Goal: Task Accomplishment & Management: Complete application form

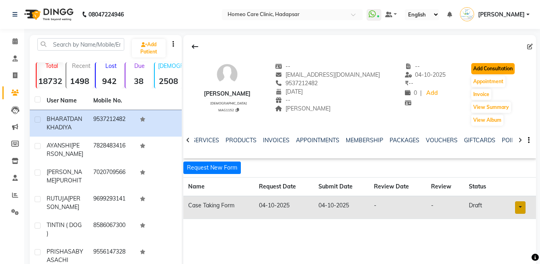
click at [503, 69] on button "Add Consultation" at bounding box center [492, 68] width 43 height 11
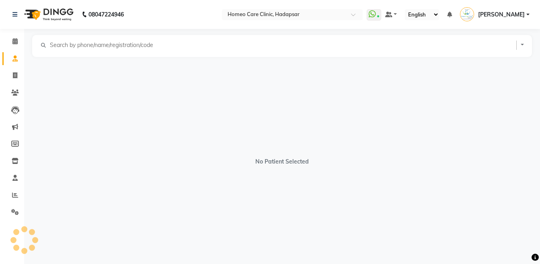
select select "[DEMOGRAPHIC_DATA]"
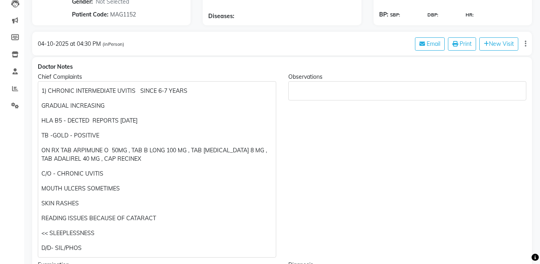
scroll to position [105, 0]
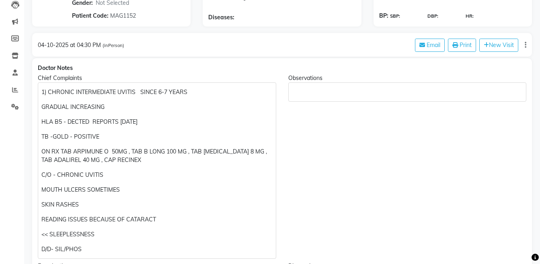
click at [41, 93] on p "1) CHRONIC INTERMEDIATE UVITIS SINCE 6-7 YEARS" at bounding box center [156, 92] width 231 height 8
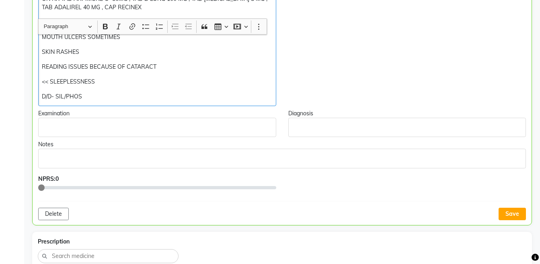
scroll to position [298, 0]
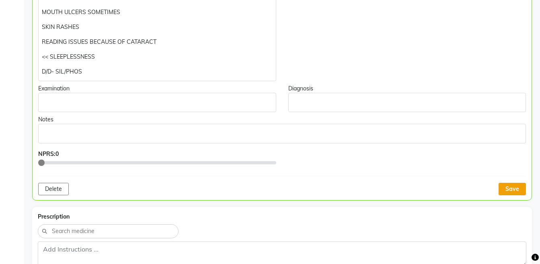
click at [507, 186] on button "Save" at bounding box center [511, 189] width 27 height 12
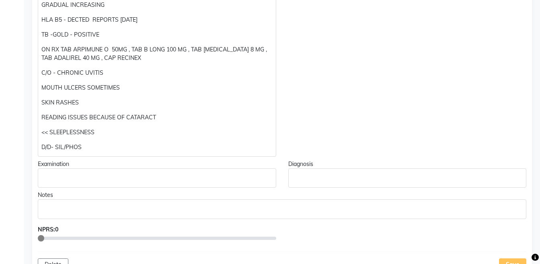
scroll to position [221, 0]
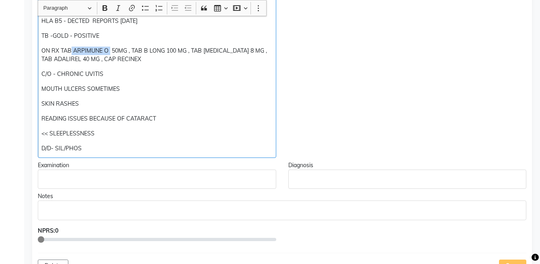
drag, startPoint x: 71, startPoint y: 51, endPoint x: 110, endPoint y: 47, distance: 39.5
click at [110, 47] on p "ON RX TAB ARPIMUNE O 50MG , TAB B LONG 100 MG , TAB [MEDICAL_DATA] 8 MG , TAB A…" at bounding box center [156, 55] width 231 height 17
copy p "ARPIMUNE O"
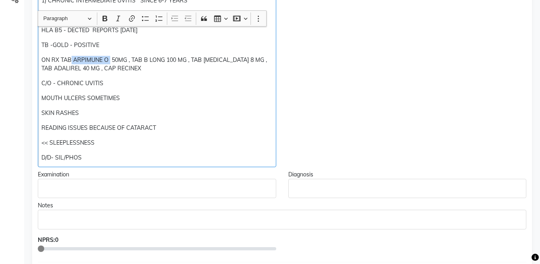
scroll to position [247, 0]
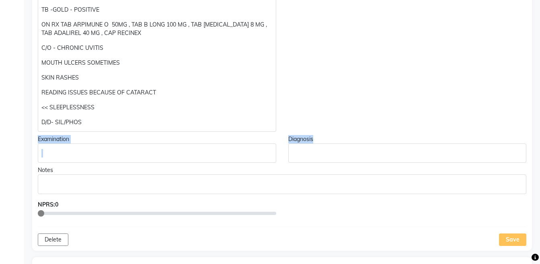
drag, startPoint x: 538, startPoint y: 138, endPoint x: 546, endPoint y: 99, distance: 39.5
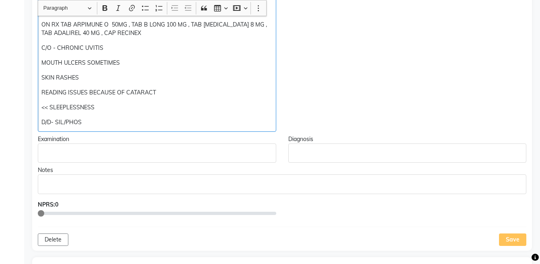
click at [138, 48] on p "C/O - CHRONIC UVITIS" at bounding box center [156, 48] width 231 height 8
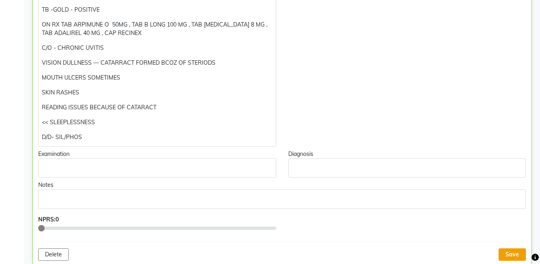
click at [512, 255] on button "Save" at bounding box center [511, 254] width 27 height 12
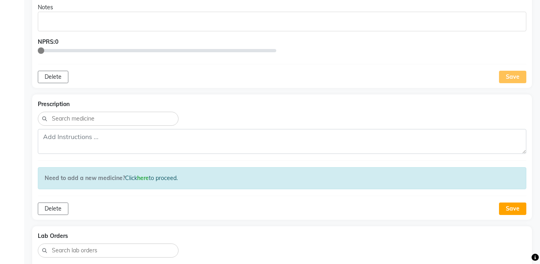
scroll to position [194, 0]
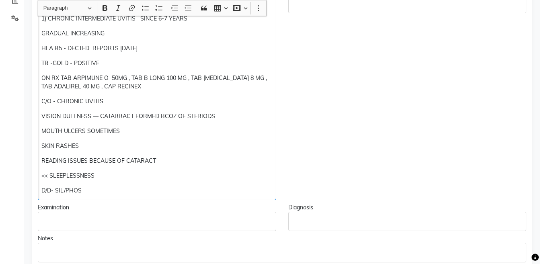
click at [137, 170] on div "[MEDICAL_DATA] 1) CHRONIC INTERMEDIATE UVITIS SINCE 6-7 YEARS GRADUAL INCREASIN…" at bounding box center [157, 97] width 238 height 206
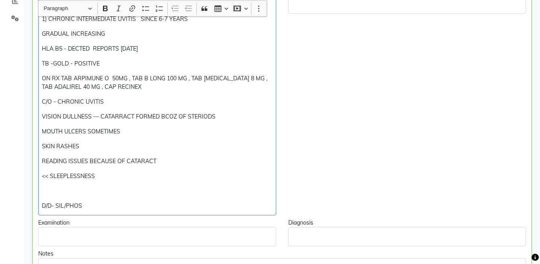
scroll to position [194, 0]
click at [96, 203] on p "D/D- SIL/PHOS" at bounding box center [157, 205] width 230 height 8
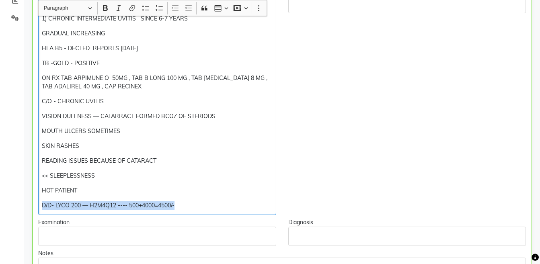
copy div "D/D- LYCO 200 — H2M4Q12 ---- 500+4000=4500/-"
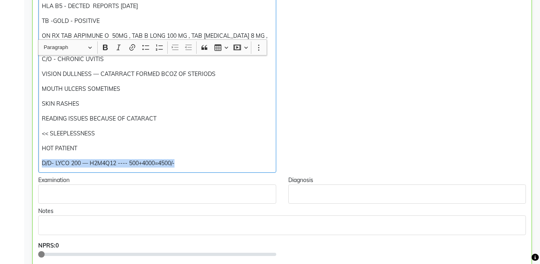
scroll to position [276, 0]
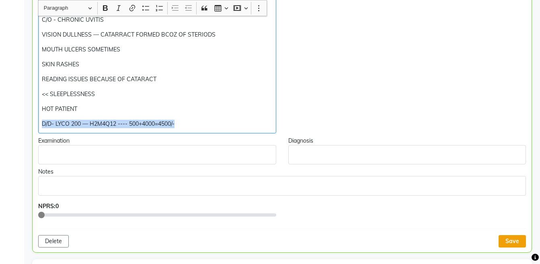
click at [510, 238] on button "Save" at bounding box center [511, 241] width 27 height 12
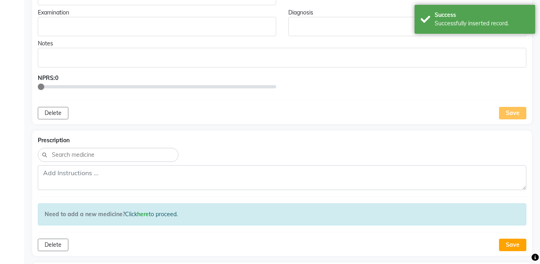
scroll to position [405, 0]
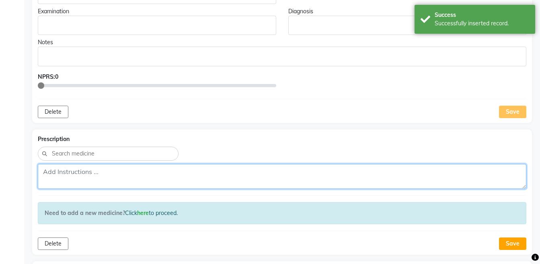
click at [351, 178] on textarea at bounding box center [282, 176] width 488 height 25
paste textarea "D/D- LYCO 200 — H2M4Q12 ---- 500+4000=4500/-"
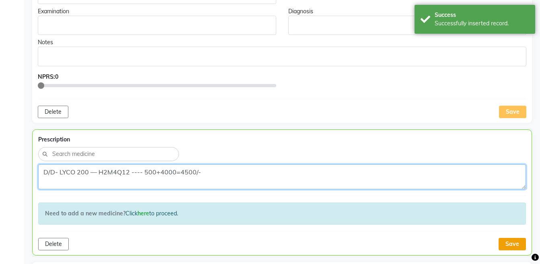
type textarea "D/D- LYCO 200 — H2M4Q12 ---- 500+4000=4500/-"
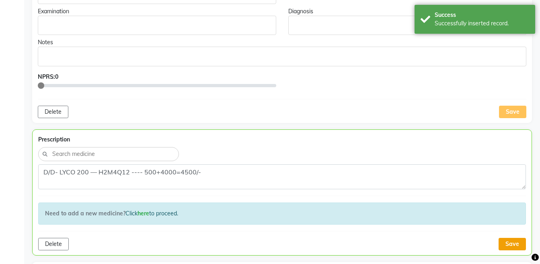
click at [511, 247] on button "Save" at bounding box center [511, 244] width 27 height 12
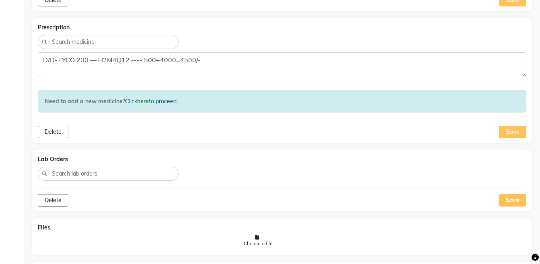
scroll to position [581, 0]
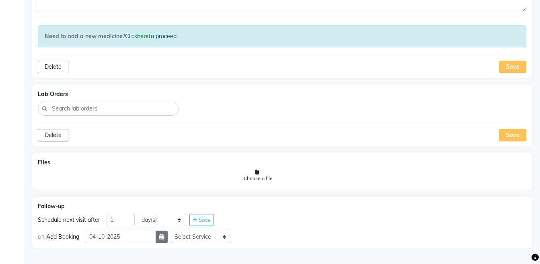
click at [164, 239] on icon "button" at bounding box center [161, 237] width 5 height 6
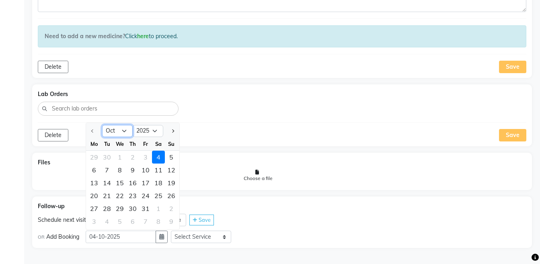
click at [125, 135] on select "Oct Nov Dec" at bounding box center [117, 131] width 31 height 12
select select "12"
click at [102, 125] on select "Oct Nov Dec" at bounding box center [117, 131] width 31 height 12
click at [106, 157] on div "2" at bounding box center [106, 157] width 13 height 13
type input "[DATE]"
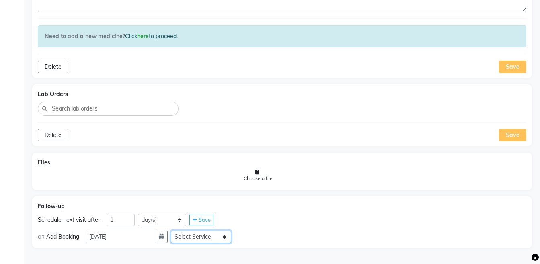
click at [190, 239] on select "Select Service Medicine Medicine 1 Hydra Facial Medi Facial Vampire Facial With…" at bounding box center [201, 237] width 60 height 12
select select "972997"
click at [177, 231] on select "Select Service Medicine Medicine 1 Hydra Facial Medi Facial Vampire Facial With…" at bounding box center [201, 237] width 60 height 12
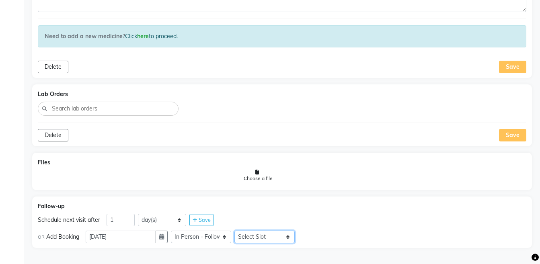
click at [270, 237] on select "Select Slot 10:15 10:30 10:45 11:00 11:15 11:30 11:45 12:00 12:15 12:30 12:45 1…" at bounding box center [264, 237] width 60 height 12
select select "870"
click at [241, 231] on select "Select Slot 10:15 10:30 10:45 11:00 11:15 11:30 11:45 12:00 12:15 12:30 12:45 1…" at bounding box center [264, 237] width 60 height 12
click at [305, 236] on icon at bounding box center [303, 237] width 4 height 5
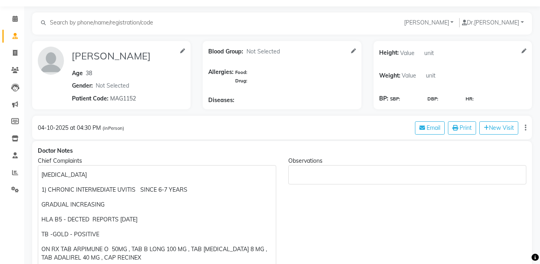
scroll to position [0, 0]
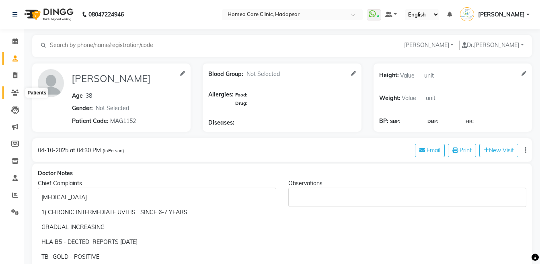
click at [12, 94] on icon at bounding box center [15, 93] width 8 height 6
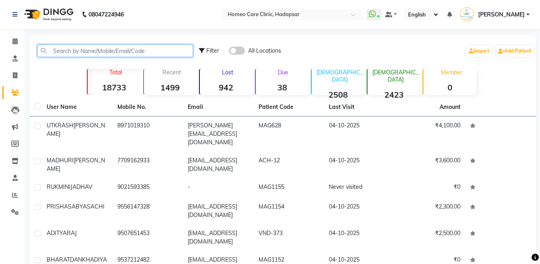
click at [67, 52] on input "text" at bounding box center [115, 51] width 156 height 12
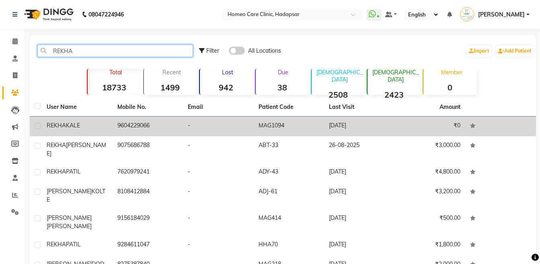
type input "REKHA"
click at [119, 121] on td "9604229066" at bounding box center [148, 127] width 71 height 20
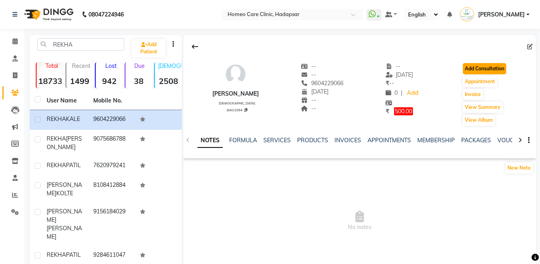
click at [481, 66] on button "Add Consultation" at bounding box center [483, 68] width 43 height 11
select select "[DEMOGRAPHIC_DATA]"
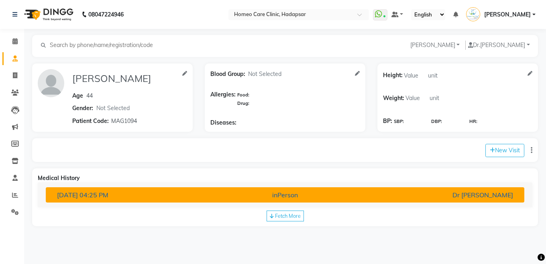
click at [459, 197] on div "Dr [PERSON_NAME]" at bounding box center [441, 195] width 156 height 10
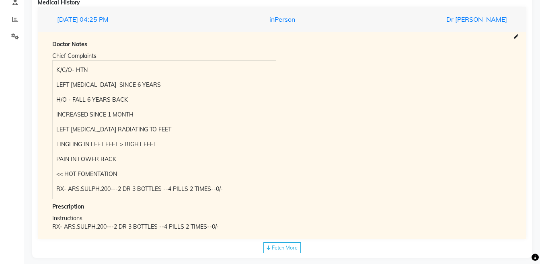
scroll to position [53, 0]
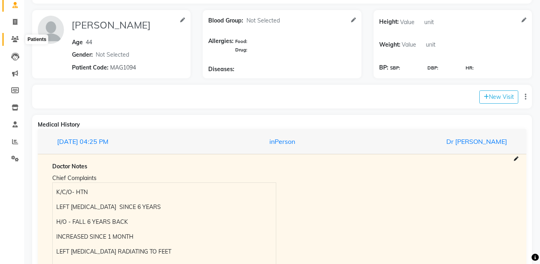
click at [16, 35] on span at bounding box center [15, 39] width 14 height 9
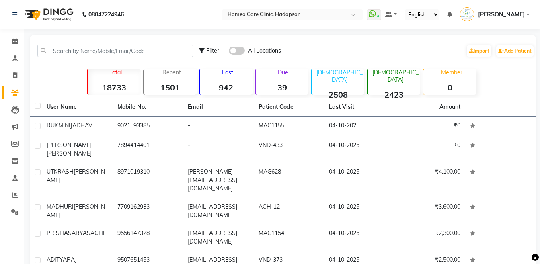
click at [164, 90] on strong "1501" at bounding box center [170, 87] width 53 height 10
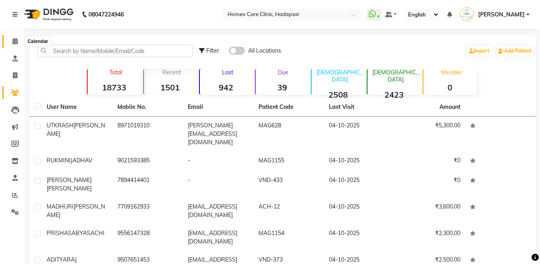
click at [15, 45] on span at bounding box center [15, 41] width 14 height 9
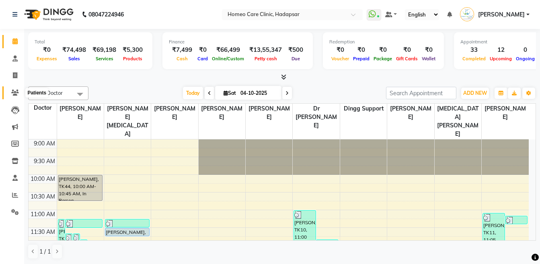
click at [13, 96] on span at bounding box center [15, 92] width 14 height 9
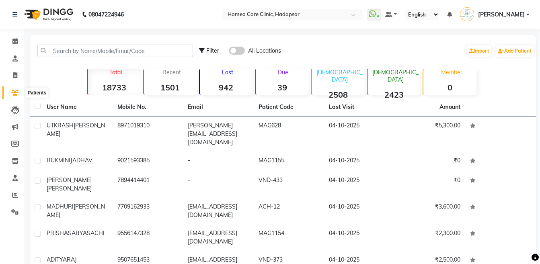
click at [15, 92] on icon at bounding box center [15, 93] width 8 height 6
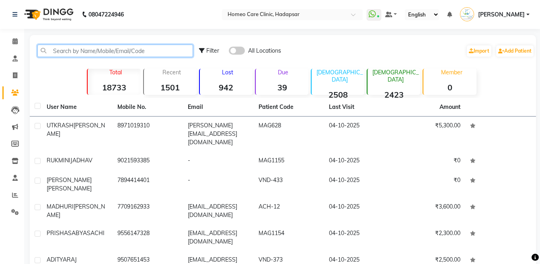
click at [76, 55] on input "text" at bounding box center [115, 51] width 156 height 12
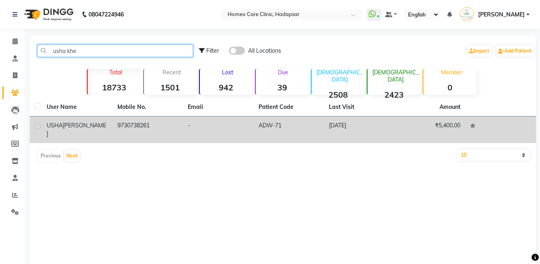
type input "usha khe"
click at [76, 118] on td "[PERSON_NAME]" at bounding box center [77, 130] width 71 height 27
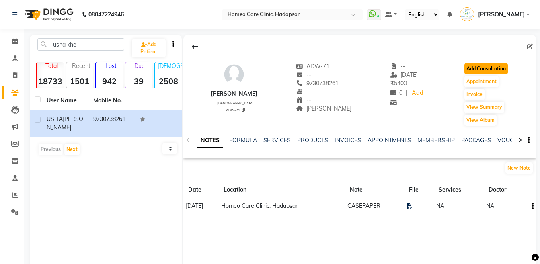
click at [467, 70] on button "Add Consultation" at bounding box center [485, 68] width 43 height 11
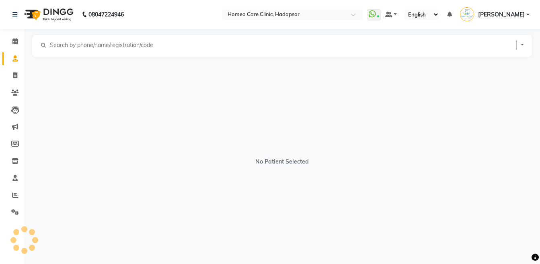
select select "[DEMOGRAPHIC_DATA]"
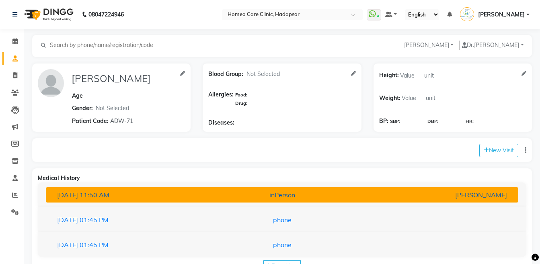
click at [309, 201] on button "[DATE] 11:50 AM inPerson [PERSON_NAME]" at bounding box center [282, 194] width 472 height 15
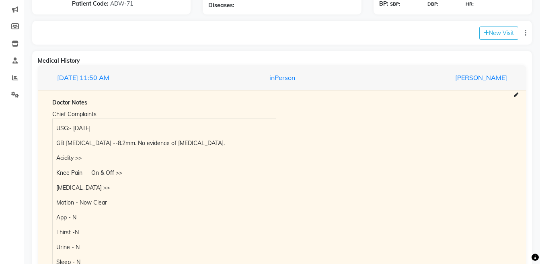
scroll to position [160, 0]
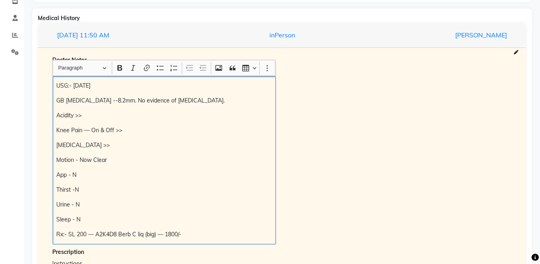
click at [56, 86] on div "USG:- [DATE] GB [MEDICAL_DATA] --8.2mm. No evidence of [MEDICAL_DATA]. Acidity …" at bounding box center [164, 160] width 223 height 168
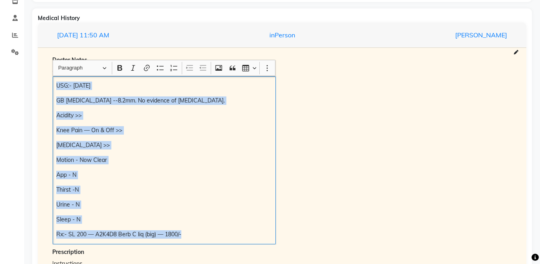
copy div "USG:- [DATE] GB [MEDICAL_DATA] --8.2mm. No evidence of [MEDICAL_DATA]. Acidity …"
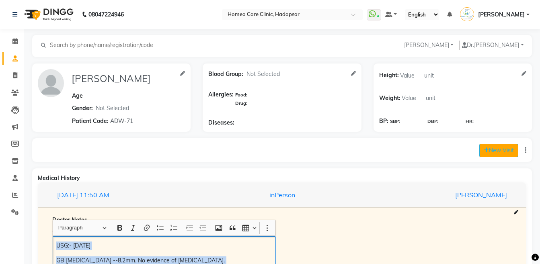
click at [489, 147] on button "New Visit" at bounding box center [498, 150] width 39 height 13
select select "1105"
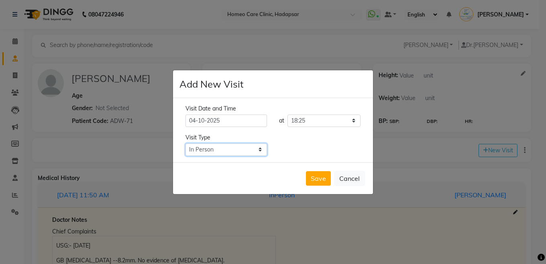
click at [241, 152] on select "Select Type In Person Video Phone Chat" at bounding box center [227, 149] width 82 height 12
select select "phone"
click at [186, 143] on select "Select Type In Person Video Phone Chat" at bounding box center [227, 149] width 82 height 12
click at [323, 178] on button "Save" at bounding box center [318, 178] width 25 height 14
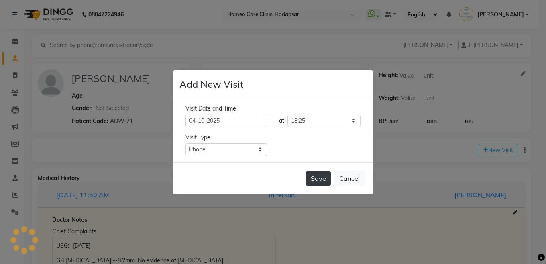
type input "[PERSON_NAME]"
select select "[DEMOGRAPHIC_DATA]"
type input "ADW-71"
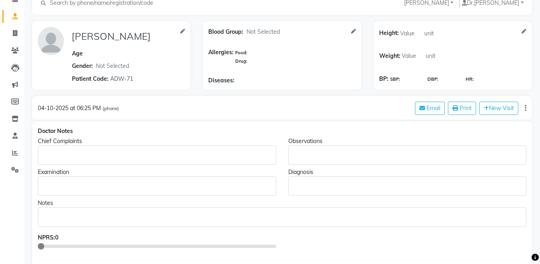
scroll to position [53, 0]
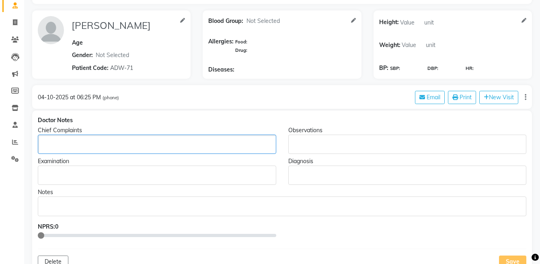
click at [220, 138] on div "Rich Text Editor, main" at bounding box center [157, 144] width 238 height 19
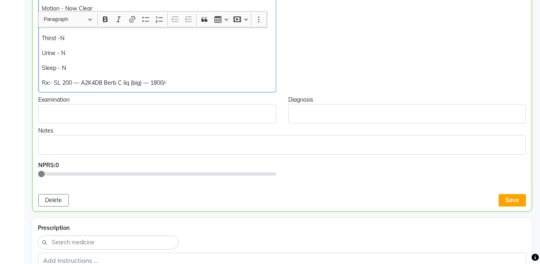
scroll to position [275, 0]
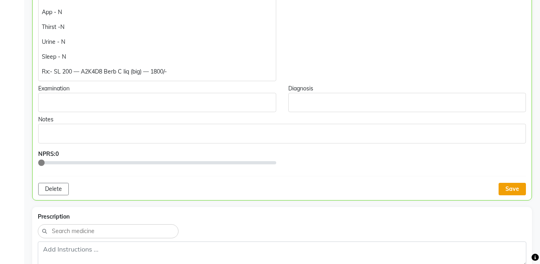
click at [514, 191] on button "Save" at bounding box center [511, 189] width 27 height 12
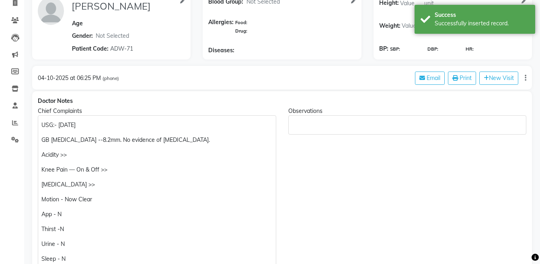
scroll to position [75, 0]
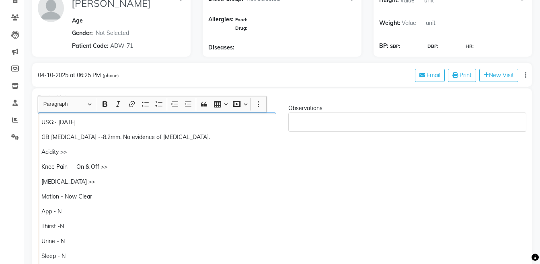
click at [118, 170] on p "Knee Pain — On & Off >>" at bounding box center [156, 167] width 231 height 8
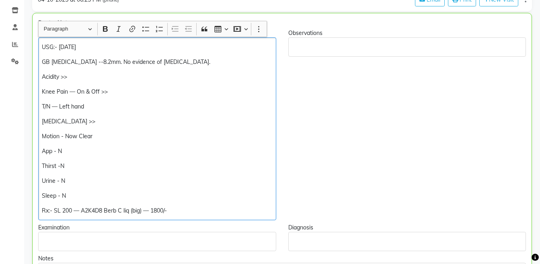
scroll to position [176, 0]
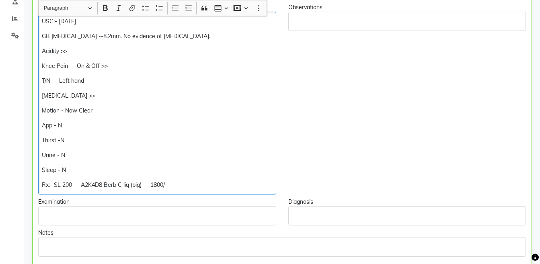
click at [196, 186] on p "Rx:- SL 200 — A2K4D8 Berb C liq (big) — 1800/-" at bounding box center [157, 185] width 230 height 8
copy div "Rx:- SL 200 — A2K4D8 Berb C liq (big) — 1800/-"
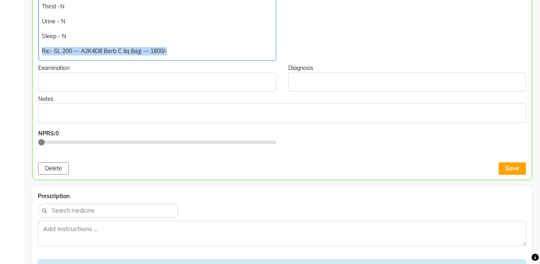
scroll to position [313, 0]
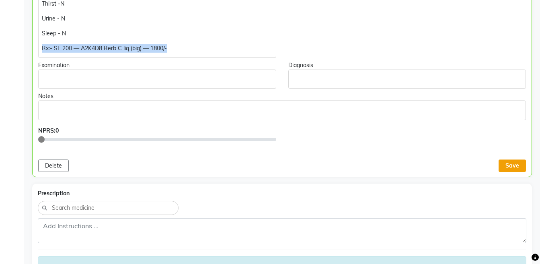
click at [502, 163] on button "Save" at bounding box center [511, 166] width 27 height 12
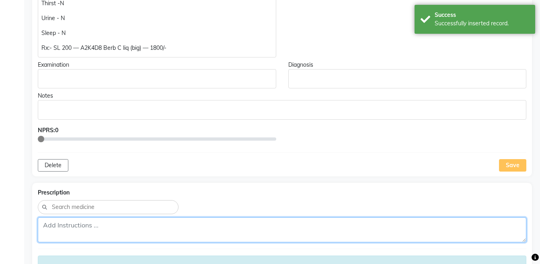
click at [362, 228] on textarea at bounding box center [282, 229] width 488 height 25
paste textarea "Rx:- SL 200 — A2K4D8 Berb C liq (big) — 1800/-"
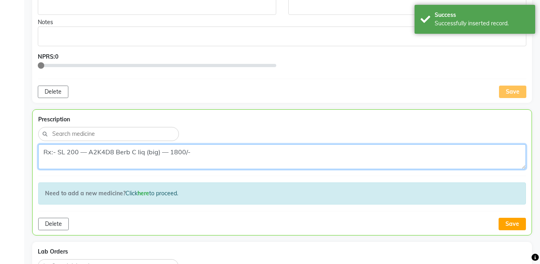
scroll to position [407, 0]
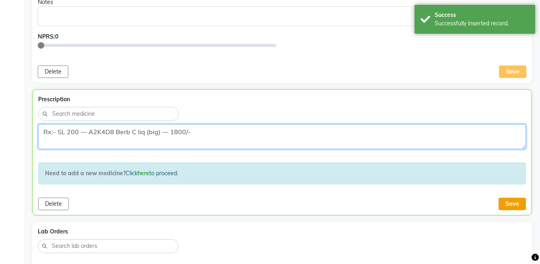
type textarea "Rx:- SL 200 — A2K4D8 Berb C liq (big) — 1800/-"
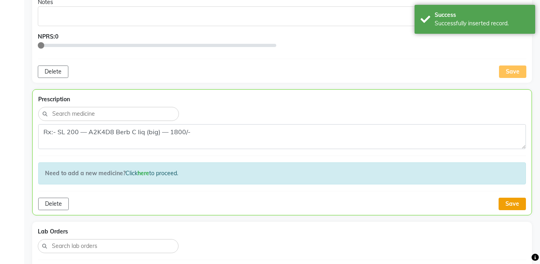
click at [512, 203] on button "Save" at bounding box center [511, 204] width 27 height 12
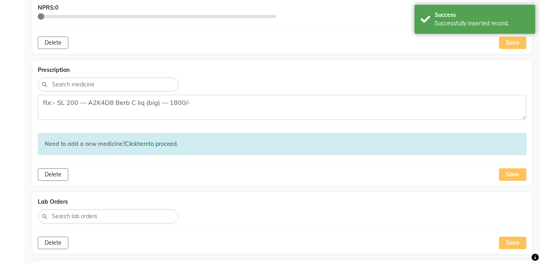
scroll to position [632, 0]
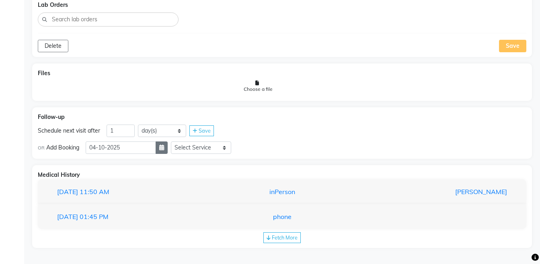
click at [168, 146] on button "button" at bounding box center [162, 147] width 12 height 12
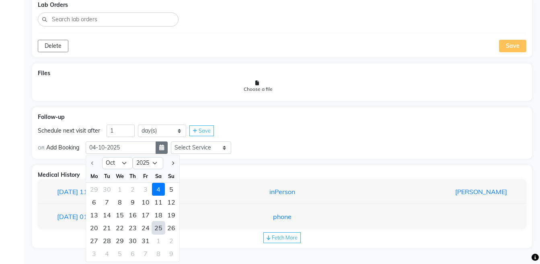
select select "11"
click at [121, 214] on div "12" at bounding box center [119, 215] width 13 height 13
type input "[DATE]"
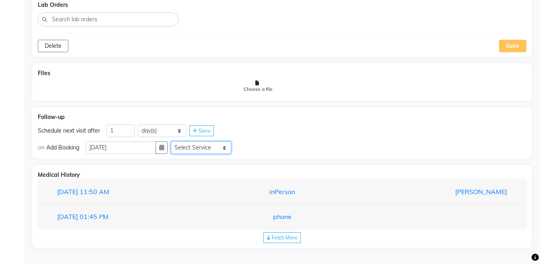
click at [199, 149] on select "Select Service Medicine Medicine 1 Hydra Facial Medi Facial Vampire Facial With…" at bounding box center [201, 147] width 60 height 12
select select "981031"
click at [177, 141] on select "Select Service Medicine Medicine 1 Hydra Facial Medi Facial Vampire Facial With…" at bounding box center [201, 147] width 60 height 12
click at [258, 149] on select "Select Slot 10:15 10:30 10:45 11:00 11:15 11:30 11:45 12:00 12:15 12:30 12:45 1…" at bounding box center [264, 147] width 60 height 12
select select "900"
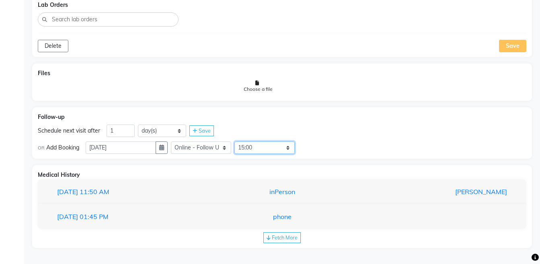
click at [241, 141] on select "Select Slot 10:15 10:30 10:45 11:00 11:15 11:30 11:45 12:00 12:15 12:30 12:45 1…" at bounding box center [264, 147] width 60 height 12
click at [305, 149] on icon at bounding box center [303, 147] width 4 height 5
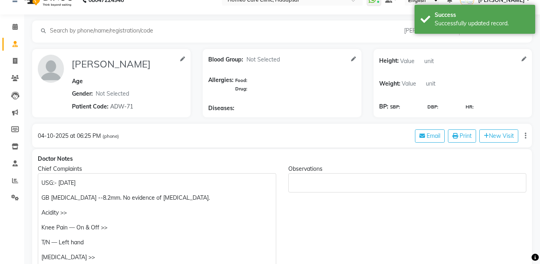
scroll to position [0, 0]
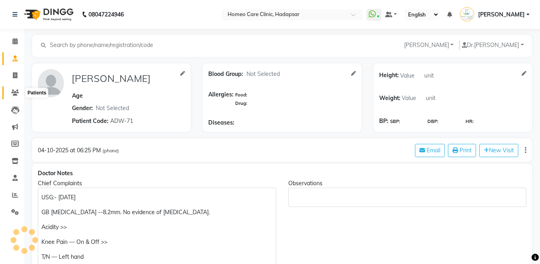
click at [13, 93] on icon at bounding box center [15, 93] width 8 height 6
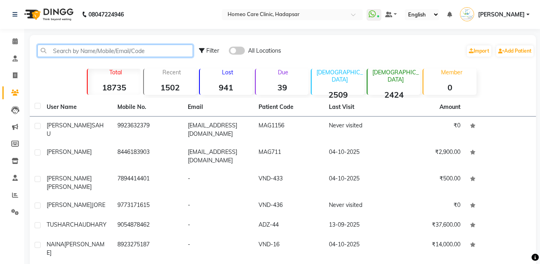
click at [94, 51] on input "text" at bounding box center [115, 51] width 156 height 12
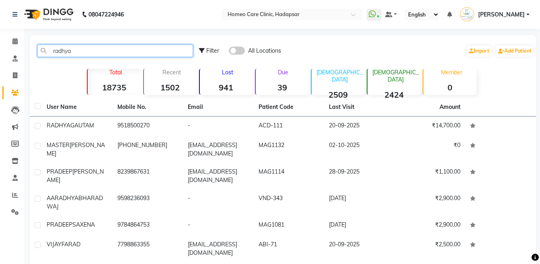
click at [94, 51] on input "radhya" at bounding box center [115, 51] width 156 height 12
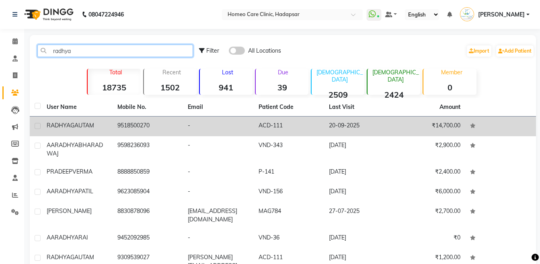
type input "radhya"
click at [108, 121] on td "[PERSON_NAME]" at bounding box center [77, 127] width 71 height 20
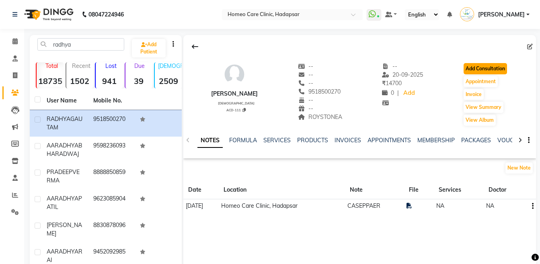
click at [499, 71] on button "Add Consultation" at bounding box center [484, 68] width 43 height 11
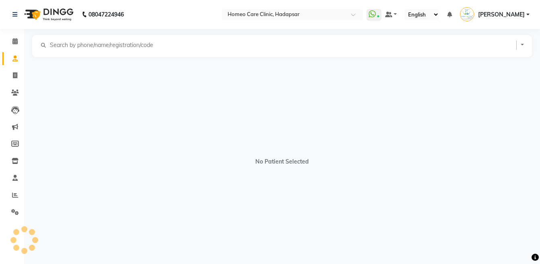
select select "[DEMOGRAPHIC_DATA]"
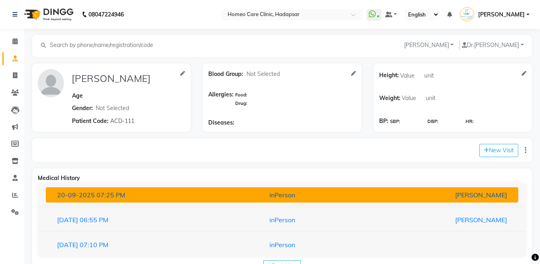
click at [362, 198] on div "[PERSON_NAME]" at bounding box center [436, 195] width 154 height 10
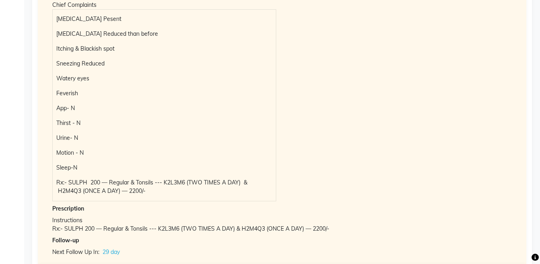
scroll to position [237, 0]
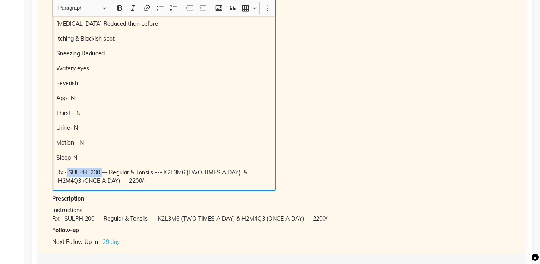
drag, startPoint x: 67, startPoint y: 175, endPoint x: 102, endPoint y: 173, distance: 35.8
click at [102, 173] on p "Rx:- SULPH 200 — Regular & Tonsils --- K2L3M6 (TWO TIMES A DAY) & H2M4Q3 (ONCE …" at bounding box center [163, 176] width 215 height 17
copy p "SULPH 200"
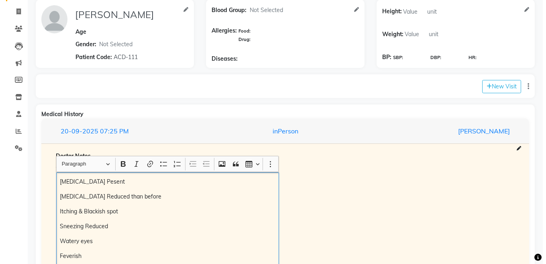
scroll to position [63, 0]
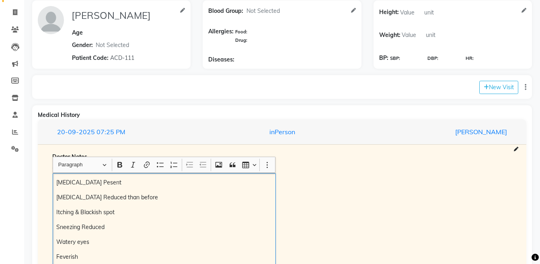
click at [497, 95] on div "New Visit" at bounding box center [281, 87] width 499 height 24
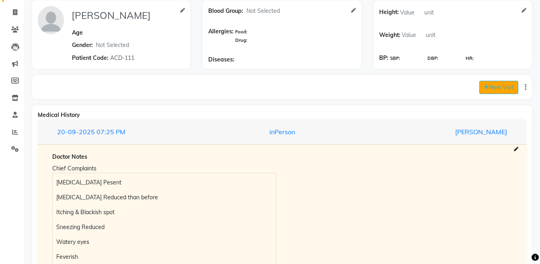
click at [496, 86] on button "New Visit" at bounding box center [498, 87] width 39 height 13
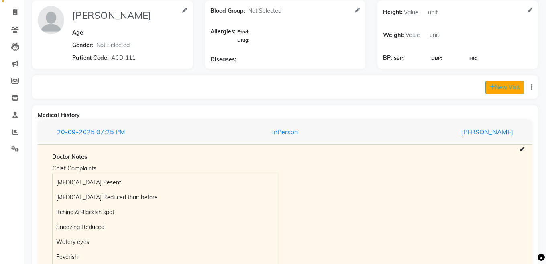
select select "1130"
select select "inPerson"
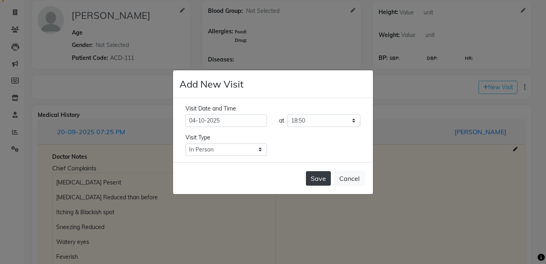
click at [307, 181] on button "Save" at bounding box center [318, 178] width 25 height 14
click at [317, 180] on button "Save" at bounding box center [318, 178] width 25 height 14
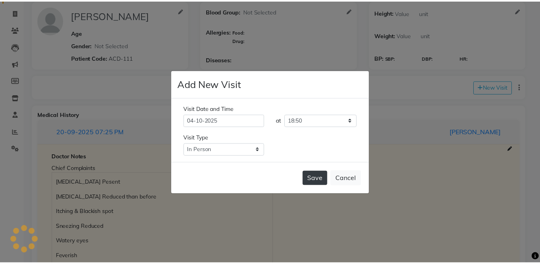
scroll to position [0, 0]
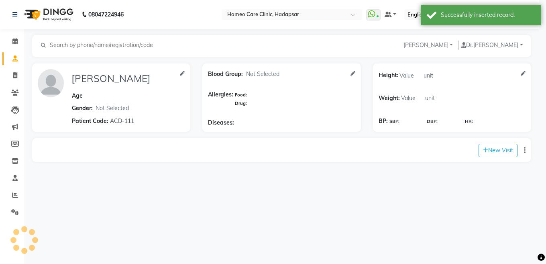
type input "[PERSON_NAME]"
select select "[DEMOGRAPHIC_DATA]"
type input "ACD-111"
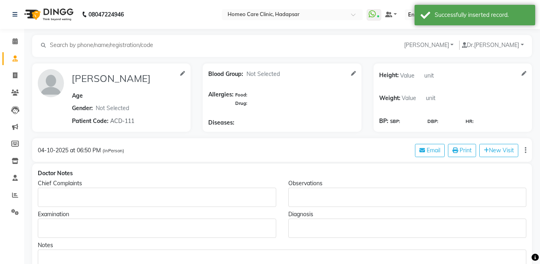
type input "[PERSON_NAME]"
select select "[DEMOGRAPHIC_DATA]"
type input "ACD-111"
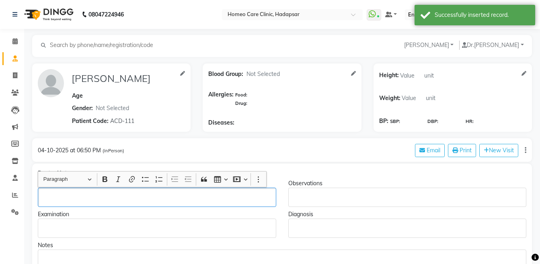
click at [80, 199] on p "Rich Text Editor, main" at bounding box center [156, 197] width 231 height 8
click at [42, 196] on p "SULPH 200" at bounding box center [157, 198] width 230 height 8
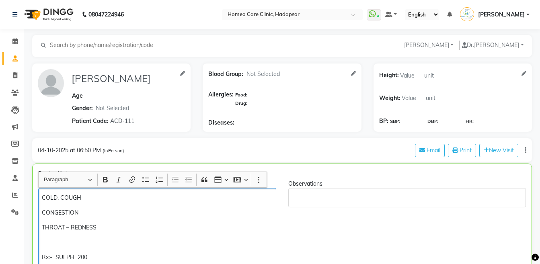
click at [101, 255] on p "Rx:- SULPH 200" at bounding box center [157, 257] width 230 height 8
copy div "Rx:- SULPH 200 --- 2dr-1, 2dr-1, 1dr-1 — 600/-"
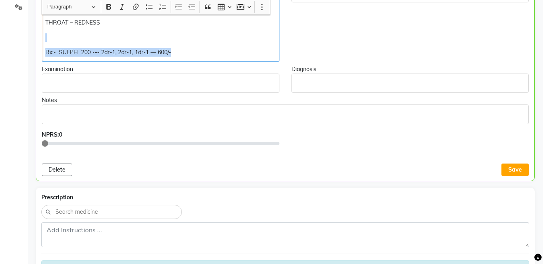
scroll to position [235, 0]
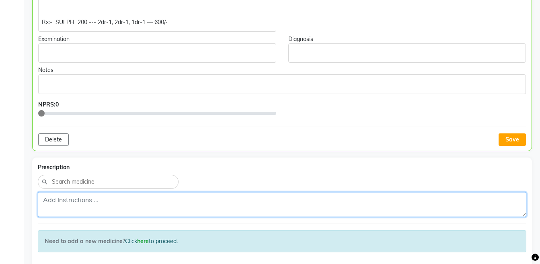
click at [309, 210] on textarea at bounding box center [282, 204] width 488 height 25
paste textarea "Rx:- SULPH 200 --- 2dr-1, 2dr-1, 1dr-1 — 600/-"
type textarea "Rx:- SULPH 200 --- 2dr-1, 2dr-1, 1dr-1 — 600/-"
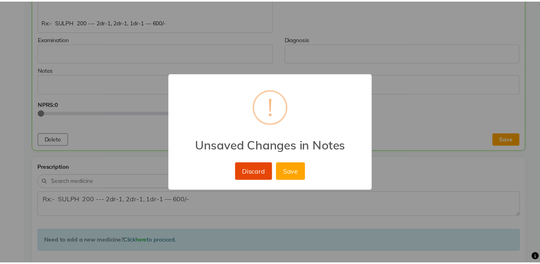
scroll to position [6, 0]
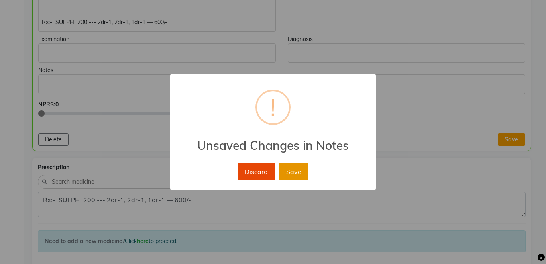
click at [303, 177] on button "Save" at bounding box center [293, 172] width 29 height 18
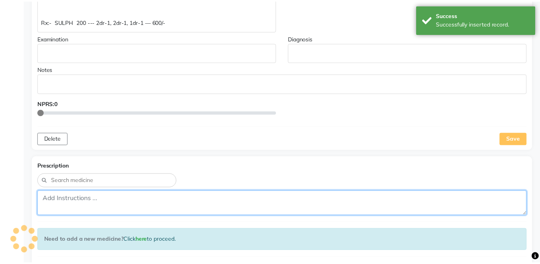
scroll to position [0, 0]
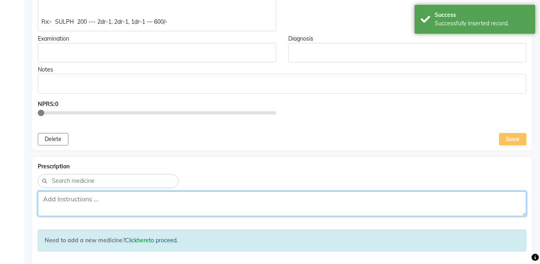
click at [456, 202] on textarea at bounding box center [282, 203] width 488 height 25
paste textarea "Rx:- SULPH 200 --- 2dr-1, 2dr-1, 1dr-1 — 600/-"
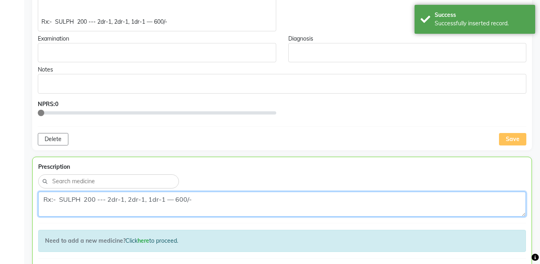
scroll to position [6, 0]
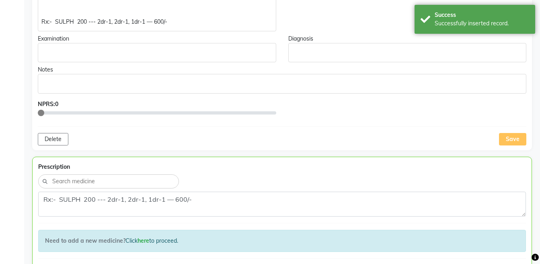
click at [44, 217] on div "Prescription Rx:- SULPH 200 --- 2dr-1, 2dr-1, 1dr-1 — 600/- Need to add a new m…" at bounding box center [281, 220] width 499 height 126
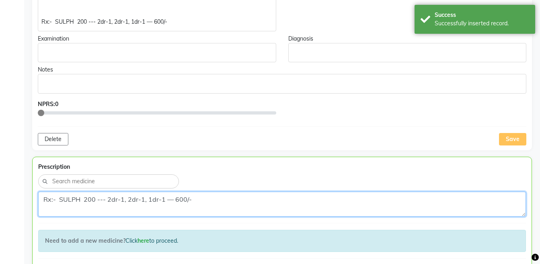
click at [45, 212] on textarea "Rx:- SULPH 200 --- 2dr-1, 2dr-1, 1dr-1 — 600/-" at bounding box center [281, 204] width 487 height 25
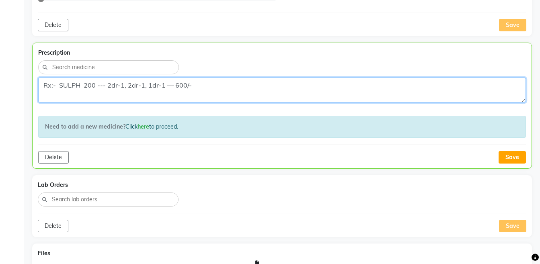
scroll to position [360, 0]
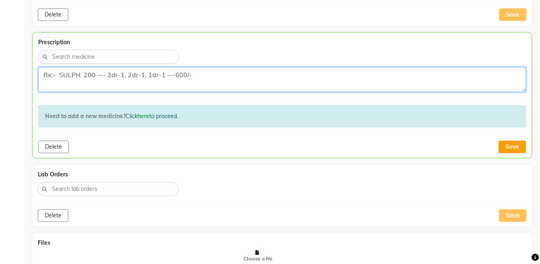
type textarea "Rx:- SULPH 200 --- 2dr-1, 2dr-1, 1dr-1 — 600/-"
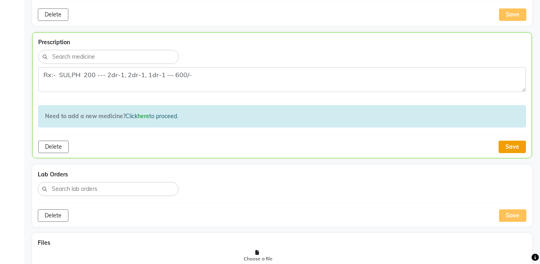
click at [510, 147] on button "Save" at bounding box center [511, 147] width 27 height 12
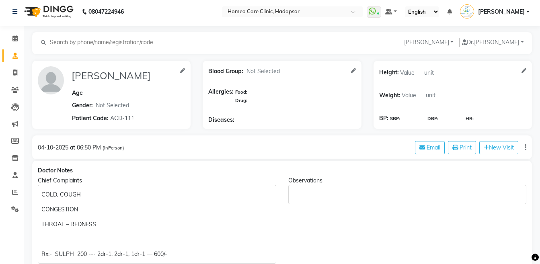
scroll to position [0, 0]
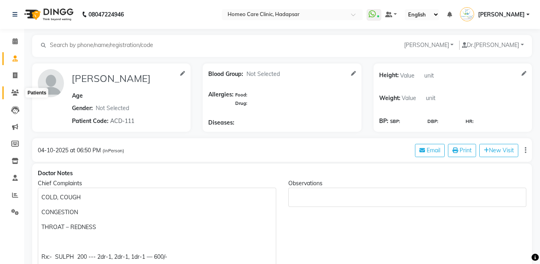
click at [11, 93] on icon at bounding box center [15, 93] width 8 height 6
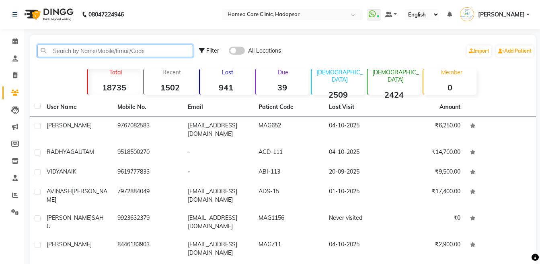
click at [103, 53] on input "text" at bounding box center [115, 51] width 156 height 12
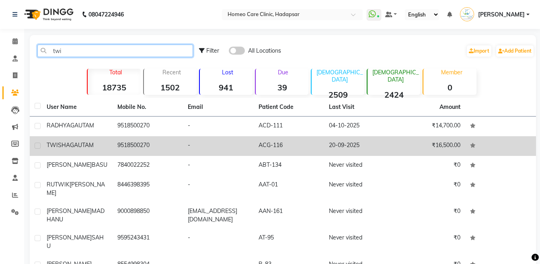
type input "twi"
click at [94, 145] on span "GAUTAM" at bounding box center [82, 144] width 24 height 7
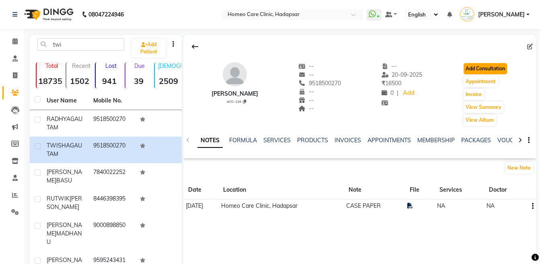
click at [467, 69] on button "Add Consultation" at bounding box center [484, 68] width 43 height 11
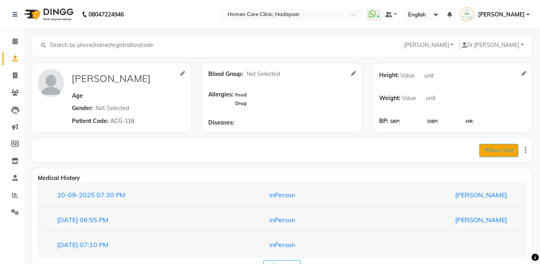
click at [491, 156] on button "New Visit" at bounding box center [498, 150] width 39 height 13
select select "1135"
select select "inPerson"
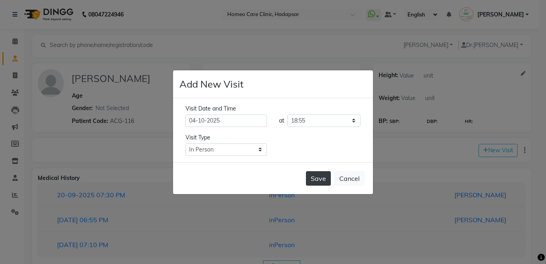
click at [315, 178] on button "Save" at bounding box center [318, 178] width 25 height 14
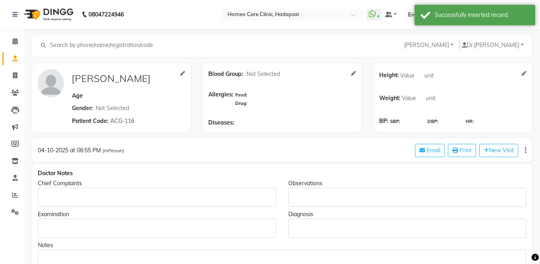
type input "[PERSON_NAME]"
select select
type input "ACG-116"
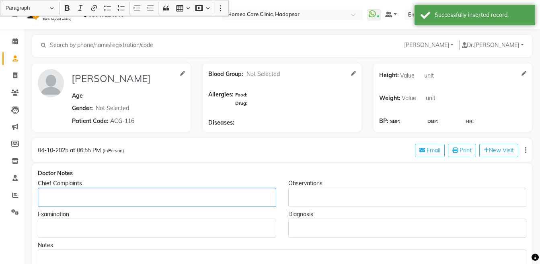
click at [97, 191] on div "Rich Text Editor, main" at bounding box center [157, 197] width 238 height 19
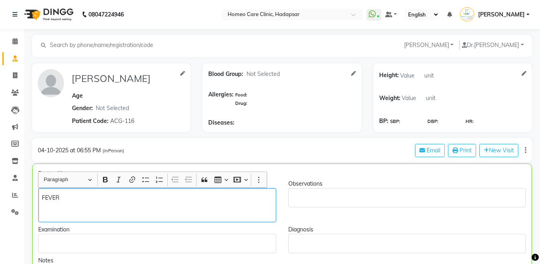
click at [97, 191] on div "FEVER" at bounding box center [157, 205] width 238 height 34
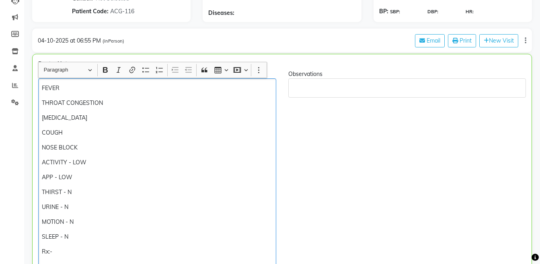
scroll to position [244, 0]
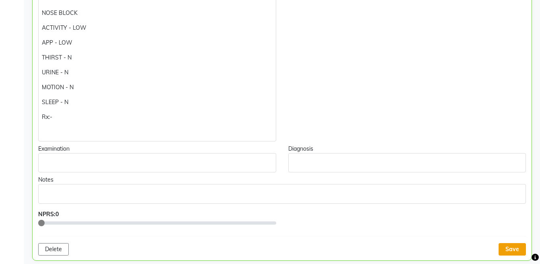
click at [503, 250] on button "Save" at bounding box center [511, 249] width 27 height 12
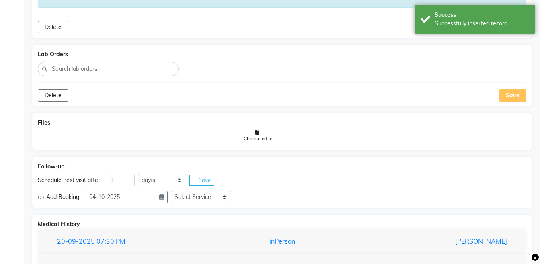
scroll to position [647, 0]
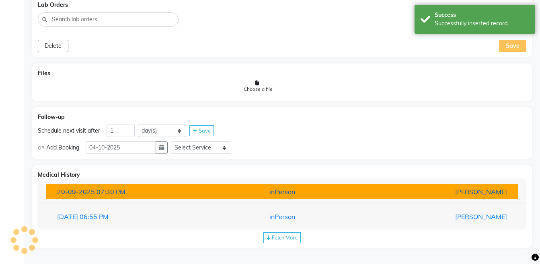
click at [471, 196] on div "[PERSON_NAME]" at bounding box center [436, 192] width 154 height 10
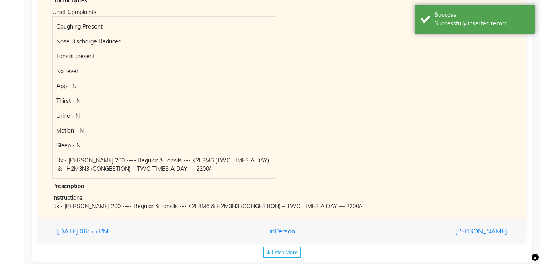
scroll to position [878, 0]
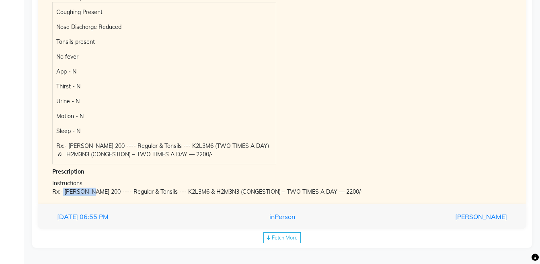
drag, startPoint x: 62, startPoint y: 190, endPoint x: 94, endPoint y: 193, distance: 31.5
click at [94, 193] on div "Rx:- [PERSON_NAME] 200 ---- Regular & Tonsils --- K2L3M6 & H2M3N3 (CONGESTION) …" at bounding box center [281, 192] width 459 height 8
copy div "[PERSON_NAME] 200"
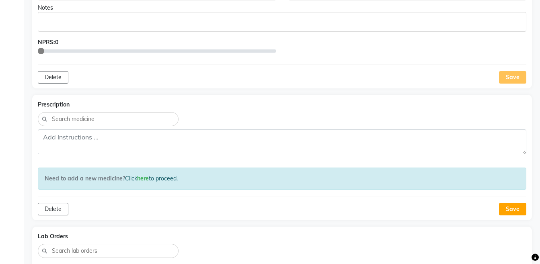
scroll to position [185, 0]
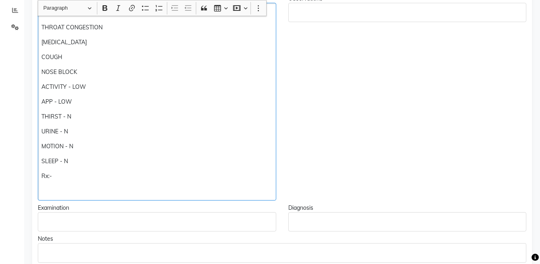
click at [162, 175] on p "Rx:-" at bounding box center [156, 176] width 231 height 8
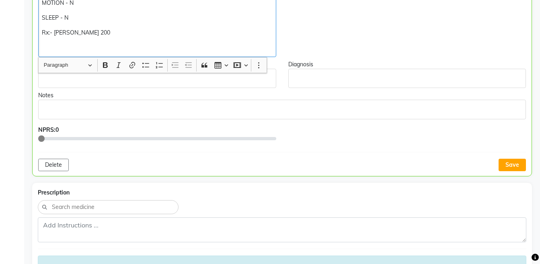
scroll to position [428, 0]
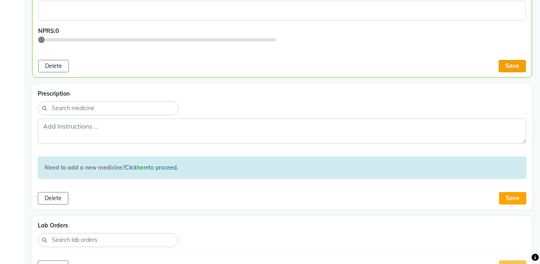
click at [518, 68] on button "Save" at bounding box center [511, 66] width 27 height 12
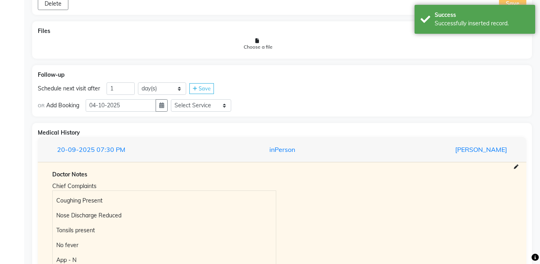
scroll to position [866, 0]
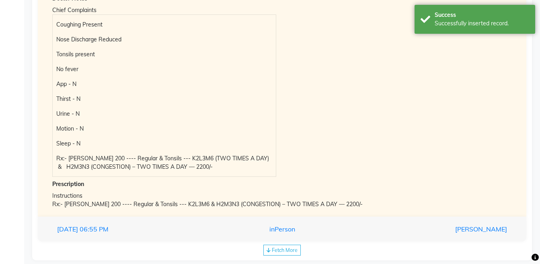
click at [286, 251] on span "Fetch More" at bounding box center [285, 250] width 26 height 6
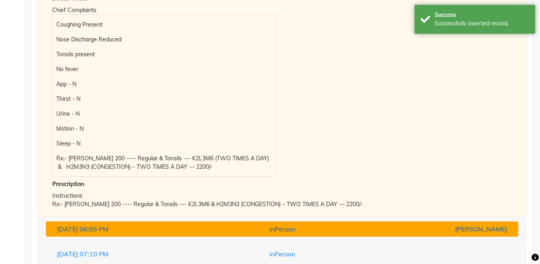
click at [286, 226] on div "inPerson" at bounding box center [282, 229] width 154 height 10
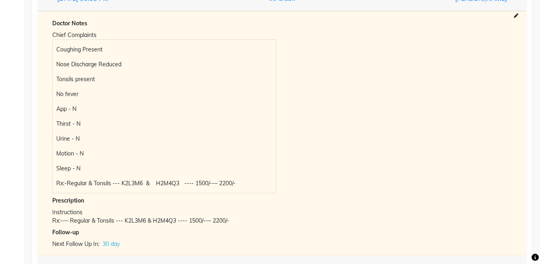
scroll to position [968, 0]
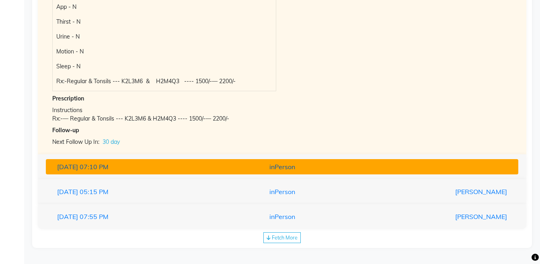
click at [292, 163] on div "inPerson" at bounding box center [282, 167] width 154 height 10
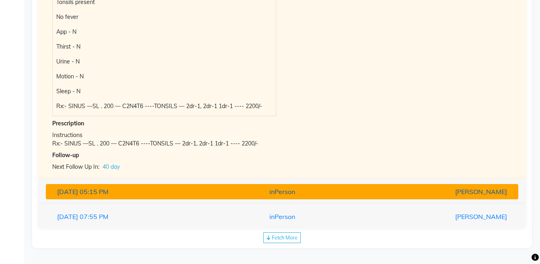
click at [280, 192] on div "inPerson" at bounding box center [282, 192] width 154 height 10
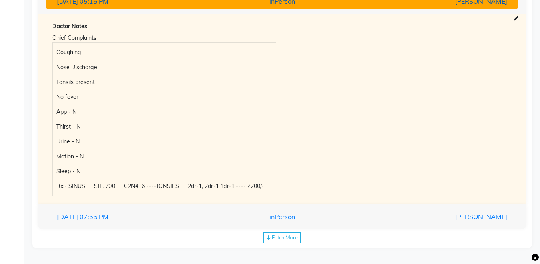
scroll to position [913, 0]
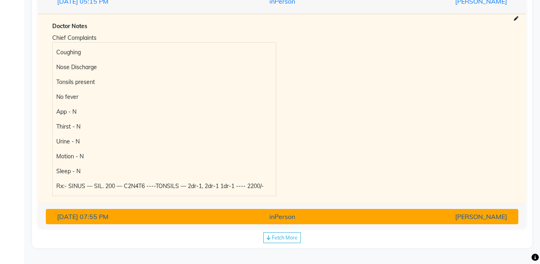
click at [276, 217] on div "inPerson" at bounding box center [282, 217] width 154 height 10
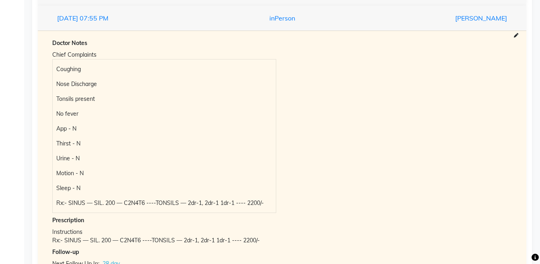
scroll to position [968, 0]
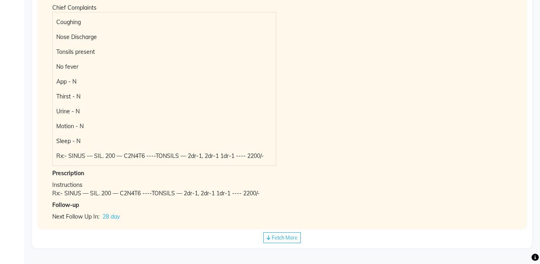
click at [273, 239] on span "Fetch More" at bounding box center [285, 237] width 26 height 6
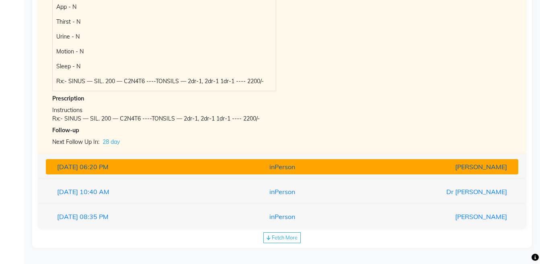
click at [334, 170] on div "inPerson" at bounding box center [282, 167] width 154 height 10
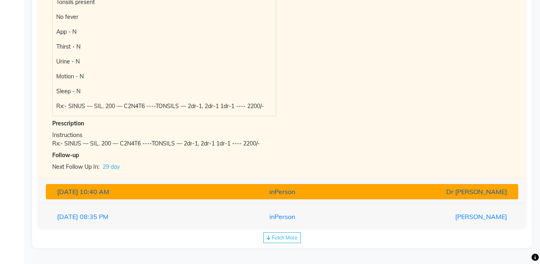
click at [310, 196] on div "inPerson" at bounding box center [282, 192] width 154 height 10
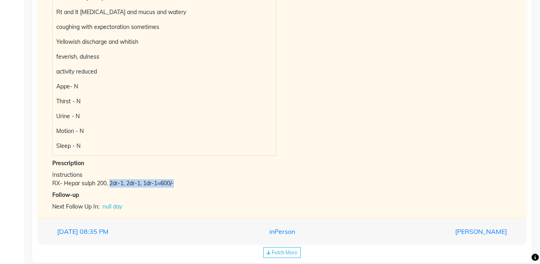
drag, startPoint x: 108, startPoint y: 183, endPoint x: 176, endPoint y: 182, distance: 67.9
click at [176, 182] on div "RX- Hepar sulph 200, 2dr-1, 2dr-1, 1dr-1=600/-" at bounding box center [281, 183] width 459 height 8
copy div "2dr-1, 2dr-1, 1dr-1=600/-"
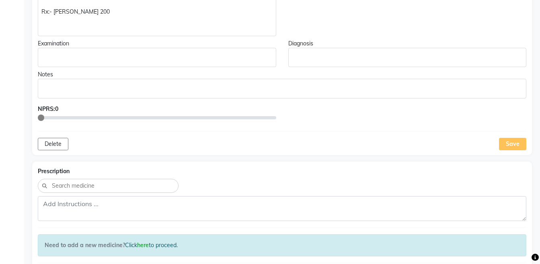
scroll to position [119, 0]
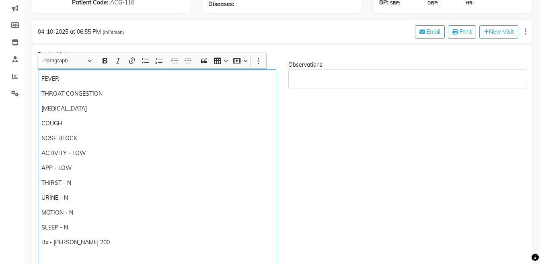
click at [119, 241] on p "Rx:- [PERSON_NAME] 200" at bounding box center [156, 242] width 231 height 8
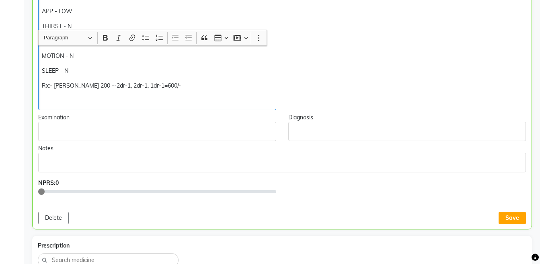
scroll to position [329, 0]
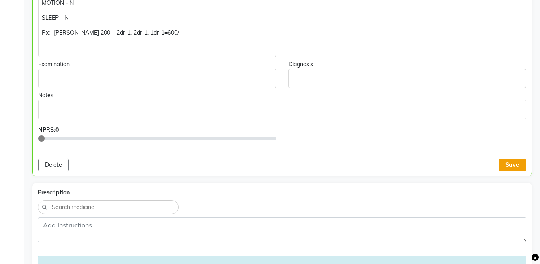
click at [505, 166] on button "Save" at bounding box center [511, 165] width 27 height 12
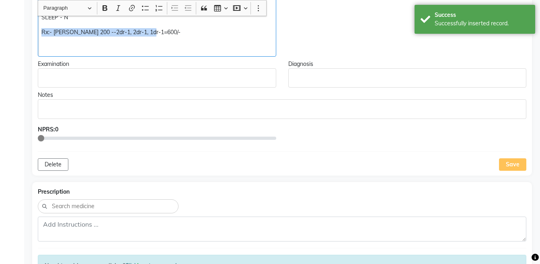
copy div "Rx:- [PERSON_NAME] 200 --2dr-1, 2dr-1, 1dr-1=600/-"
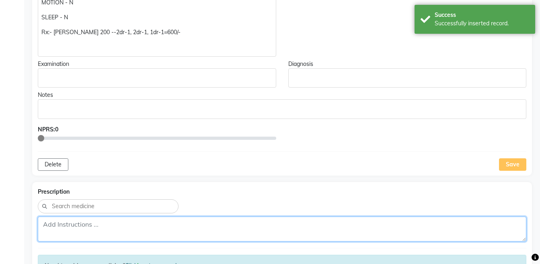
click at [233, 227] on textarea at bounding box center [282, 229] width 488 height 25
paste textarea "Rx:- [PERSON_NAME] 200 --2dr-1, 2dr-1, 1dr-1=600/-"
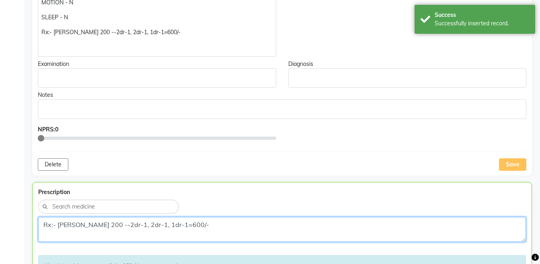
scroll to position [515, 0]
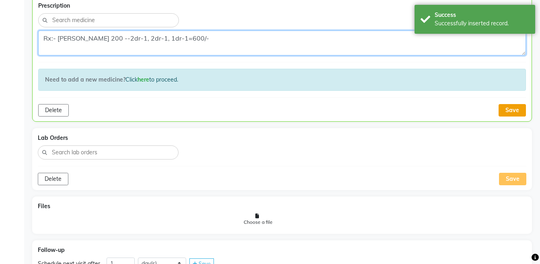
type textarea "Rx:- [PERSON_NAME] 200 --2dr-1, 2dr-1, 1dr-1=600/-"
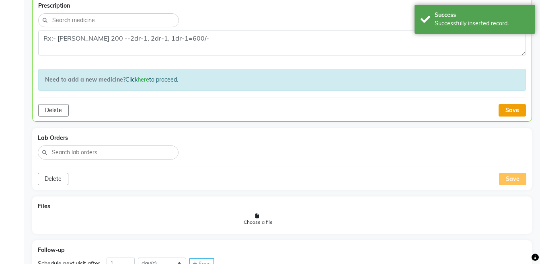
click at [519, 115] on button "Save" at bounding box center [511, 110] width 27 height 12
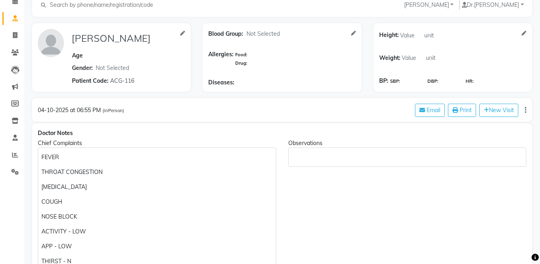
scroll to position [0, 0]
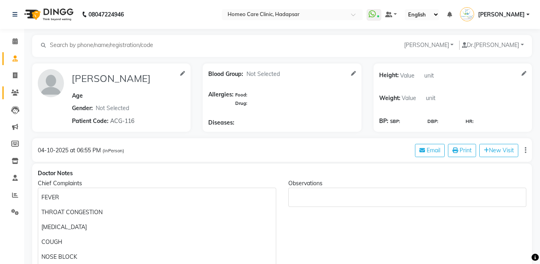
click at [11, 92] on icon at bounding box center [15, 93] width 8 height 6
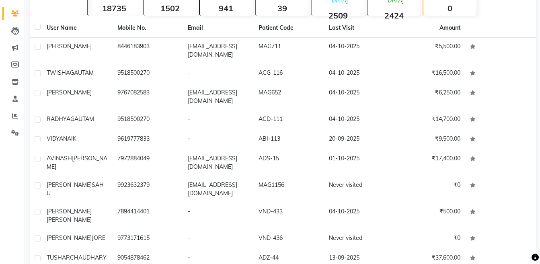
scroll to position [118, 0]
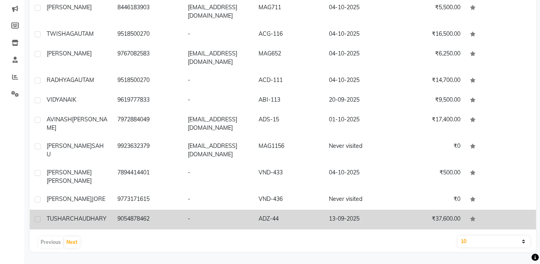
click at [295, 220] on td "ADZ-44" at bounding box center [289, 220] width 71 height 20
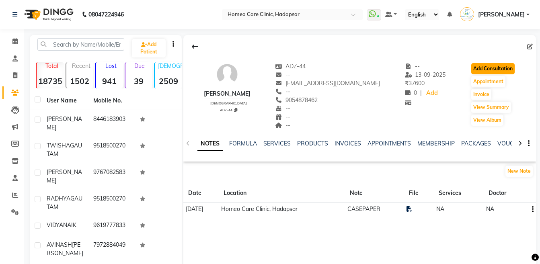
click at [507, 66] on button "Add Consultation" at bounding box center [492, 68] width 43 height 11
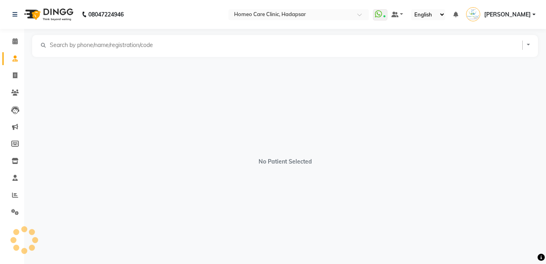
select select "[DEMOGRAPHIC_DATA]"
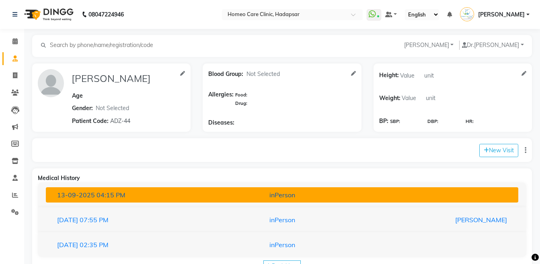
click at [306, 194] on div "inPerson" at bounding box center [282, 195] width 154 height 10
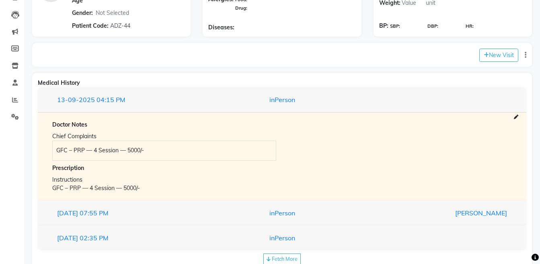
scroll to position [117, 0]
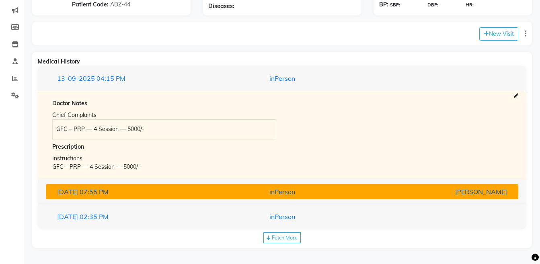
click at [318, 192] on div "inPerson" at bounding box center [282, 192] width 154 height 10
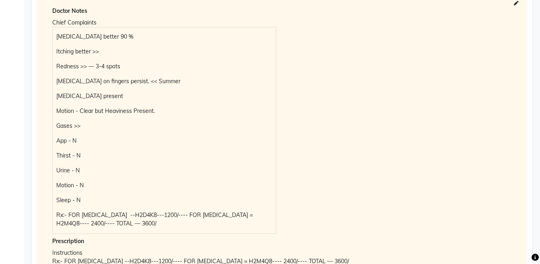
scroll to position [268, 0]
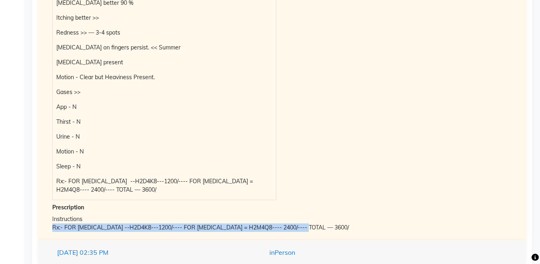
drag, startPoint x: 536, startPoint y: 215, endPoint x: 536, endPoint y: 229, distance: 13.7
click at [536, 229] on div "[PERSON_NAME] [PERSON_NAME] Add Family Member Dr. [PERSON_NAME] Dingg Support […" at bounding box center [282, 33] width 516 height 532
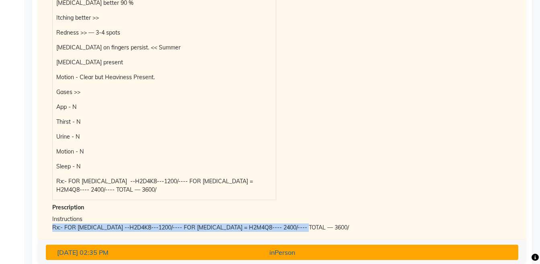
click at [321, 252] on div "inPerson" at bounding box center [282, 253] width 154 height 10
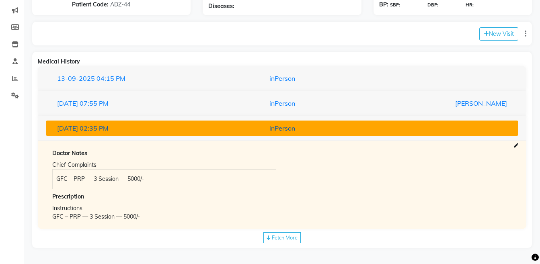
scroll to position [117, 0]
click at [291, 130] on div "inPerson" at bounding box center [282, 128] width 154 height 10
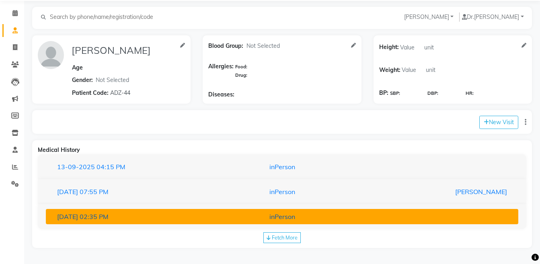
scroll to position [28, 0]
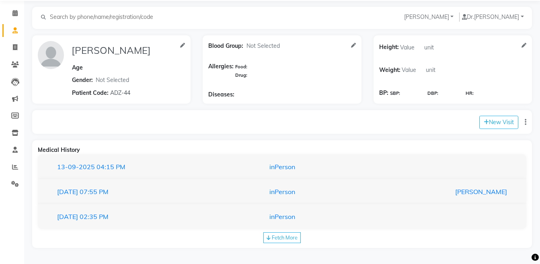
click at [272, 237] on span "Fetch More" at bounding box center [285, 237] width 26 height 6
click at [272, 237] on div "inPerson" at bounding box center [282, 242] width 154 height 10
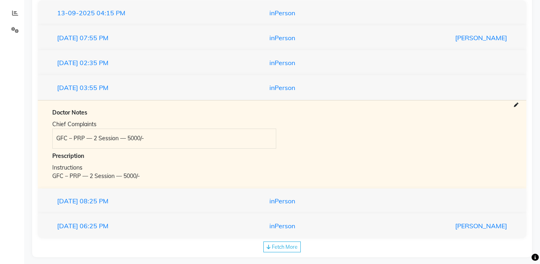
scroll to position [191, 0]
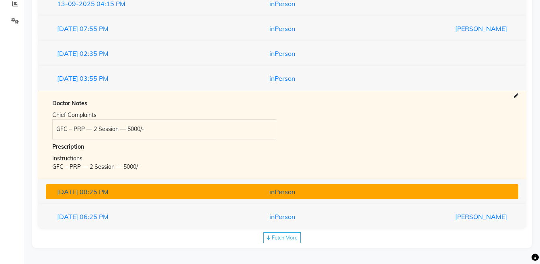
click at [351, 188] on div "inPerson" at bounding box center [282, 192] width 154 height 10
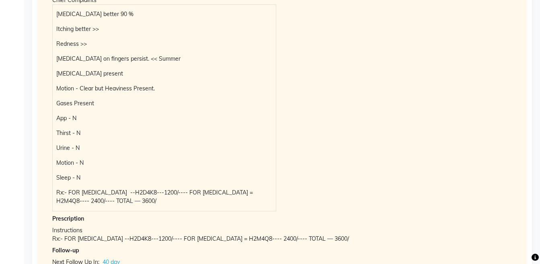
scroll to position [383, 0]
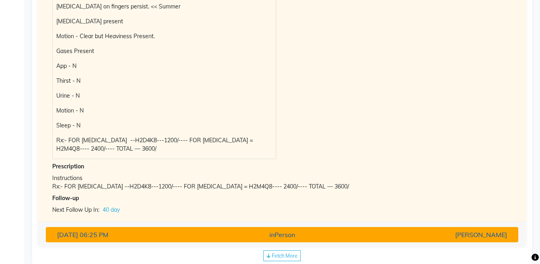
click at [329, 236] on div "inPerson" at bounding box center [282, 235] width 154 height 10
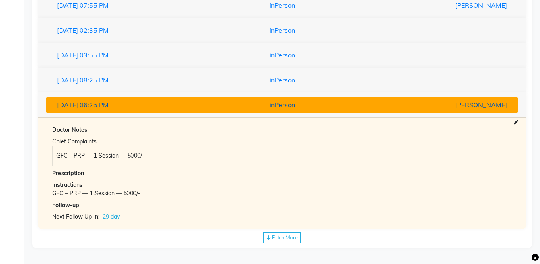
scroll to position [215, 0]
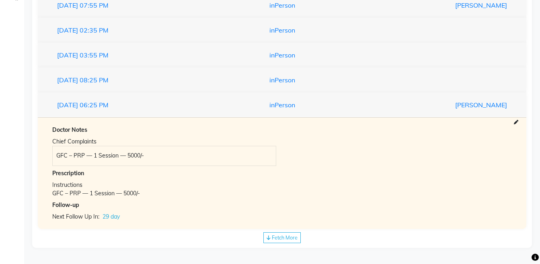
click at [281, 242] on div "Fetch More" at bounding box center [281, 237] width 37 height 11
click at [281, 242] on div "inPerson" at bounding box center [282, 242] width 154 height 10
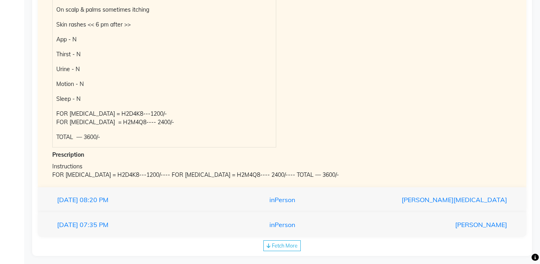
scroll to position [483, 0]
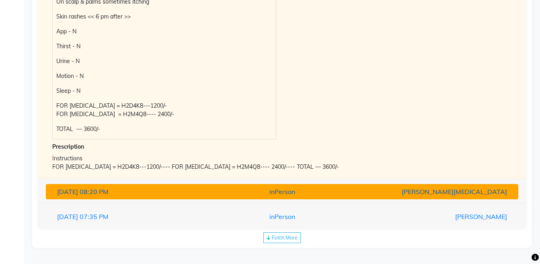
click at [336, 195] on div "inPerson" at bounding box center [282, 192] width 154 height 10
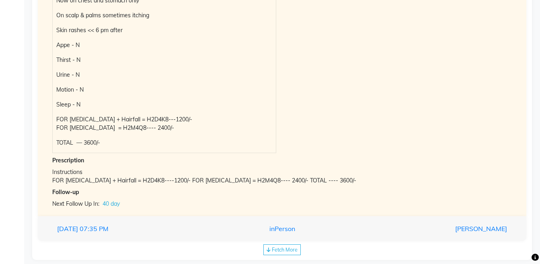
scroll to position [506, 0]
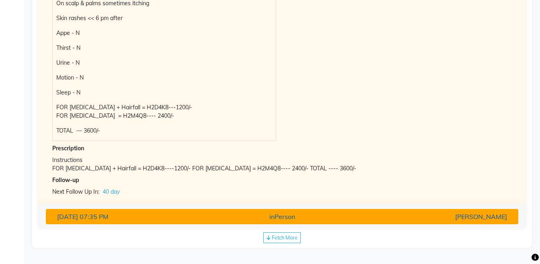
click at [364, 219] on div "[PERSON_NAME]" at bounding box center [436, 217] width 154 height 10
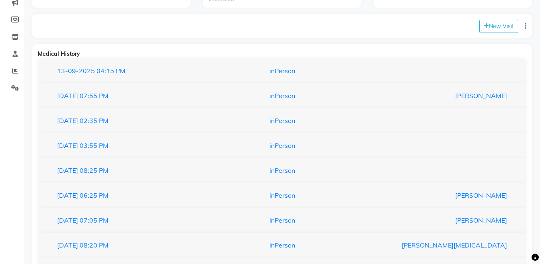
scroll to position [0, 0]
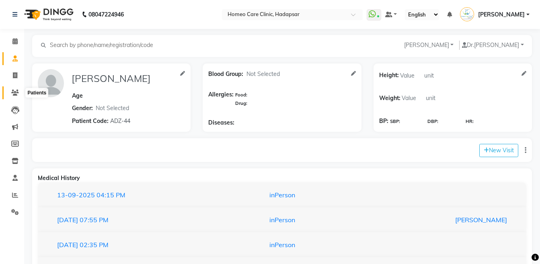
click at [13, 92] on icon at bounding box center [15, 93] width 8 height 6
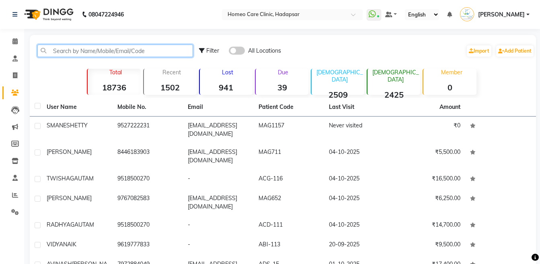
click at [145, 53] on input "text" at bounding box center [115, 51] width 156 height 12
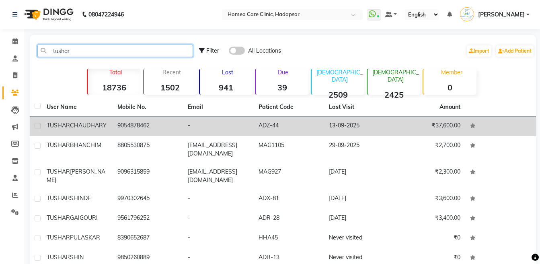
type input "tushar"
click at [117, 125] on td "9054878462" at bounding box center [148, 127] width 71 height 20
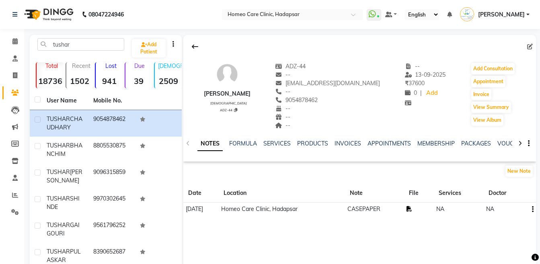
click at [412, 209] on icon at bounding box center [409, 209] width 6 height 6
click at [488, 63] on button "Add Consultation" at bounding box center [492, 68] width 43 height 11
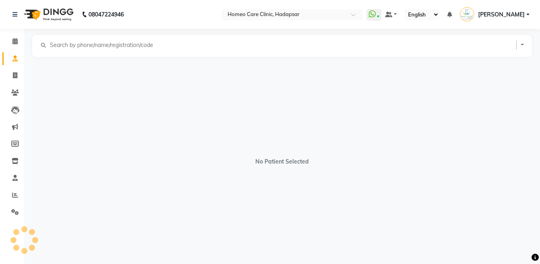
select select "[DEMOGRAPHIC_DATA]"
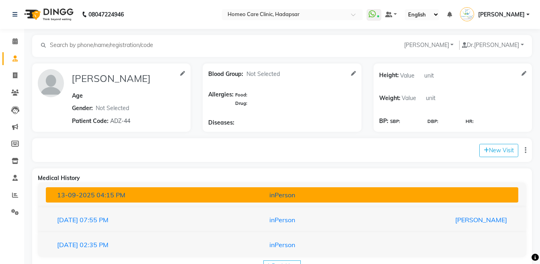
click at [267, 197] on div "inPerson" at bounding box center [282, 195] width 154 height 10
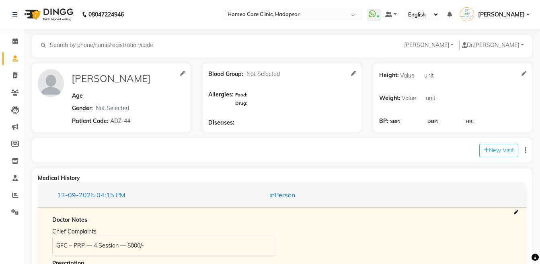
scroll to position [98, 0]
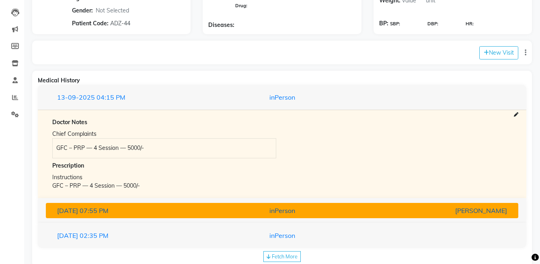
click at [338, 211] on div "inPerson" at bounding box center [282, 211] width 154 height 10
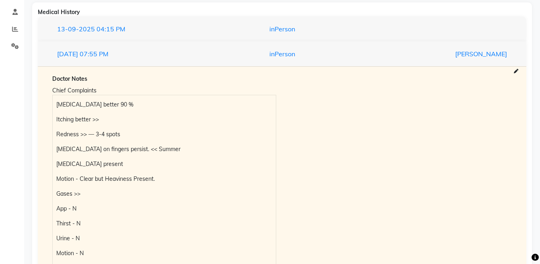
scroll to position [167, 0]
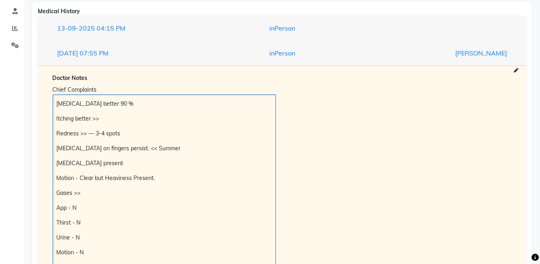
click at [57, 104] on p "[MEDICAL_DATA] better 90 %" at bounding box center [163, 104] width 215 height 8
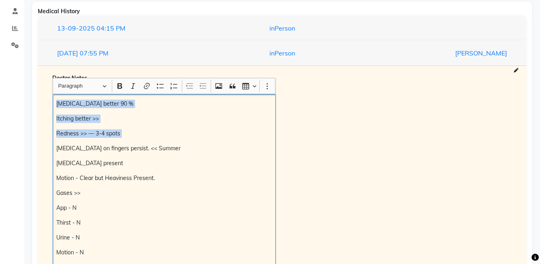
copy div "[MEDICAL_DATA] better 90 % Itching better >> Redness >> — 3-4 spots"
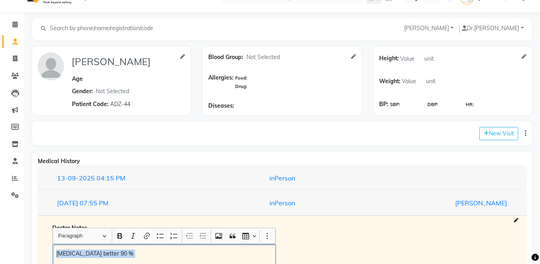
scroll to position [0, 0]
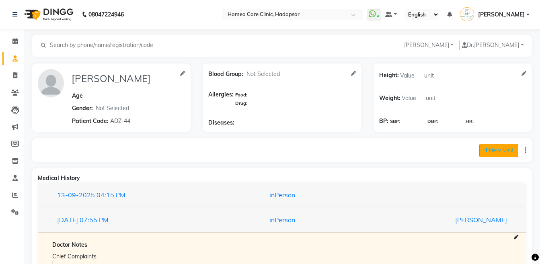
click at [487, 153] on button "New Visit" at bounding box center [498, 150] width 39 height 13
select select "1145"
select select "inPerson"
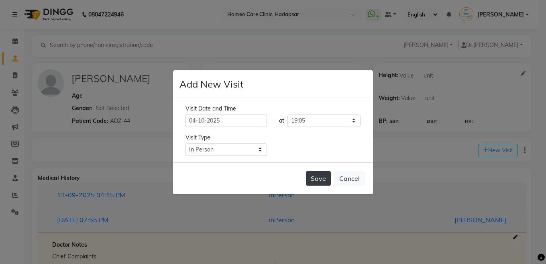
click at [317, 175] on button "Save" at bounding box center [318, 178] width 25 height 14
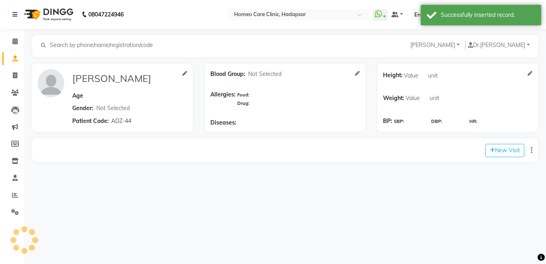
type input "[PERSON_NAME]"
select select "[DEMOGRAPHIC_DATA]"
type input "ADZ-44"
type input "[PERSON_NAME]"
select select "[DEMOGRAPHIC_DATA]"
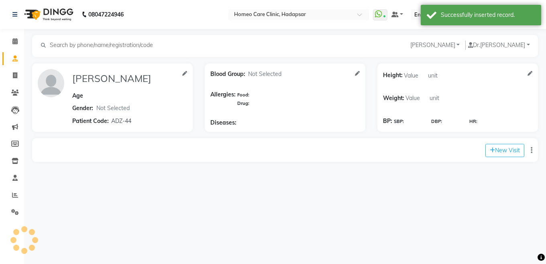
type input "ADZ-44"
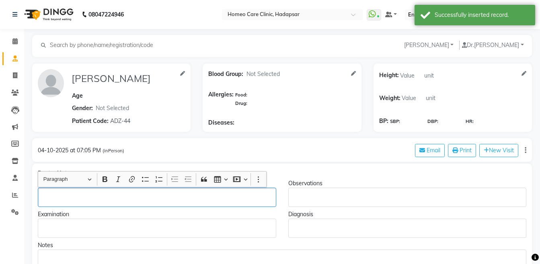
click at [61, 194] on p "Rich Text Editor, main" at bounding box center [156, 197] width 231 height 8
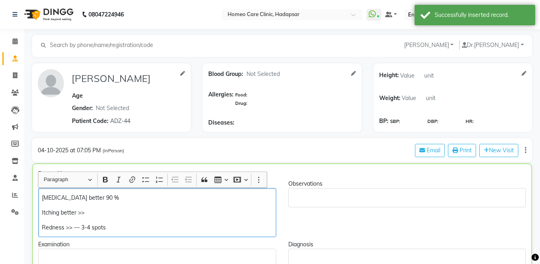
click at [102, 196] on p "[MEDICAL_DATA] better 90 %" at bounding box center [157, 198] width 230 height 8
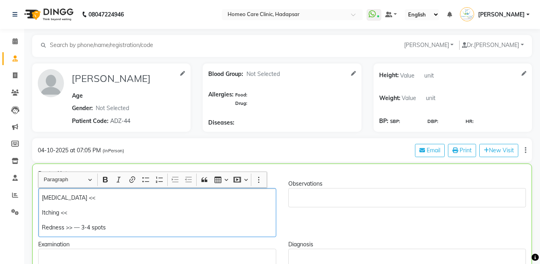
click at [72, 226] on p "Redness >> — 3-4 spots" at bounding box center [157, 227] width 230 height 8
click at [122, 229] on p "Redness << — 3-4 spots" at bounding box center [157, 227] width 230 height 8
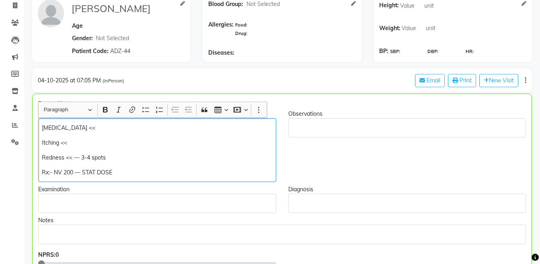
scroll to position [111, 0]
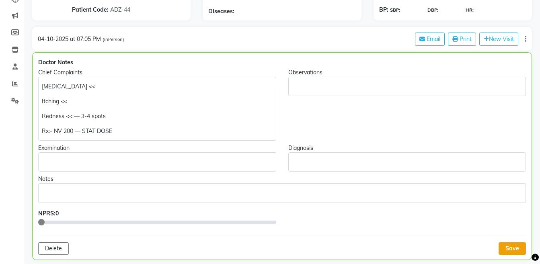
click at [509, 245] on button "Save" at bounding box center [511, 248] width 27 height 12
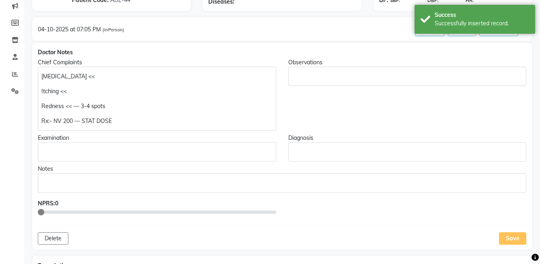
scroll to position [178, 0]
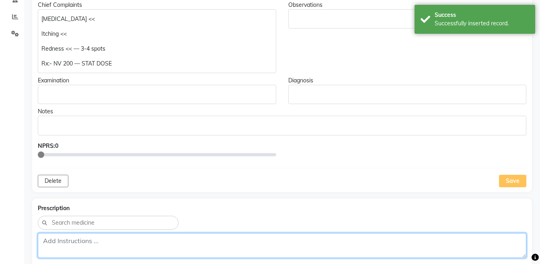
click at [252, 235] on textarea at bounding box center [282, 245] width 488 height 25
paste textarea "Rx:- NV 200 — STAT DOSE"
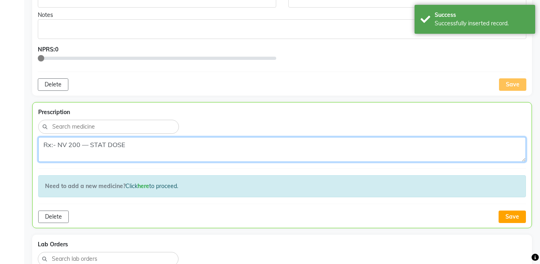
scroll to position [277, 0]
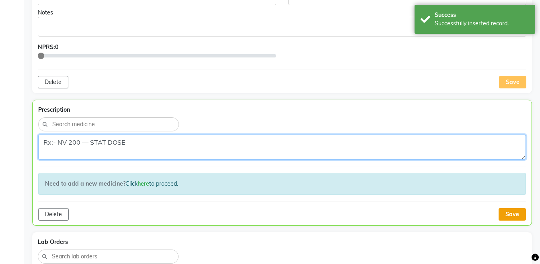
type textarea "Rx:- NV 200 — STAT DOSE"
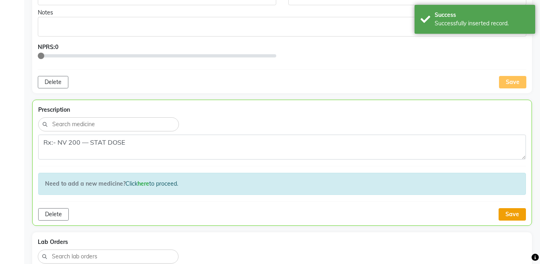
click at [522, 217] on button "Save" at bounding box center [511, 214] width 27 height 12
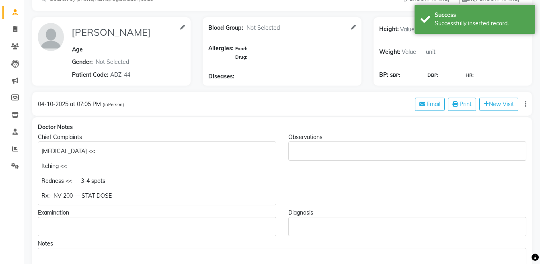
scroll to position [23, 0]
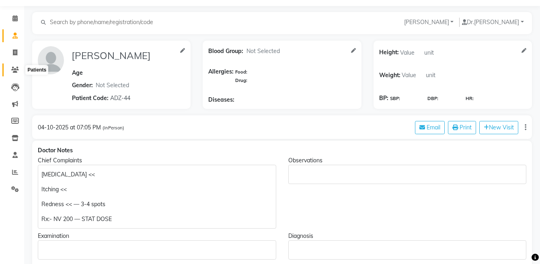
click at [12, 67] on icon at bounding box center [15, 70] width 8 height 6
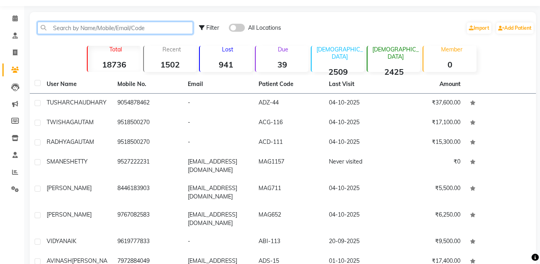
click at [85, 27] on input "text" at bounding box center [115, 28] width 156 height 12
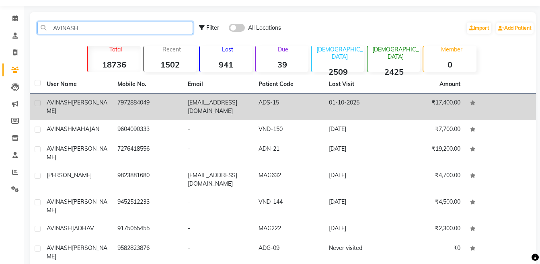
type input "AVINASH"
click at [59, 100] on span "AVINASH" at bounding box center [59, 102] width 25 height 7
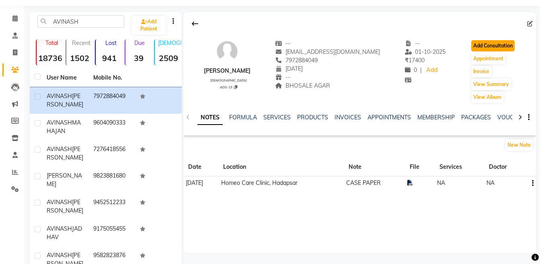
click at [493, 49] on button "Add Consultation" at bounding box center [492, 45] width 43 height 11
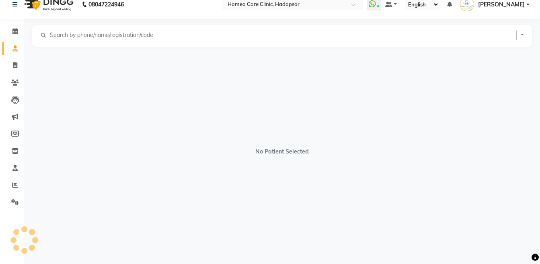
scroll to position [10, 0]
select select "[DEMOGRAPHIC_DATA]"
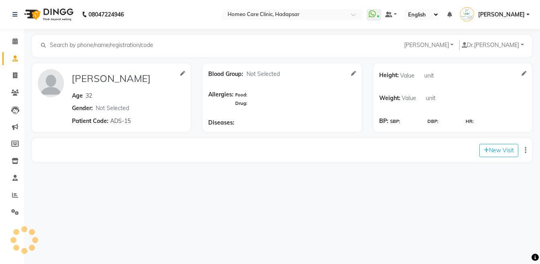
scroll to position [0, 0]
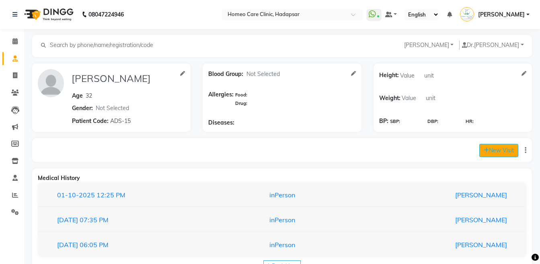
click at [485, 148] on icon at bounding box center [485, 150] width 5 height 6
select select "1145"
select select "inPerson"
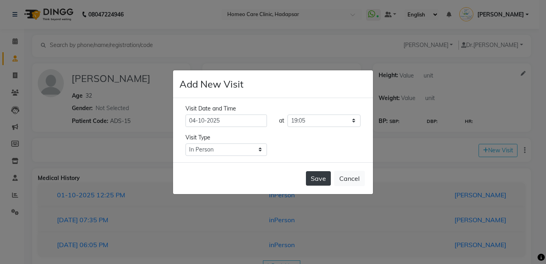
click at [320, 177] on button "Save" at bounding box center [318, 178] width 25 height 14
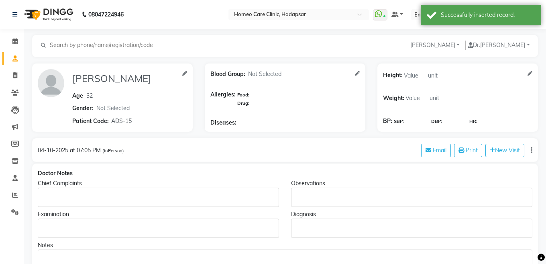
type input "[PERSON_NAME]"
type input "32"
select select "[DEMOGRAPHIC_DATA]"
type input "ADS-15"
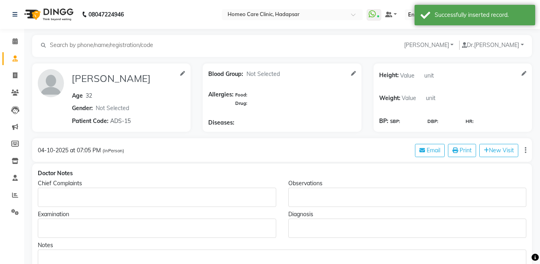
click at [117, 200] on p "Rich Text Editor, main" at bounding box center [156, 197] width 231 height 8
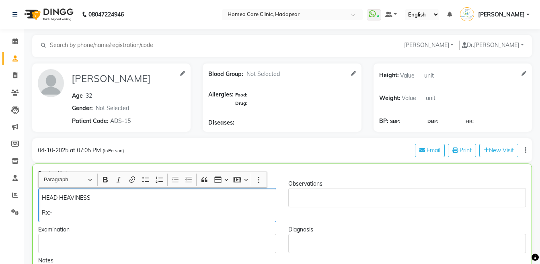
click at [114, 198] on p "HEAD HEAVINESS" at bounding box center [157, 198] width 230 height 8
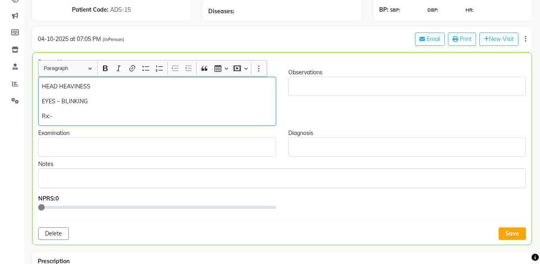
scroll to position [136, 0]
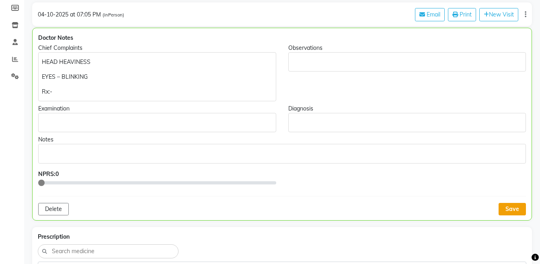
click at [510, 206] on button "Save" at bounding box center [511, 209] width 27 height 12
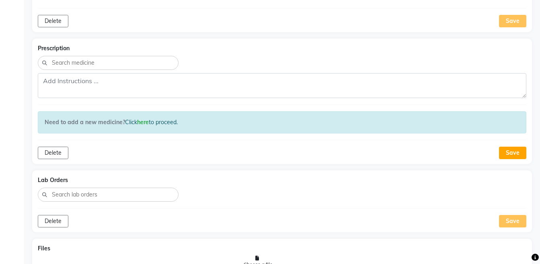
scroll to position [499, 0]
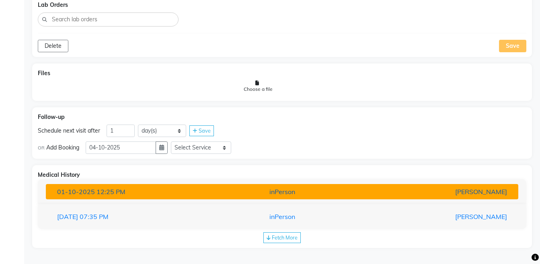
click at [348, 192] on div "inPerson" at bounding box center [282, 192] width 154 height 10
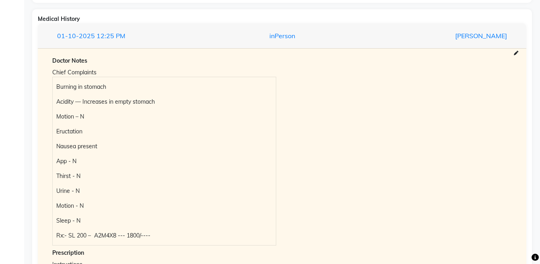
scroll to position [759, 0]
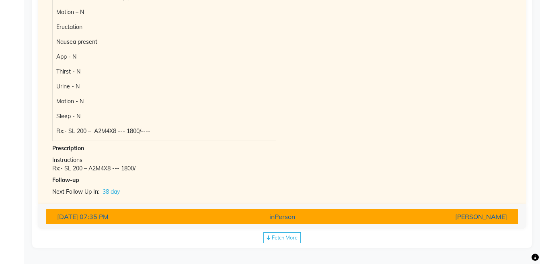
click at [386, 219] on div "[PERSON_NAME]" at bounding box center [436, 217] width 154 height 10
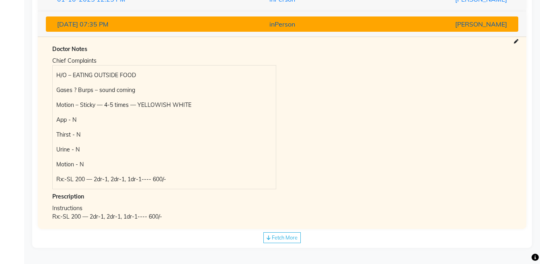
scroll to position [691, 0]
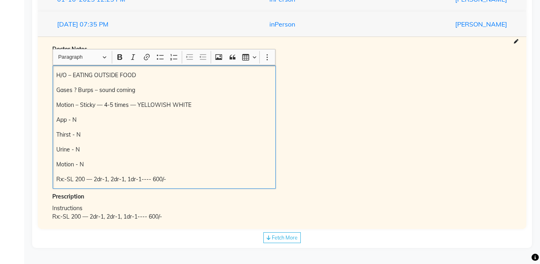
click at [55, 176] on div "H/O – EATING OUTSIDE FOOD Gases ? Burps – sound coming Motion – Sticky — 4-5 ti…" at bounding box center [164, 126] width 223 height 123
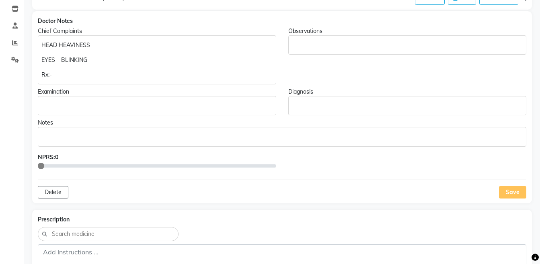
scroll to position [0, 0]
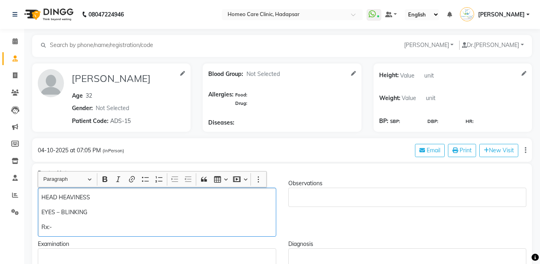
click at [143, 229] on p "Rx:-" at bounding box center [156, 227] width 231 height 8
click at [54, 228] on p "Rx:- Rx:-SL 200 — 2dr-1, 2dr-1, 1dr-1---- 600/-" at bounding box center [157, 227] width 230 height 8
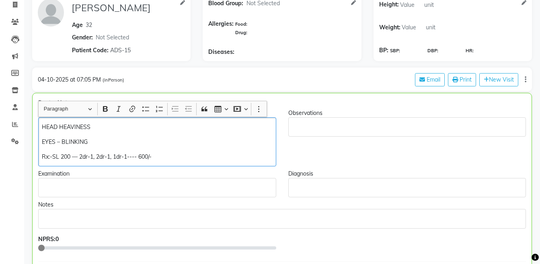
scroll to position [138, 0]
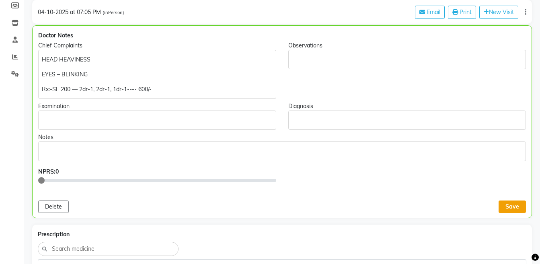
click at [509, 204] on button "Save" at bounding box center [511, 207] width 27 height 12
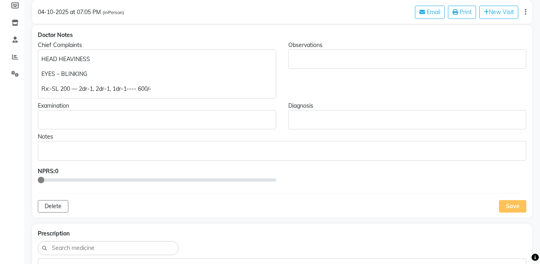
scroll to position [0, 0]
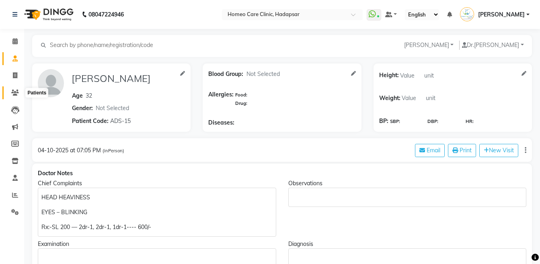
click at [16, 92] on icon at bounding box center [15, 93] width 8 height 6
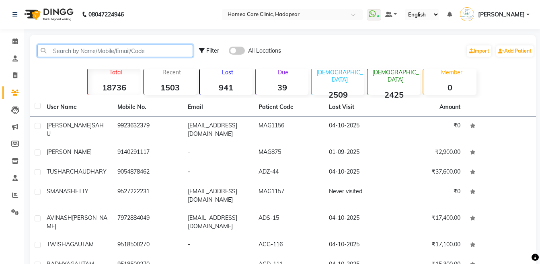
click at [116, 53] on input "text" at bounding box center [115, 51] width 156 height 12
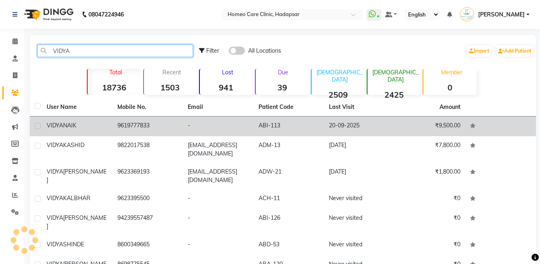
type input "VIDYA"
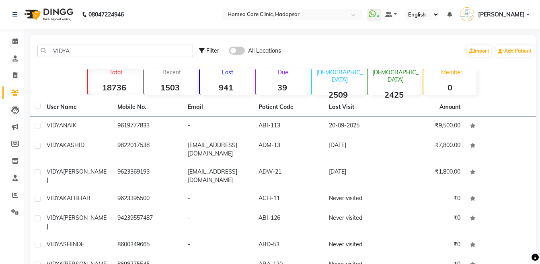
click at [76, 119] on td "[PERSON_NAME]" at bounding box center [77, 127] width 71 height 20
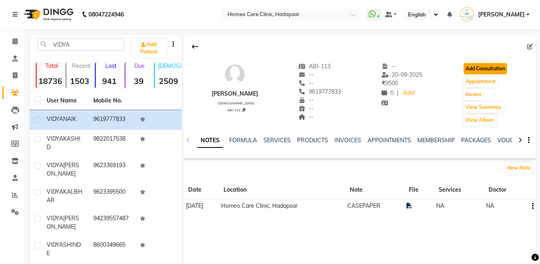
click at [481, 67] on button "Add Consultation" at bounding box center [484, 68] width 43 height 11
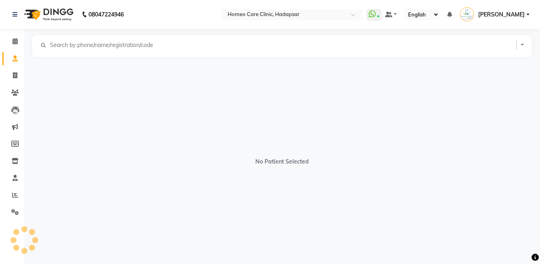
select select "[DEMOGRAPHIC_DATA]"
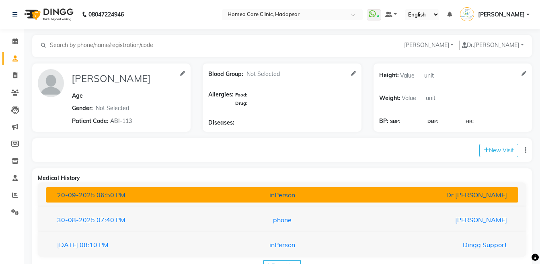
click at [355, 198] on div "inPerson" at bounding box center [282, 195] width 154 height 10
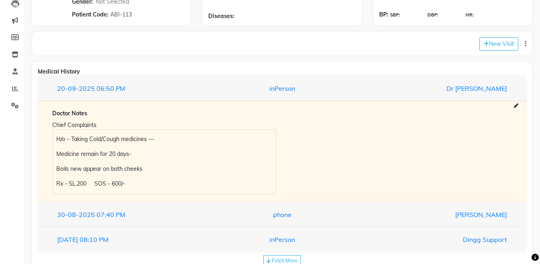
scroll to position [129, 0]
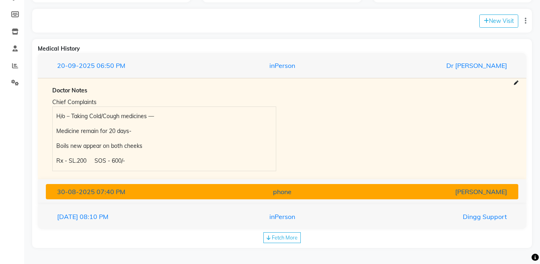
click at [401, 197] on button "[DATE] 07:40 PM phone [PERSON_NAME]" at bounding box center [282, 191] width 472 height 15
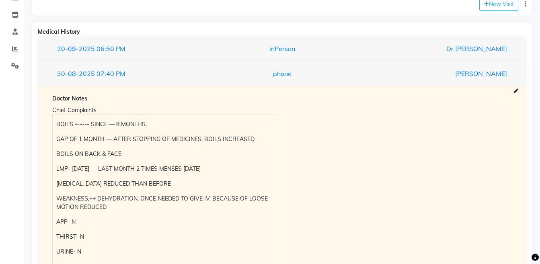
scroll to position [145, 0]
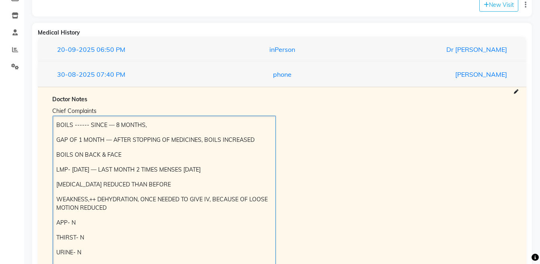
click at [56, 121] on div "BOILS ------ SINCE — 8 MONTHS, GAP OF 1 MONTH — AFTER STOPPING OF MEDICINES, BO…" at bounding box center [164, 216] width 223 height 200
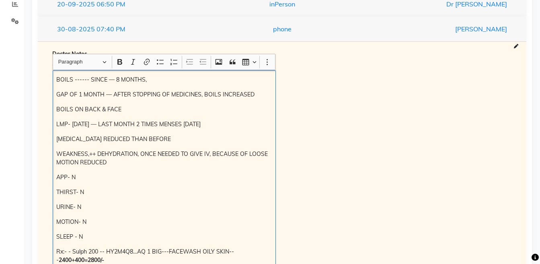
scroll to position [0, 0]
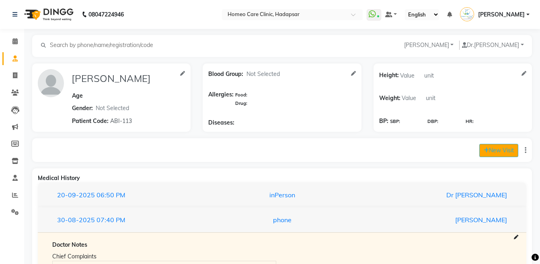
click at [484, 147] on icon at bounding box center [485, 150] width 5 height 6
select select "1155"
select select "inPerson"
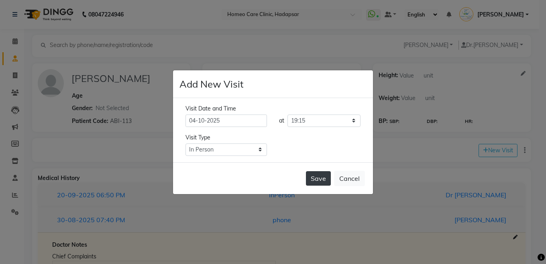
click at [314, 179] on button "Save" at bounding box center [318, 178] width 25 height 14
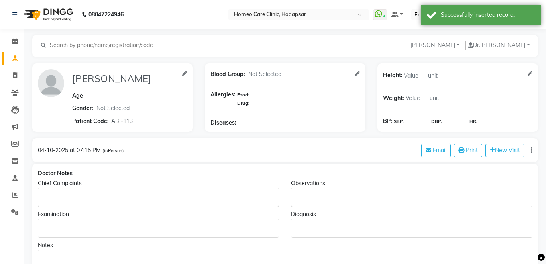
type input "[PERSON_NAME]"
select select "[DEMOGRAPHIC_DATA]"
type input "ABI-113"
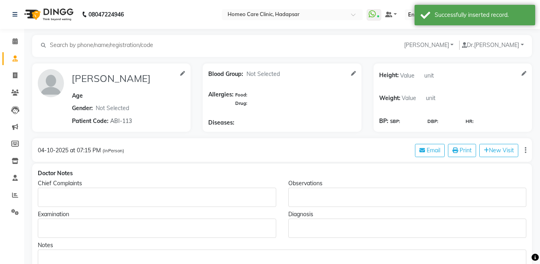
click at [96, 195] on p "Rich Text Editor, main" at bounding box center [156, 197] width 231 height 8
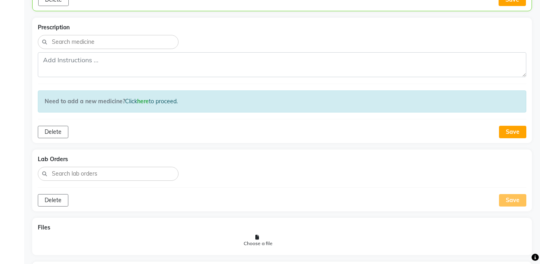
scroll to position [496, 0]
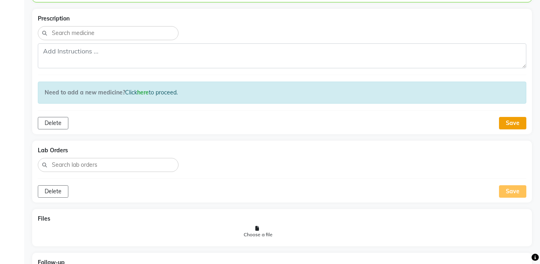
click at [513, 117] on button "Save" at bounding box center [512, 123] width 27 height 12
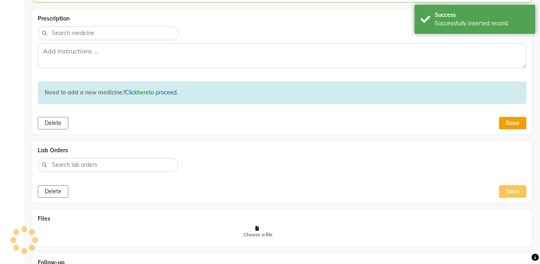
scroll to position [469, 0]
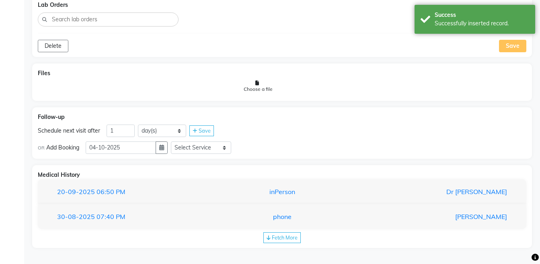
click at [290, 240] on span "Fetch More" at bounding box center [285, 237] width 26 height 6
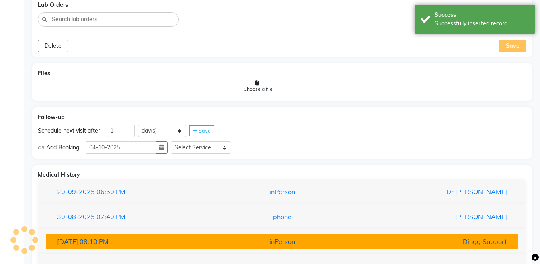
click at [334, 242] on div "inPerson" at bounding box center [282, 242] width 154 height 10
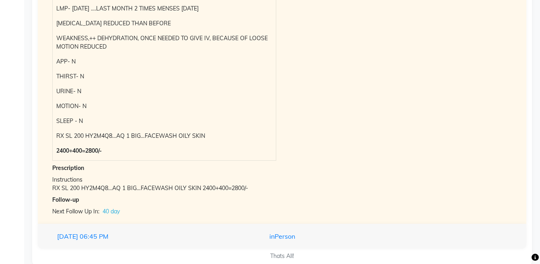
scroll to position [815, 0]
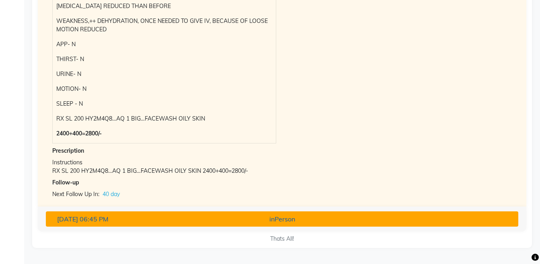
click at [310, 225] on button "[DATE] 06:45 PM inPerson" at bounding box center [282, 218] width 472 height 15
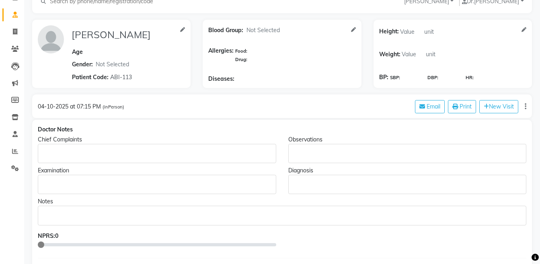
scroll to position [13, 0]
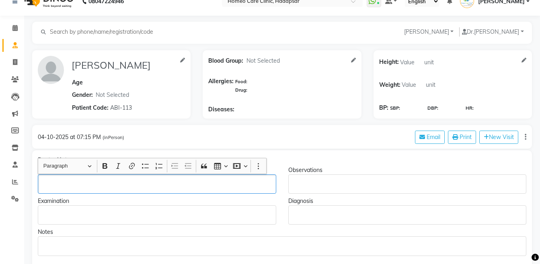
click at [133, 188] on p "Rich Text Editor, main" at bounding box center [156, 184] width 231 height 8
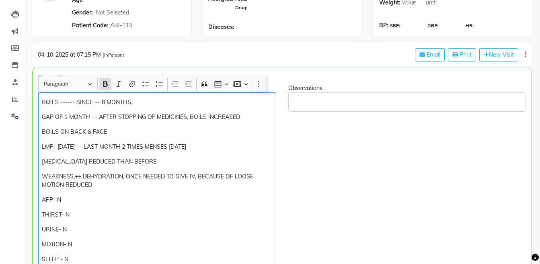
scroll to position [117, 0]
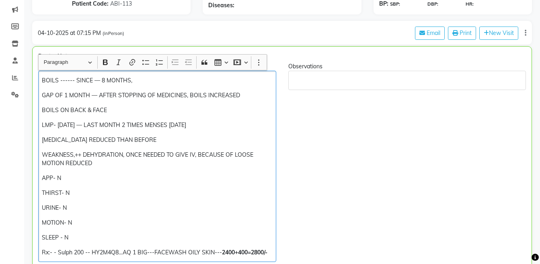
click at [213, 158] on p "WEAKNESS,++ DEHYDRATION, ONCE NEEDED TO GIVE IV, BECAUSE OF LOOSE MOTION REDUCED" at bounding box center [157, 159] width 230 height 17
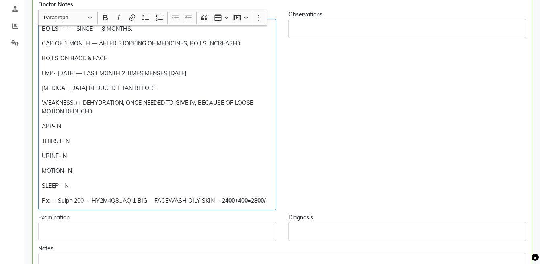
scroll to position [182, 0]
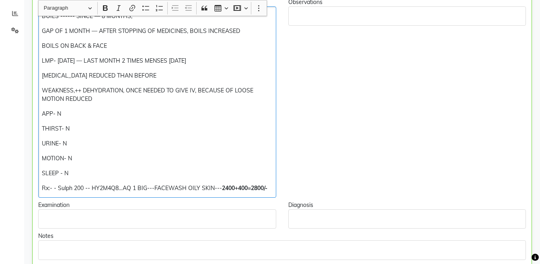
click at [215, 190] on p "Rx:- - Sulph 200 -- HY2M4Q8…AQ 1 BIG---FACEWASH OILY SKIN--- 2400+400=2800/-" at bounding box center [157, 188] width 230 height 8
click at [207, 187] on strong "2400+400=2800/-" at bounding box center [184, 187] width 45 height 7
click at [205, 187] on p "Rx:- - SL 200 -- HY2M4Q8…AQ 1 BIG------ 2400/-" at bounding box center [157, 188] width 230 height 8
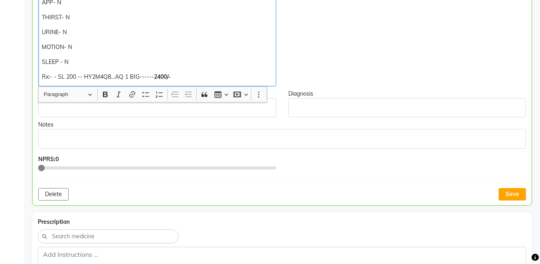
scroll to position [409, 0]
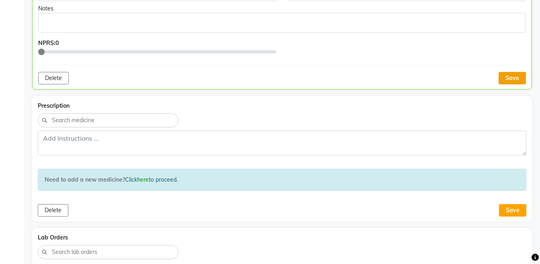
click at [516, 76] on button "Save" at bounding box center [511, 78] width 27 height 12
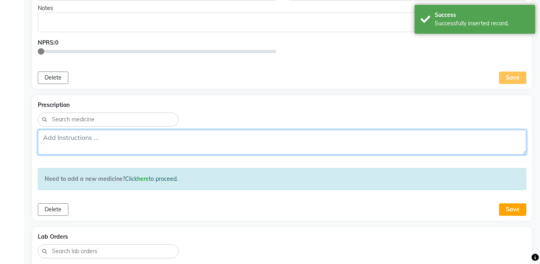
click at [376, 143] on textarea at bounding box center [282, 142] width 488 height 25
paste textarea "Rx:- - SL 200 -- HY2M4Q8…AQ 1 BIG------2400/-"
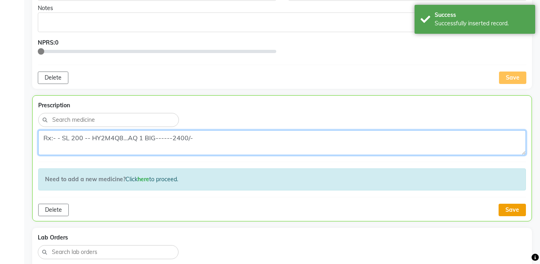
type textarea "Rx:- - SL 200 -- HY2M4Q8…AQ 1 BIG------2400/-"
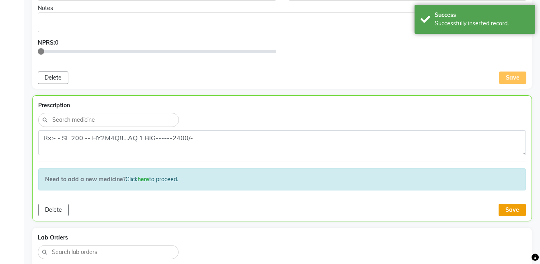
click at [503, 209] on button "Save" at bounding box center [511, 210] width 27 height 12
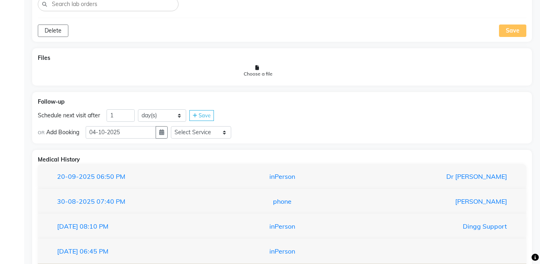
scroll to position [659, 0]
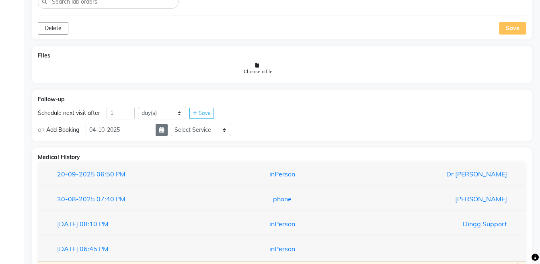
click at [164, 129] on icon "button" at bounding box center [161, 130] width 5 height 6
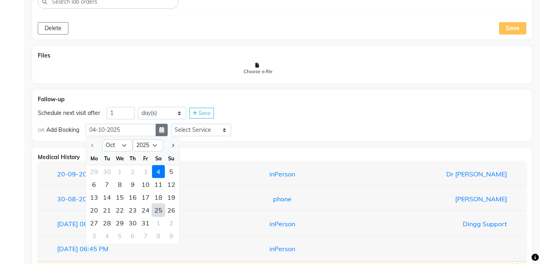
select select "11"
click at [127, 195] on div "13" at bounding box center [132, 197] width 13 height 13
type input "[DATE]"
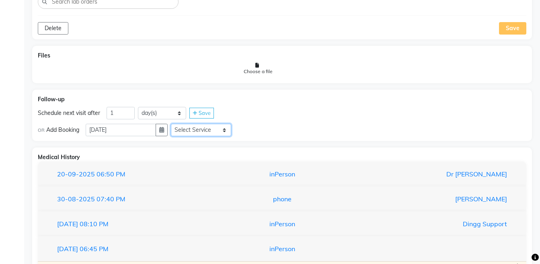
click at [192, 132] on select "Select Service Medicine Medicine 1 Hydra Facial Medi Facial Vampire Facial With…" at bounding box center [201, 130] width 60 height 12
select select "972997"
click at [177, 124] on select "Select Service Medicine Medicine 1 Hydra Facial Medi Facial Vampire Facial With…" at bounding box center [201, 130] width 60 height 12
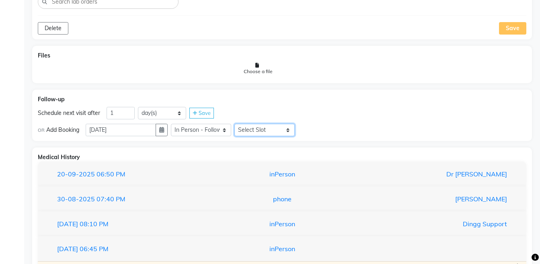
click at [257, 129] on select "Select Slot 10:15 10:30 10:45 11:00 11:15 11:30 11:45 12:00 12:15 12:30 12:45 1…" at bounding box center [264, 130] width 60 height 12
select select "915"
click at [241, 124] on select "Select Slot 10:15 10:30 10:45 11:00 11:15 11:30 11:45 12:00 12:15 12:30 12:45 1…" at bounding box center [264, 130] width 60 height 12
click at [305, 128] on icon at bounding box center [303, 130] width 4 height 5
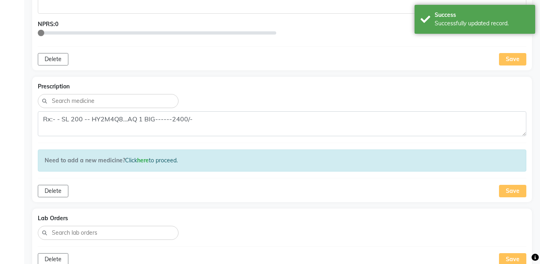
scroll to position [0, 0]
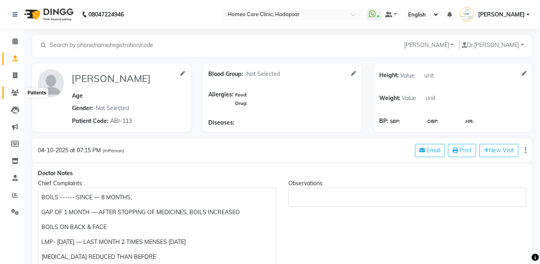
click at [21, 90] on span at bounding box center [15, 92] width 14 height 9
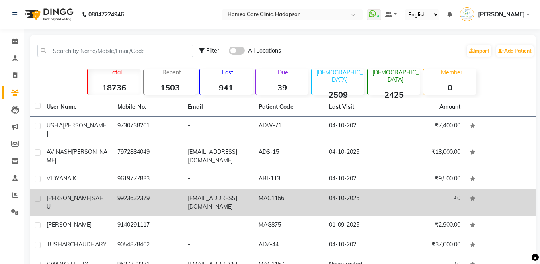
click at [334, 198] on td "04-10-2025" at bounding box center [359, 202] width 71 height 27
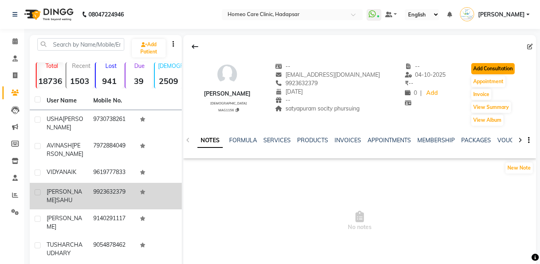
click at [491, 68] on button "Add Consultation" at bounding box center [492, 68] width 43 height 11
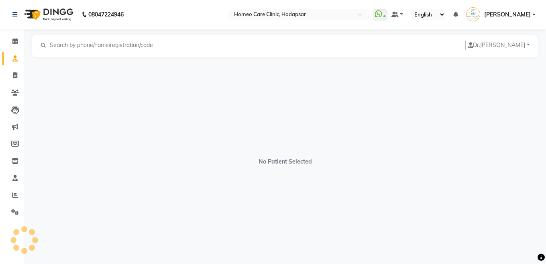
select select "[DEMOGRAPHIC_DATA]"
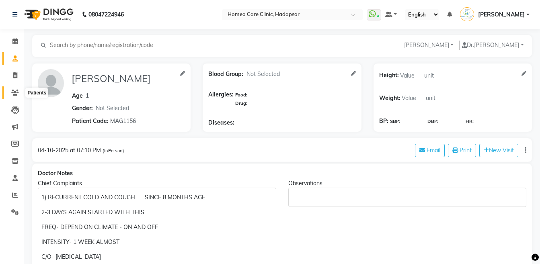
click at [14, 93] on icon at bounding box center [15, 93] width 8 height 6
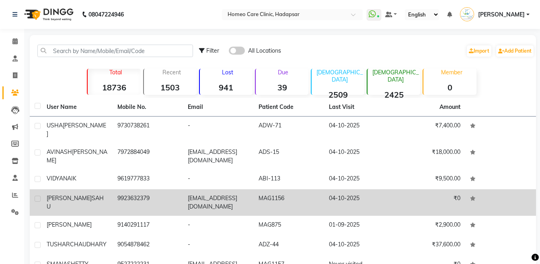
click at [77, 194] on span "SAHU" at bounding box center [75, 202] width 57 height 16
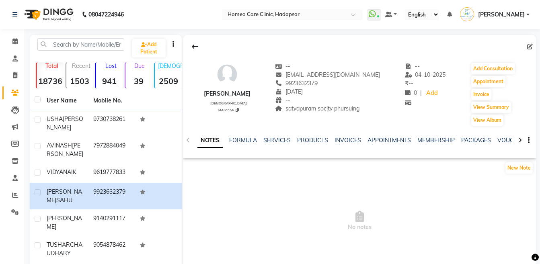
click at [517, 139] on div at bounding box center [519, 140] width 9 height 16
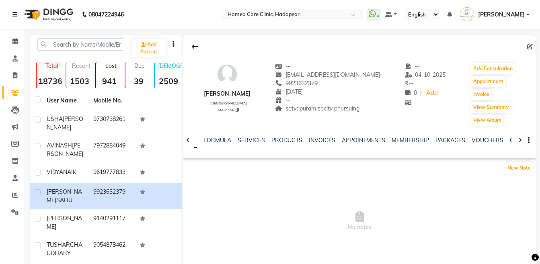
click at [517, 139] on div at bounding box center [519, 140] width 9 height 16
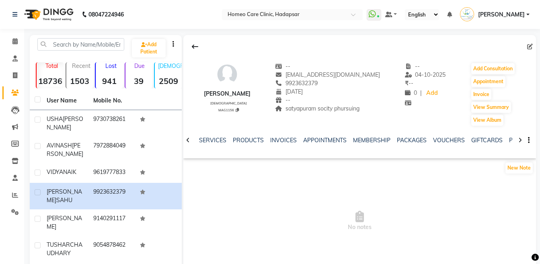
click at [517, 139] on div at bounding box center [519, 140] width 9 height 16
click at [524, 140] on div at bounding box center [519, 140] width 9 height 16
click at [524, 140] on div "NOTES FORMULA SERVICES PRODUCTS INVOICES APPOINTMENTS MEMBERSHIP PACKAGES VOUCH…" at bounding box center [359, 141] width 352 height 28
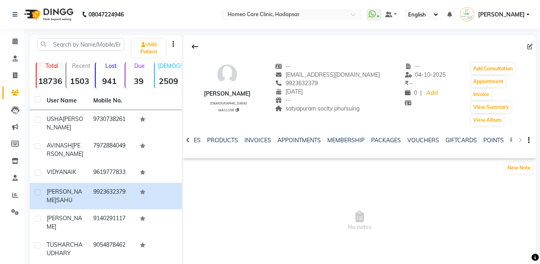
click at [524, 140] on div "NOTES FORMULA SERVICES PRODUCTS INVOICES APPOINTMENTS MEMBERSHIP PACKAGES VOUCH…" at bounding box center [359, 141] width 352 height 28
click at [510, 142] on link "FORMS" at bounding box center [520, 140] width 20 height 7
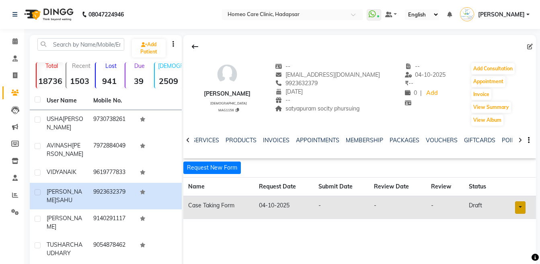
click at [520, 207] on link at bounding box center [520, 207] width 10 height 12
click at [511, 237] on link "Open in staff mode" at bounding box center [499, 237] width 76 height 13
click at [476, 66] on button "Add Consultation" at bounding box center [492, 68] width 43 height 11
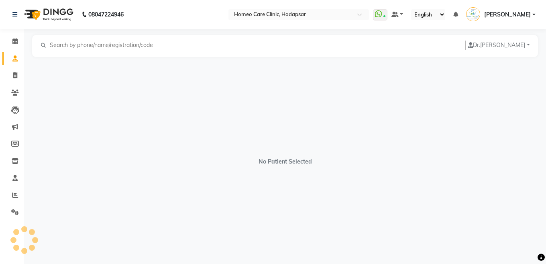
select select "[DEMOGRAPHIC_DATA]"
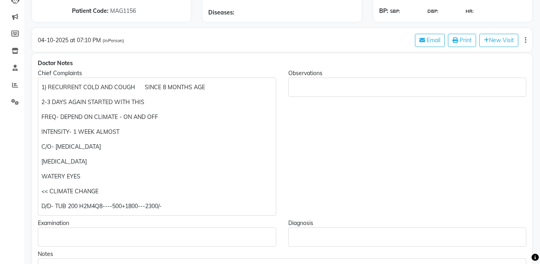
scroll to position [115, 0]
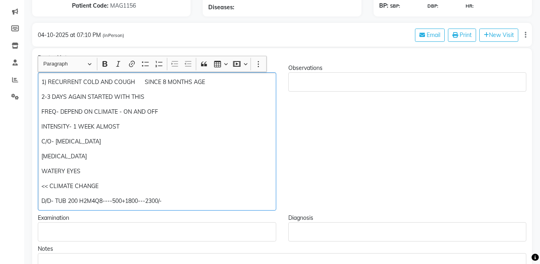
click at [143, 130] on p "INTENSITY- 1 WEEK ALMOST" at bounding box center [156, 127] width 231 height 8
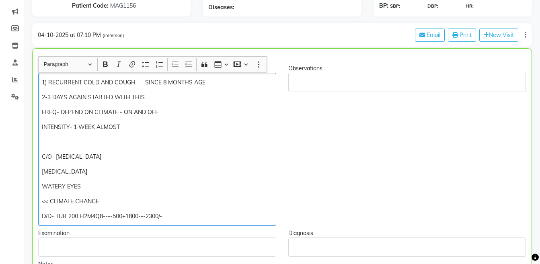
scroll to position [116, 0]
click at [143, 130] on p "INTENSITY- 1 WEEK ALMOST" at bounding box center [157, 127] width 230 height 8
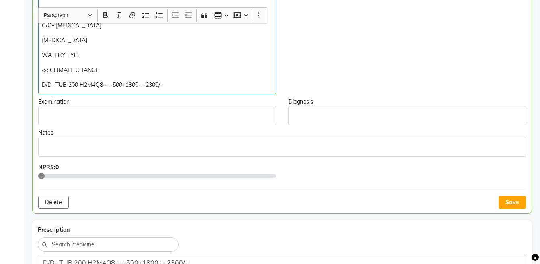
scroll to position [262, 0]
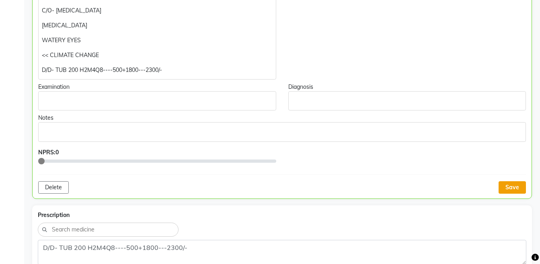
click at [508, 186] on button "Save" at bounding box center [511, 187] width 27 height 12
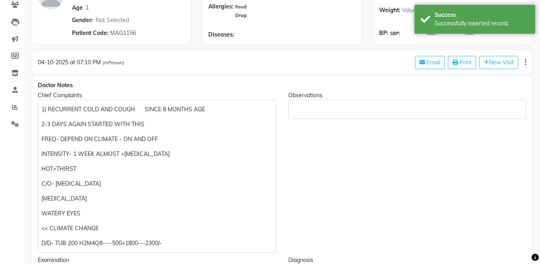
scroll to position [97, 0]
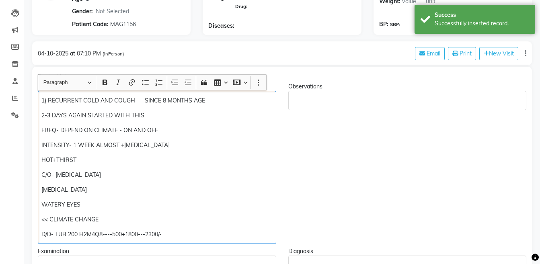
click at [121, 146] on p "INTENSITY- 1 WEEK ALMOST +[MEDICAL_DATA]" at bounding box center [156, 145] width 231 height 8
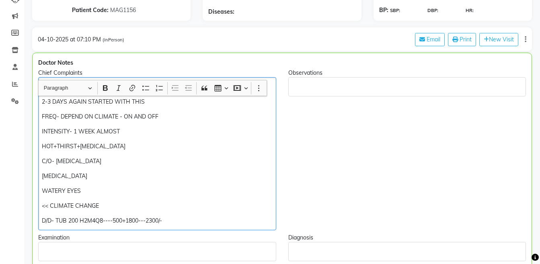
scroll to position [191, 0]
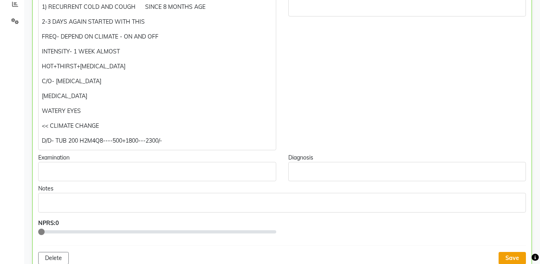
click at [516, 252] on button "Save" at bounding box center [511, 258] width 27 height 12
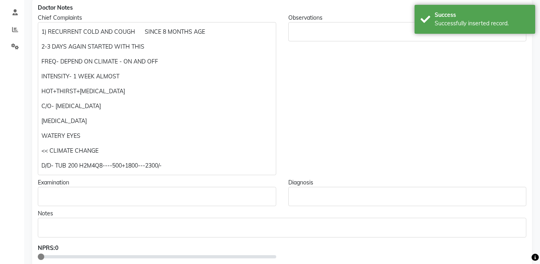
scroll to position [174, 0]
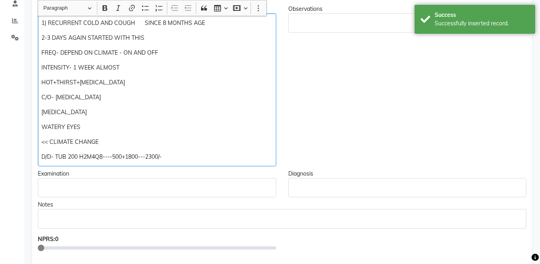
click at [185, 86] on p "HOT+THIRST+[MEDICAL_DATA]" at bounding box center [156, 82] width 231 height 8
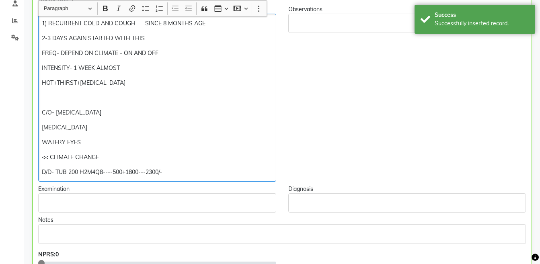
scroll to position [175, 0]
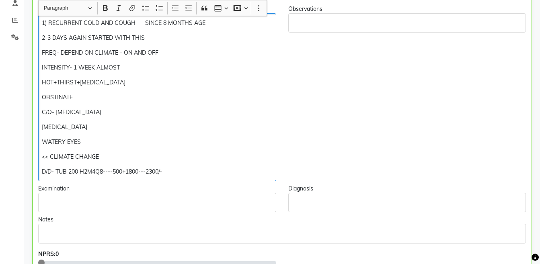
click at [66, 172] on p "D/D- TUB 200 H2M4Q8----500+1800---2300/-" at bounding box center [157, 172] width 230 height 8
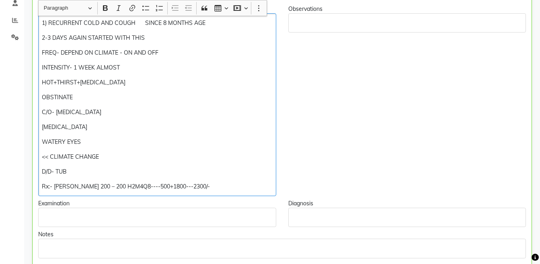
click at [98, 190] on p "Rx:- [PERSON_NAME] 200 – 200 H2M4Q8----500+1800---2300/-" at bounding box center [157, 186] width 230 height 8
click at [207, 184] on p "Rx:- [PERSON_NAME] 200 –-- H2M4Q8----500+1800---2300/-" at bounding box center [157, 186] width 230 height 8
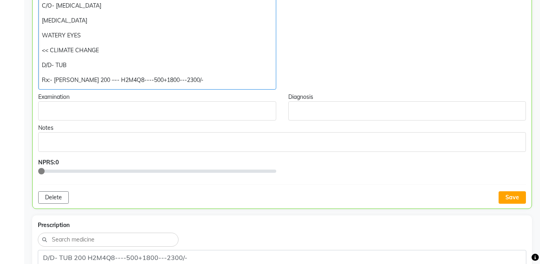
scroll to position [320, 0]
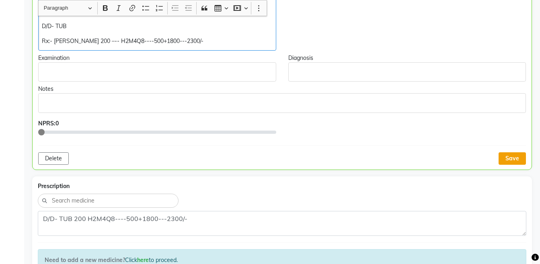
click at [509, 157] on button "Save" at bounding box center [511, 158] width 27 height 12
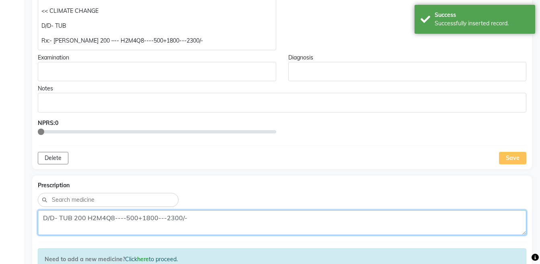
click at [231, 226] on textarea "D/D- TUB 200 H2M4Q8----500+1800---2300/-" at bounding box center [282, 222] width 488 height 25
paste textarea "Rx:- [PERSON_NAME] 200 –-- H2M4Q8----500+1800---2300/-"
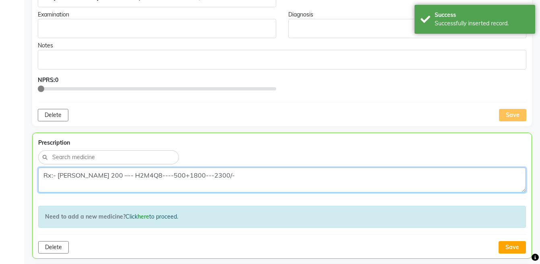
scroll to position [422, 0]
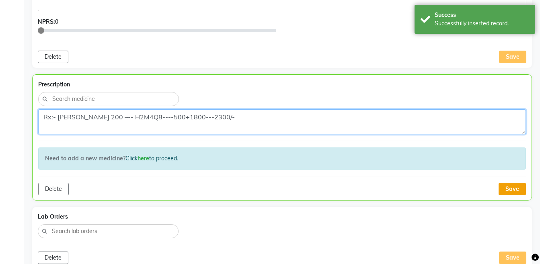
type textarea "Rx:- [PERSON_NAME] 200 –-- H2M4Q8----500+1800---2300/-"
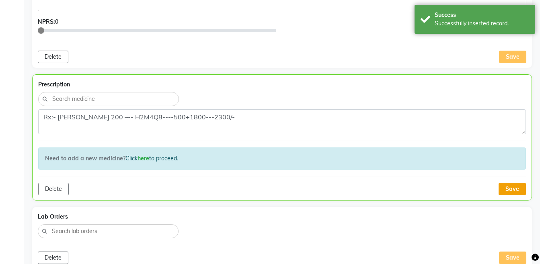
click at [507, 184] on button "Save" at bounding box center [511, 189] width 27 height 12
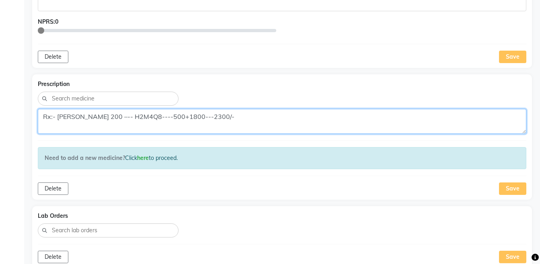
click at [327, 123] on textarea "Rx:- [PERSON_NAME] 200 –-- H2M4Q8----500+1800---2300/-" at bounding box center [282, 121] width 488 height 25
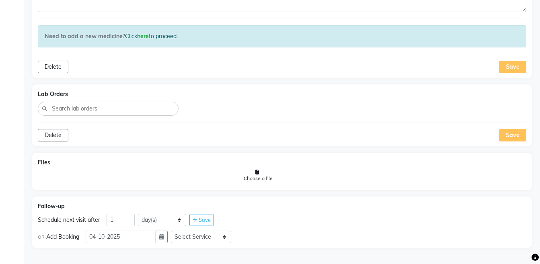
click at [169, 243] on div "OR Add Booking [DATE] Select Service Medicine Medicine 1 Hydra Facial Medi Faci…" at bounding box center [282, 236] width 488 height 14
click at [168, 240] on button "button" at bounding box center [162, 237] width 12 height 12
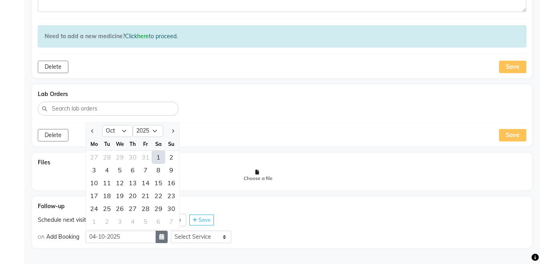
select select "11"
click at [133, 180] on div "13" at bounding box center [132, 182] width 13 height 13
type input "[DATE]"
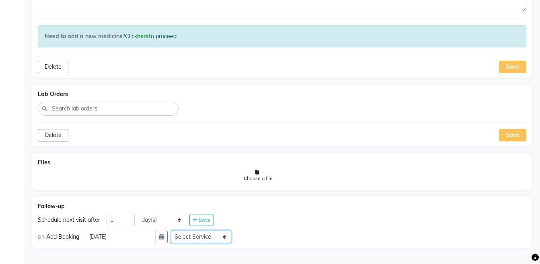
click at [199, 242] on select "Select Service Medicine Medicine 1 Hydra Facial Medi Facial Vampire Facial With…" at bounding box center [201, 237] width 60 height 12
select select "972997"
click at [177, 231] on select "Select Service Medicine Medicine 1 Hydra Facial Medi Facial Vampire Facial With…" at bounding box center [201, 237] width 60 height 12
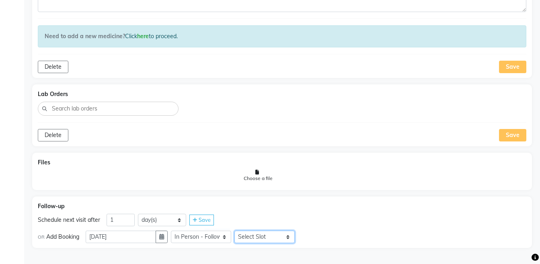
click at [278, 239] on select "Select Slot 10:15 10:30 10:45 11:00 11:15 11:30 11:45 12:00 12:15 12:30 12:45 1…" at bounding box center [264, 237] width 60 height 12
select select "1005"
click at [241, 231] on select "Select Slot 10:15 10:30 10:45 11:00 11:15 11:30 11:45 12:00 12:15 12:30 12:45 1…" at bounding box center [264, 237] width 60 height 12
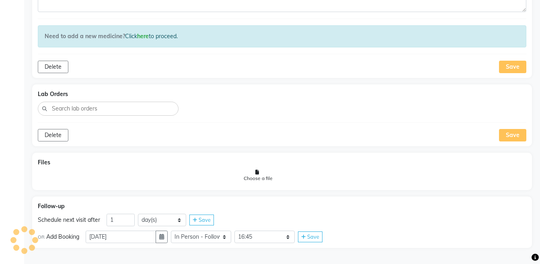
click at [315, 235] on span "Save" at bounding box center [313, 236] width 12 height 6
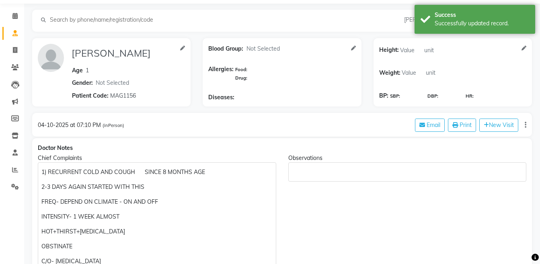
scroll to position [0, 0]
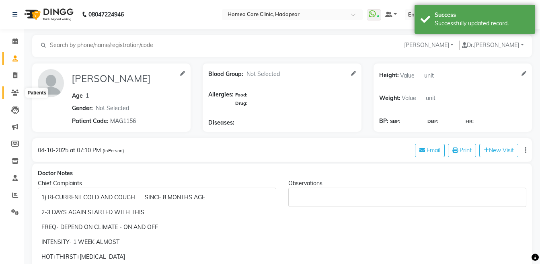
click at [17, 94] on icon at bounding box center [15, 93] width 8 height 6
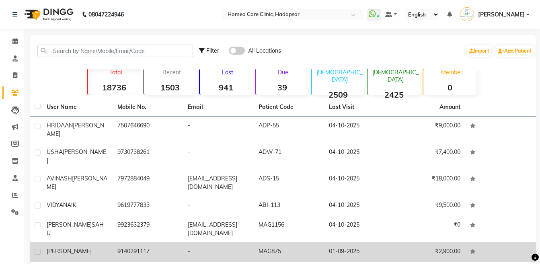
click at [125, 242] on td "9140291117" at bounding box center [148, 252] width 71 height 20
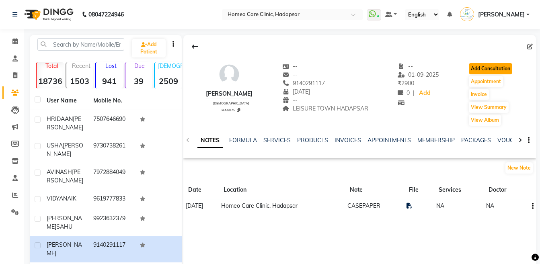
click at [481, 67] on button "Add Consultation" at bounding box center [490, 68] width 43 height 11
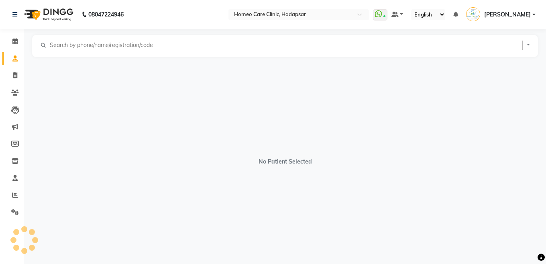
select select "[DEMOGRAPHIC_DATA]"
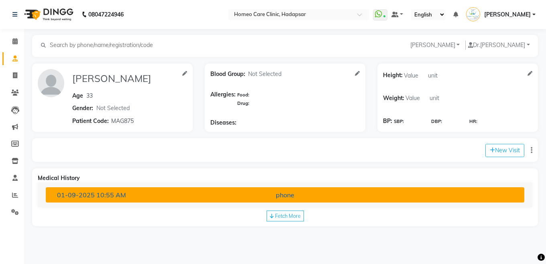
click at [161, 191] on div "[DATE] 10:55 AM" at bounding box center [129, 195] width 156 height 10
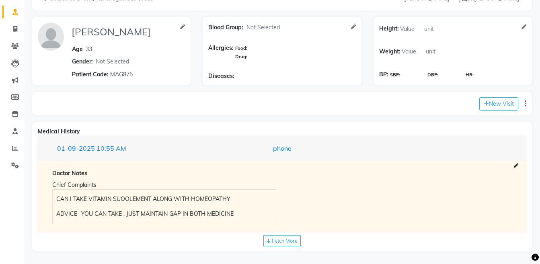
scroll to position [50, 0]
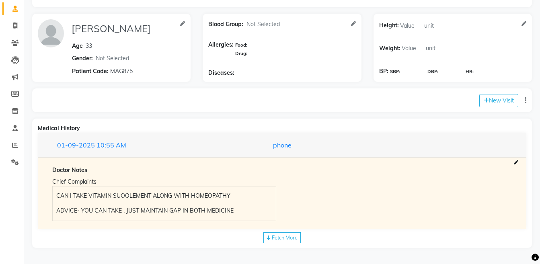
click at [275, 233] on div "Fetch More" at bounding box center [281, 237] width 37 height 11
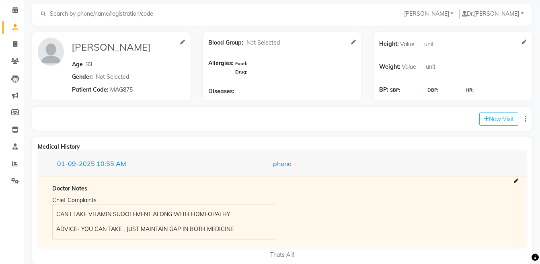
scroll to position [0, 0]
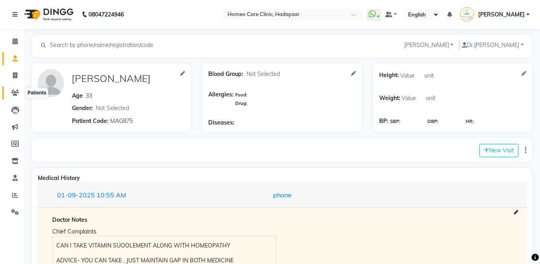
click at [16, 96] on span at bounding box center [15, 92] width 14 height 9
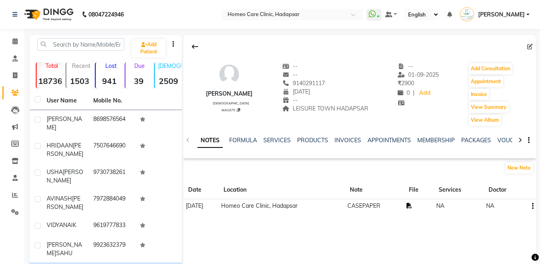
click at [412, 203] on icon at bounding box center [409, 206] width 6 height 6
click at [489, 70] on button "Add Consultation" at bounding box center [490, 68] width 43 height 11
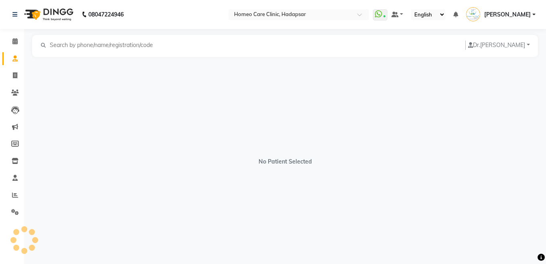
select select "[DEMOGRAPHIC_DATA]"
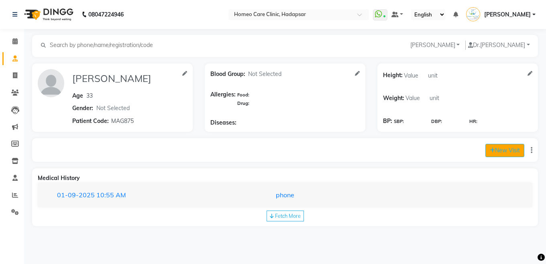
click at [490, 149] on icon at bounding box center [492, 150] width 5 height 6
select select "1175"
select select "inPerson"
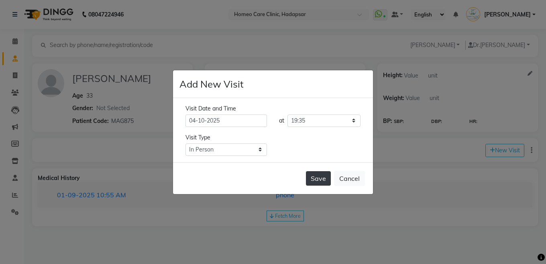
click at [315, 179] on button "Save" at bounding box center [318, 178] width 25 height 14
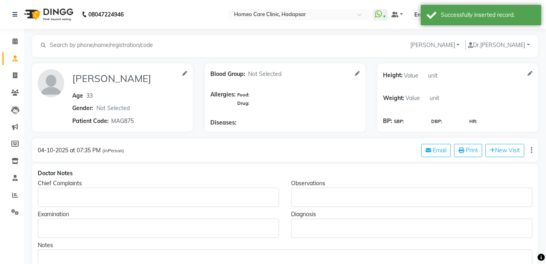
type input "[PERSON_NAME]"
type input "33"
select select "[DEMOGRAPHIC_DATA]"
type input "MAG875"
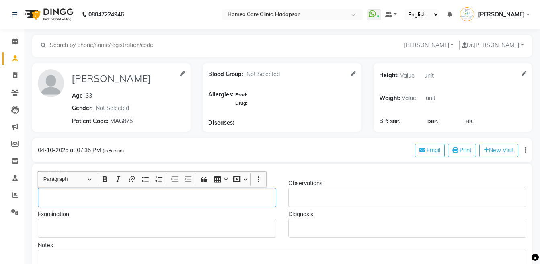
click at [73, 200] on p "Rich Text Editor, main" at bounding box center [156, 197] width 231 height 8
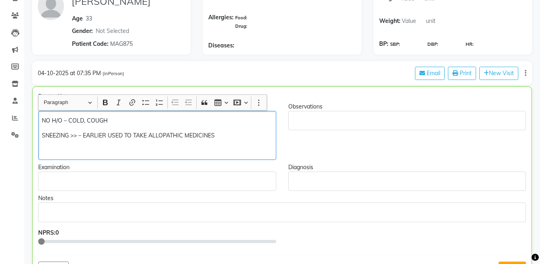
scroll to position [115, 0]
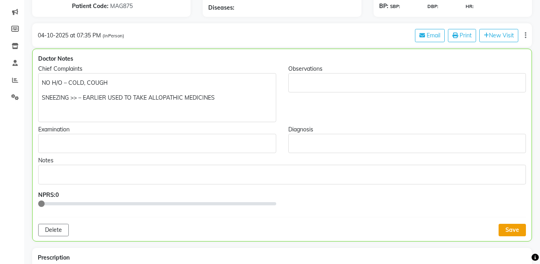
click at [508, 227] on button "Save" at bounding box center [511, 230] width 27 height 12
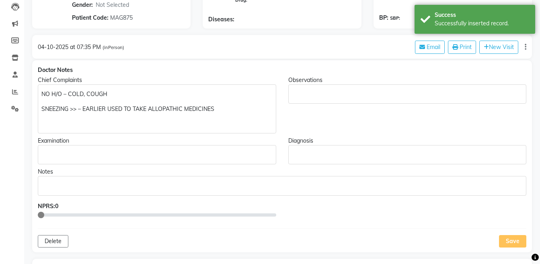
scroll to position [101, 0]
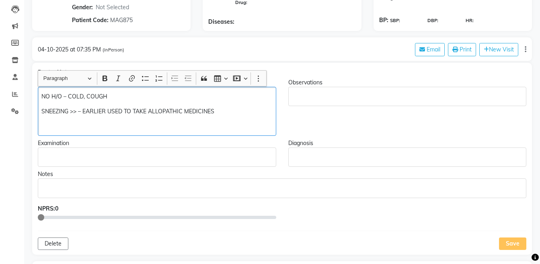
click at [68, 121] on div "NO H/O – COLD, COUGH SNEEZING >> – EARLIER USED TO TAKE ALLOPATHIC MEDICINES" at bounding box center [157, 111] width 238 height 49
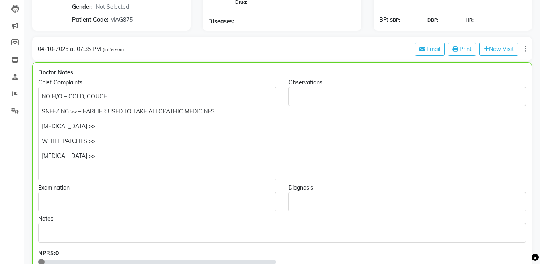
click at [110, 50] on span "(inPerson)" at bounding box center [113, 50] width 22 height 6
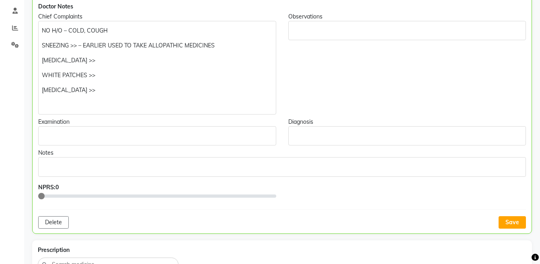
scroll to position [165, 0]
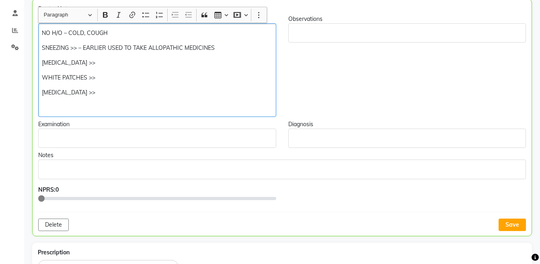
click at [117, 117] on div "NO H/O – COLD, COUGH SNEEZING >> – EARLIER USED TO TAKE ALLOPATHIC MEDICINES [M…" at bounding box center [157, 70] width 238 height 94
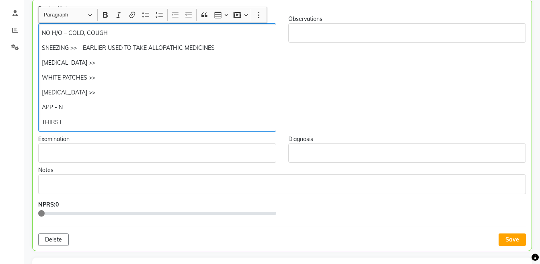
click at [57, 101] on div "NO H/O – COLD, COUGH SNEEZING >> – EARLIER USED TO TAKE ALLOPATHIC MEDICINES [M…" at bounding box center [157, 77] width 238 height 108
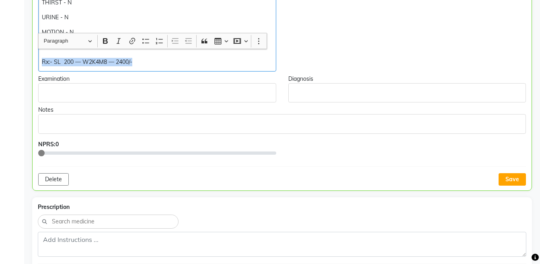
scroll to position [320, 0]
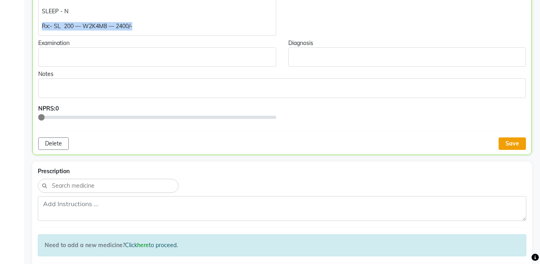
click at [510, 147] on button "Save" at bounding box center [511, 143] width 27 height 12
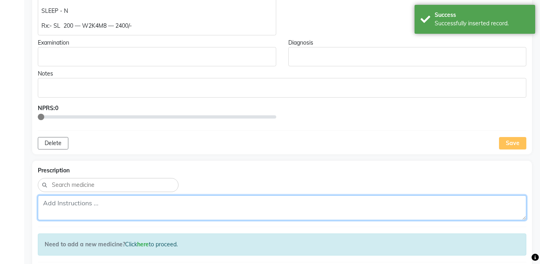
click at [209, 206] on textarea at bounding box center [282, 207] width 488 height 25
paste textarea "Rx:- SL 200 — W2K4M8 — 2400/-"
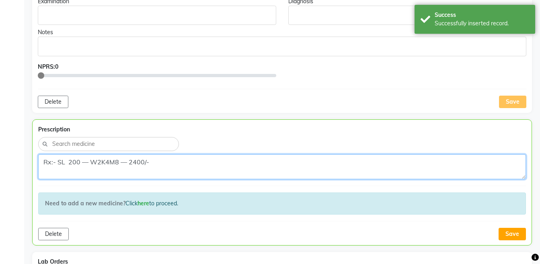
scroll to position [433, 0]
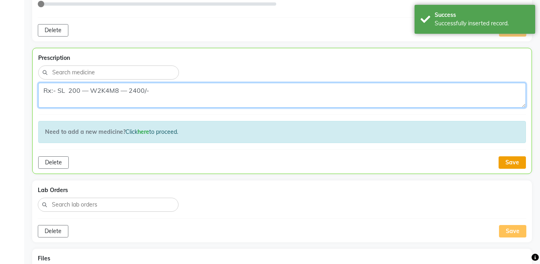
type textarea "Rx:- SL 200 — W2K4M8 — 2400/-"
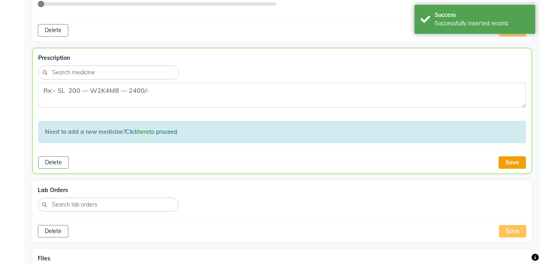
click at [513, 165] on button "Save" at bounding box center [511, 162] width 27 height 12
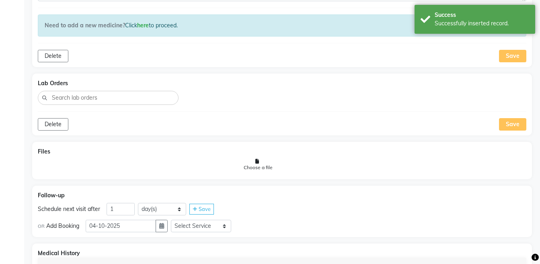
scroll to position [542, 0]
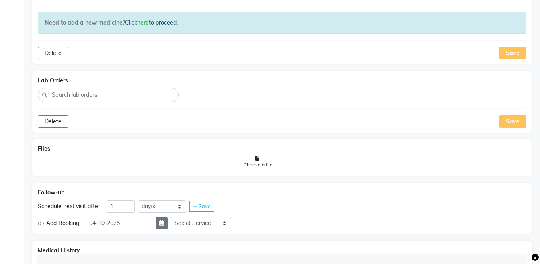
click at [168, 219] on button "button" at bounding box center [162, 223] width 12 height 12
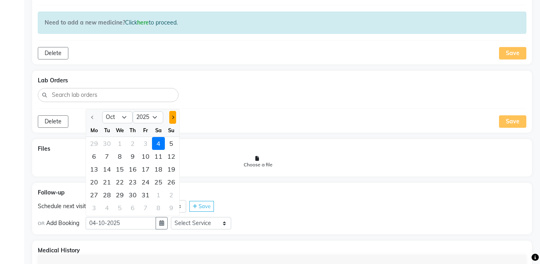
click at [171, 120] on button "Next month" at bounding box center [172, 117] width 7 height 13
select select "11"
click at [135, 167] on div "13" at bounding box center [132, 169] width 13 height 13
type input "[DATE]"
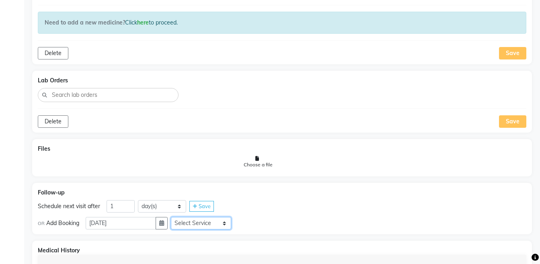
click at [199, 227] on select "Select Service Medicine Medicine 1 Hydra Facial Medi Facial Vampire Facial With…" at bounding box center [201, 223] width 60 height 12
select select "972997"
click at [177, 217] on select "Select Service Medicine Medicine 1 Hydra Facial Medi Facial Vampire Facial With…" at bounding box center [201, 223] width 60 height 12
click at [263, 216] on div "OR Add Booking [DATE] Select Service Medicine Medicine 1 Hydra Facial Medi Faci…" at bounding box center [282, 223] width 488 height 14
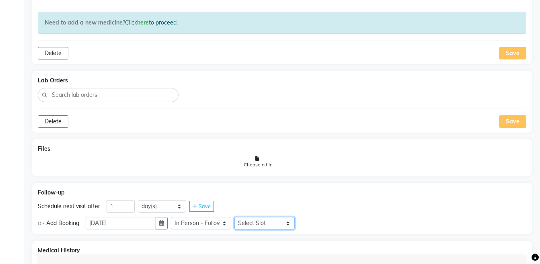
click at [264, 219] on select "Select Slot 10:15 10:30 10:45 11:00 11:15 11:30 11:45 12:00 12:15 12:30 12:45 1…" at bounding box center [264, 223] width 60 height 12
select select "855"
click at [241, 217] on select "Select Slot 10:15 10:30 10:45 11:00 11:15 11:30 11:45 12:00 12:15 12:30 12:45 1…" at bounding box center [264, 223] width 60 height 12
click at [319, 224] on span "Save" at bounding box center [313, 223] width 12 height 6
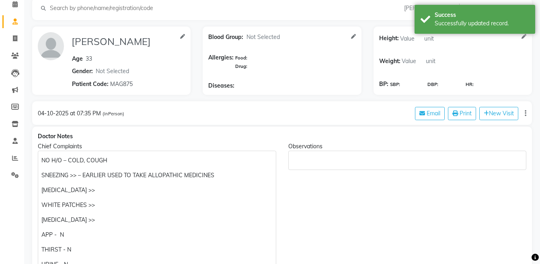
scroll to position [0, 0]
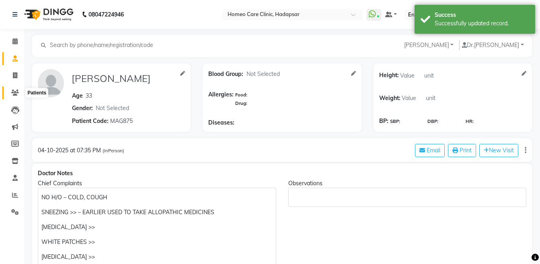
click at [14, 90] on icon at bounding box center [15, 93] width 8 height 6
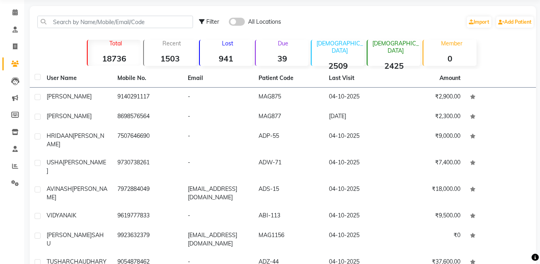
scroll to position [30, 0]
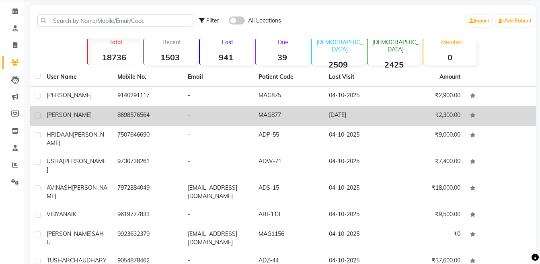
click at [91, 123] on td "[PERSON_NAME]" at bounding box center [77, 116] width 71 height 20
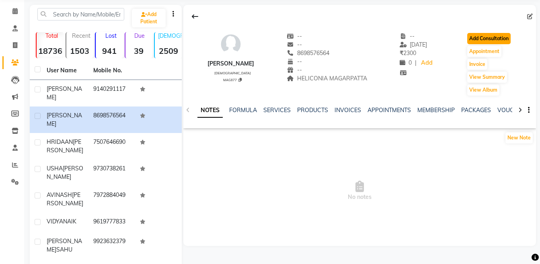
click at [481, 39] on button "Add Consultation" at bounding box center [488, 38] width 43 height 11
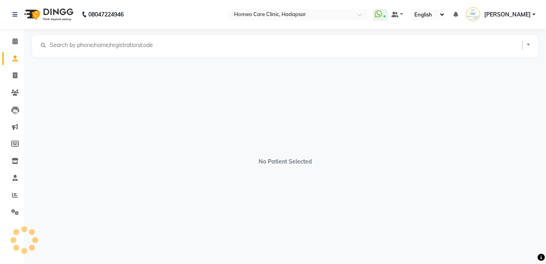
select select "[DEMOGRAPHIC_DATA]"
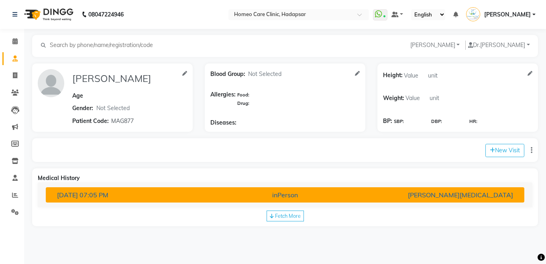
click at [297, 198] on div "inPerson" at bounding box center [285, 195] width 156 height 10
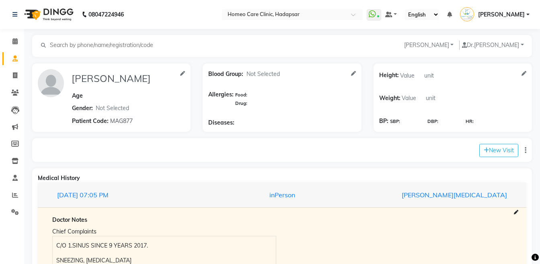
scroll to position [178, 0]
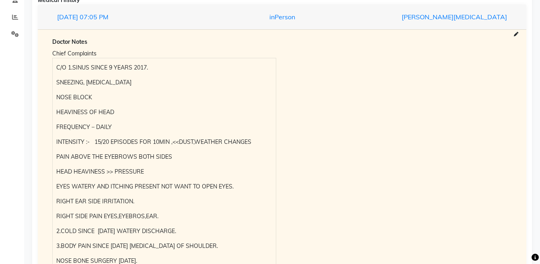
drag, startPoint x: 533, startPoint y: 149, endPoint x: 544, endPoint y: 147, distance: 11.9
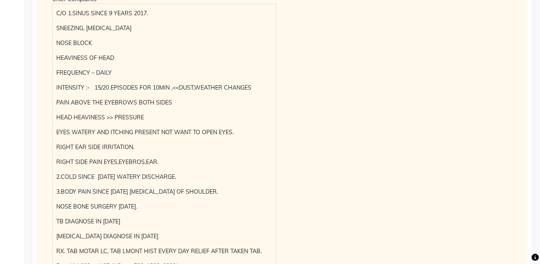
scroll to position [282, 0]
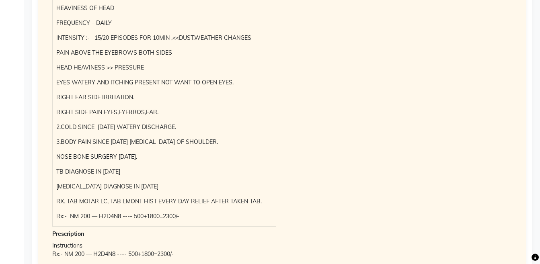
click at [201, 217] on p "Rx:- NM 200 — H2D4N8 ---- 500+1800=2300/-" at bounding box center [163, 216] width 215 height 8
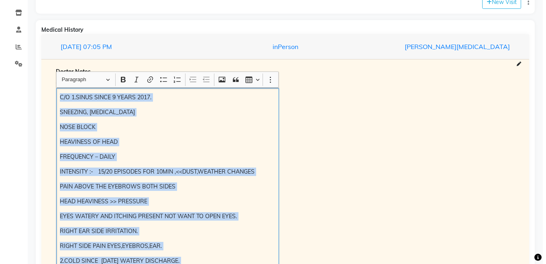
scroll to position [113, 0]
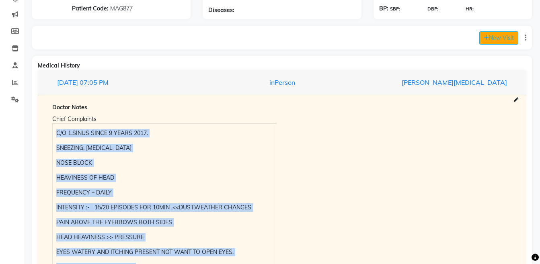
click at [498, 39] on button "New Visit" at bounding box center [498, 37] width 39 height 13
select select "1200"
select select "inPerson"
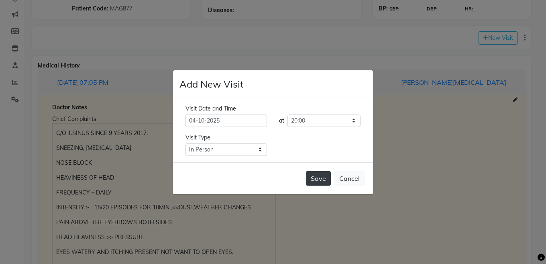
click at [312, 176] on button "Save" at bounding box center [318, 178] width 25 height 14
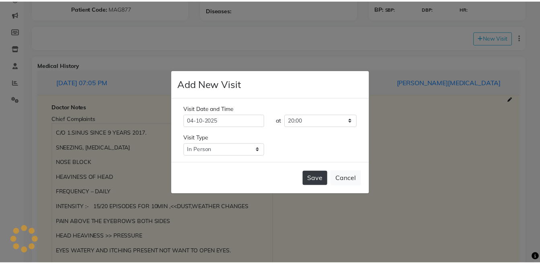
scroll to position [0, 0]
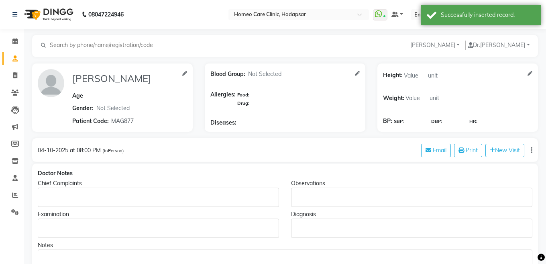
type input "[PERSON_NAME]"
select select "[DEMOGRAPHIC_DATA]"
type input "MAG877"
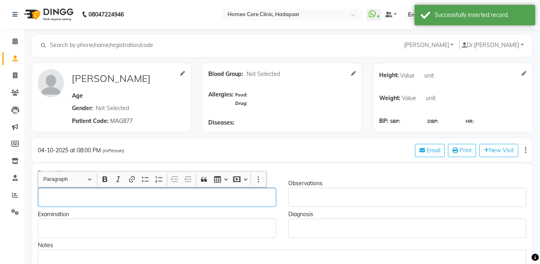
click at [65, 191] on div "Rich Text Editor, main" at bounding box center [157, 197] width 238 height 19
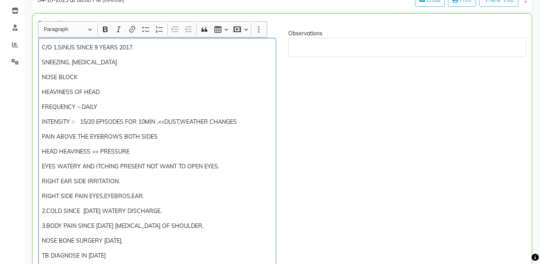
scroll to position [145, 0]
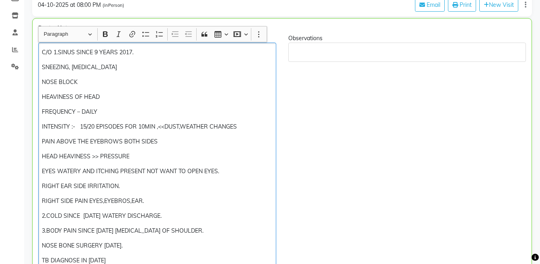
click at [41, 52] on div "C/O 1.SINUS SINCE 9 YEARS 2017. SNEEZING, [MEDICAL_DATA] NOSE BLOCK HEAVINESS O…" at bounding box center [157, 179] width 238 height 272
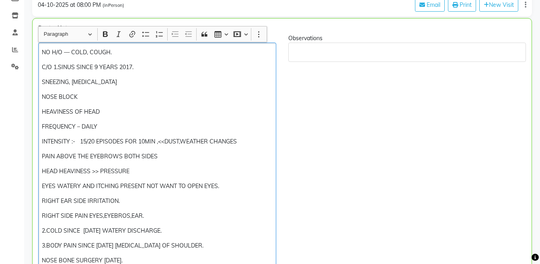
click at [41, 65] on div "NO H/O — COLD, COUGH. C/O 1.SINUS SINCE 9 YEARS 2017. SNEEZING, [MEDICAL_DATA] …" at bounding box center [157, 186] width 238 height 287
click at [145, 68] on p "C/O 1.SINUS SINCE 9 YEARS 2017." at bounding box center [157, 67] width 230 height 8
click at [133, 123] on p "FREQUENCY – DAILY" at bounding box center [157, 127] width 230 height 8
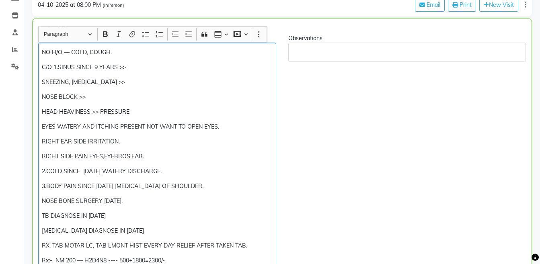
click at [148, 111] on p "HEAD HEAVINESS >> PRESSURE" at bounding box center [157, 112] width 230 height 8
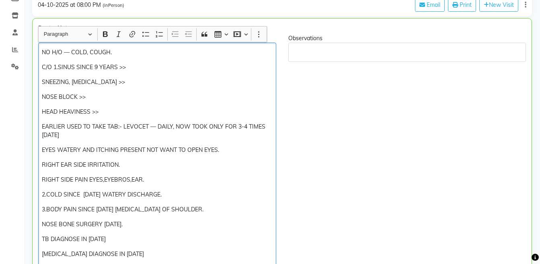
click at [119, 151] on p "EYES WATERY AND ITCHING PRESENT NOT WANT TO OPEN EYES." at bounding box center [157, 150] width 230 height 8
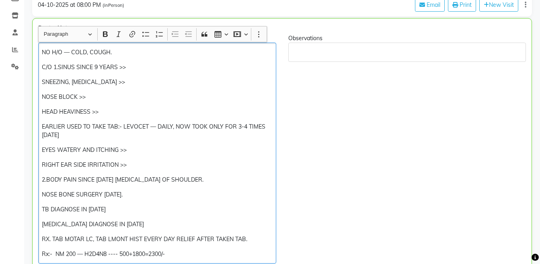
click at [202, 181] on p "2.BODY PAIN SINCE [DATE] [MEDICAL_DATA] OF SHOULDER." at bounding box center [157, 180] width 230 height 8
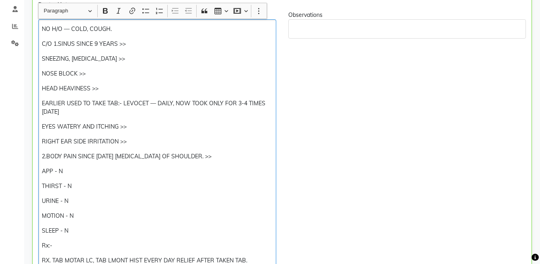
scroll to position [184, 0]
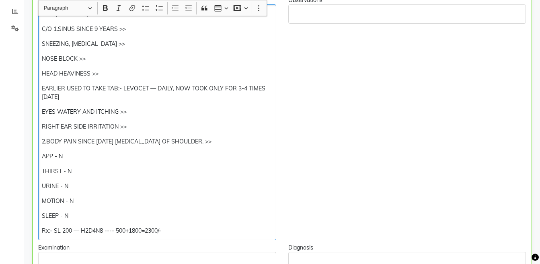
click at [132, 230] on p "Rx:- SL 200 — H2D4N8 ---- 500+1800=2300/-" at bounding box center [157, 231] width 230 height 8
click at [146, 228] on p "Rx:- SL 200 — H2D4N8 ----1800/-" at bounding box center [157, 231] width 230 height 8
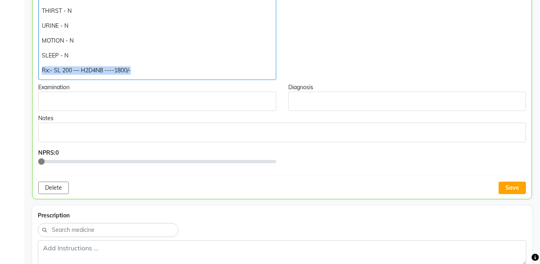
scroll to position [357, 0]
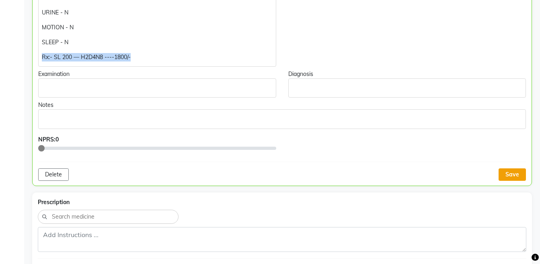
click at [507, 170] on button "Save" at bounding box center [511, 174] width 27 height 12
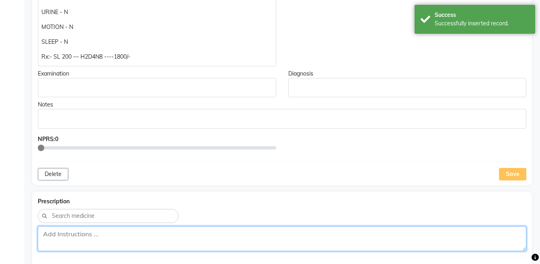
click at [303, 244] on textarea at bounding box center [282, 238] width 488 height 25
paste textarea "Rx:- SL 200 — H2D4N8 ----1800/-"
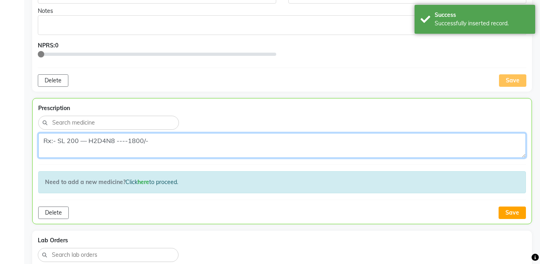
scroll to position [472, 0]
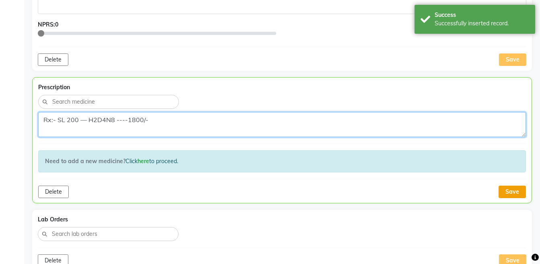
type textarea "Rx:- SL 200 — H2D4N8 ----1800/-"
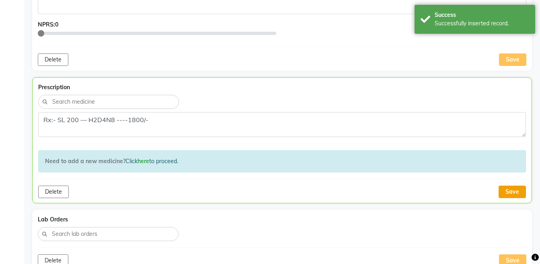
click at [513, 190] on button "Save" at bounding box center [511, 192] width 27 height 12
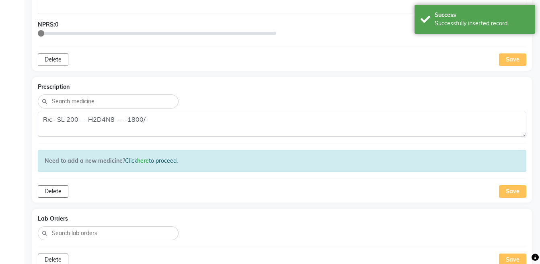
scroll to position [661, 0]
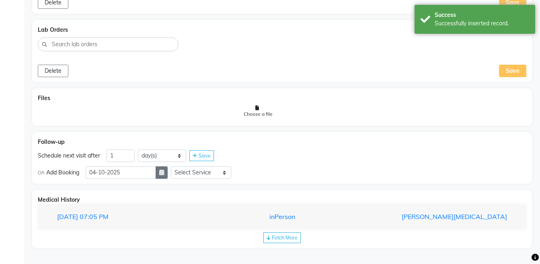
click at [168, 175] on button "button" at bounding box center [162, 172] width 12 height 12
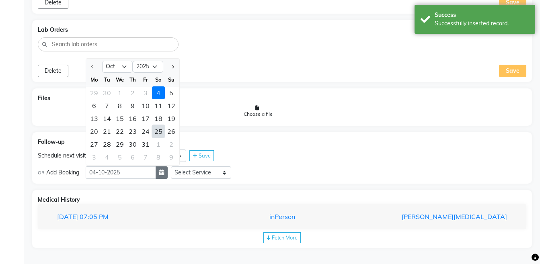
select select "11"
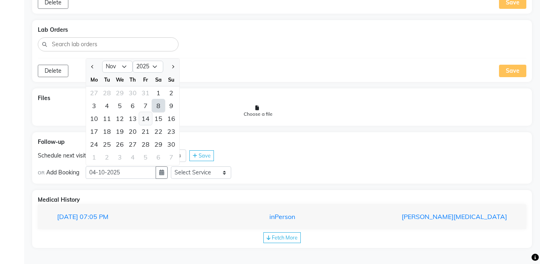
click at [145, 117] on div "14" at bounding box center [145, 118] width 13 height 13
type input "[DATE]"
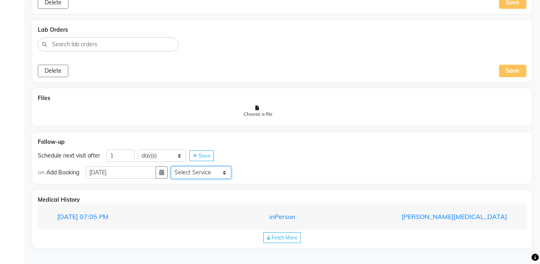
click at [203, 170] on select "Select Service Medicine Medicine 1 Hydra Facial Medi Facial Vampire Facial With…" at bounding box center [201, 172] width 60 height 12
select select "972997"
click at [177, 166] on select "Select Service Medicine Medicine 1 Hydra Facial Medi Facial Vampire Facial With…" at bounding box center [201, 172] width 60 height 12
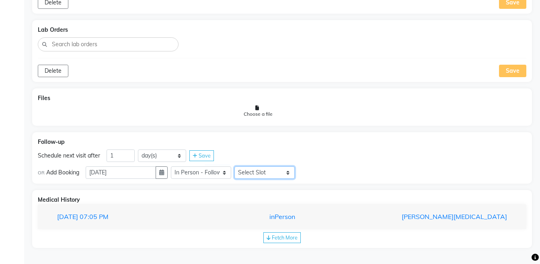
click at [271, 177] on select "Select Slot 10:15 10:30 10:45 11:00 11:15 11:30 11:45 12:00 12:15 12:30 12:45 1…" at bounding box center [264, 172] width 60 height 12
select select "870"
click at [241, 166] on select "Select Slot 10:15 10:30 10:45 11:00 11:15 11:30 11:45 12:00 12:15 12:30 12:45 1…" at bounding box center [264, 172] width 60 height 12
click at [307, 165] on div "Follow-up Schedule next visit after 1 day(s) week(s) month(s) Save OR Add Booki…" at bounding box center [281, 158] width 499 height 52
click at [308, 167] on div "OR Add Booking [DATE] Select Service Medicine Medicine 1 Hydra Facial Medi Faci…" at bounding box center [282, 172] width 488 height 14
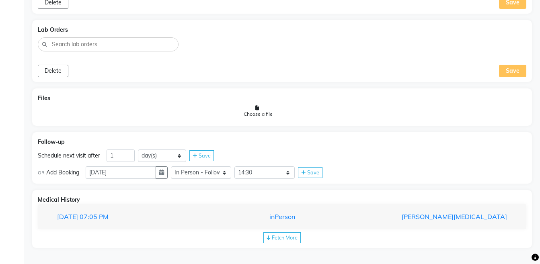
click at [305, 172] on icon at bounding box center [303, 172] width 4 height 5
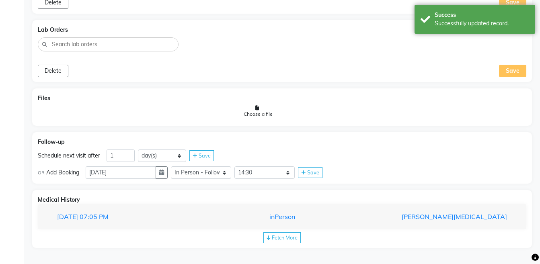
scroll to position [640, 0]
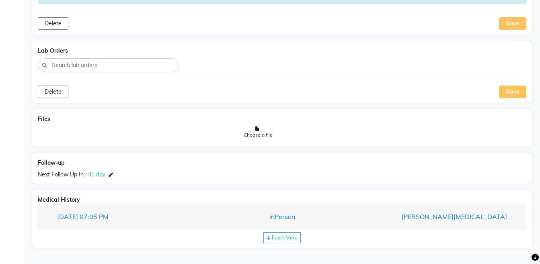
click at [111, 172] on span at bounding box center [110, 175] width 4 height 7
select select "972997"
select select "870"
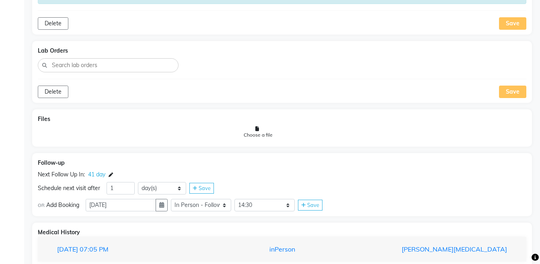
scroll to position [661, 0]
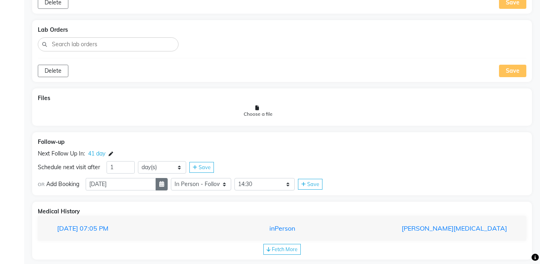
click at [164, 183] on icon "button" at bounding box center [161, 184] width 5 height 6
select select "11"
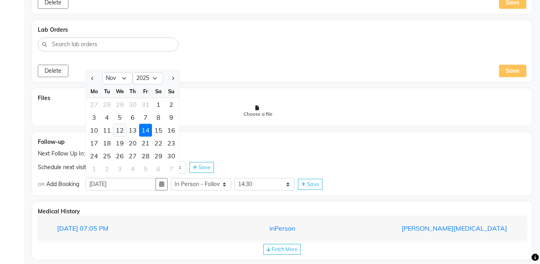
click at [120, 131] on div "12" at bounding box center [119, 130] width 13 height 13
type input "[DATE]"
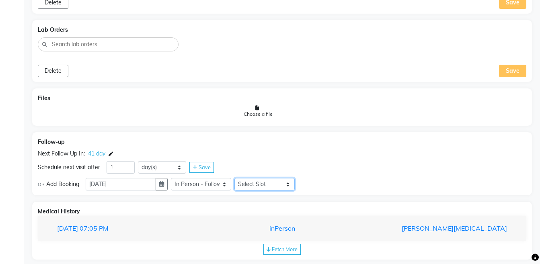
click at [263, 186] on select "Select Slot 10:15 10:30 10:45 11:00 11:15 11:30 11:45 12:00 12:15 12:30 12:45 1…" at bounding box center [264, 184] width 60 height 12
select select "1200"
click at [241, 178] on select "Select Slot 10:15 10:30 10:45 11:00 11:15 11:30 11:45 12:00 12:15 12:30 12:45 1…" at bounding box center [264, 184] width 60 height 12
click at [313, 183] on span "Save" at bounding box center [313, 184] width 12 height 6
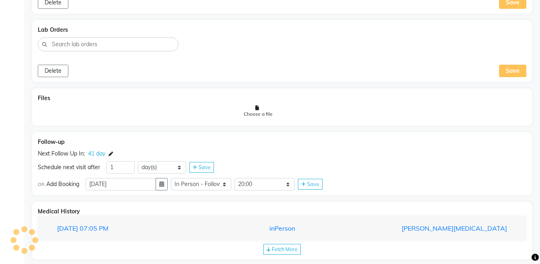
scroll to position [640, 0]
